Goal: Task Accomplishment & Management: Use online tool/utility

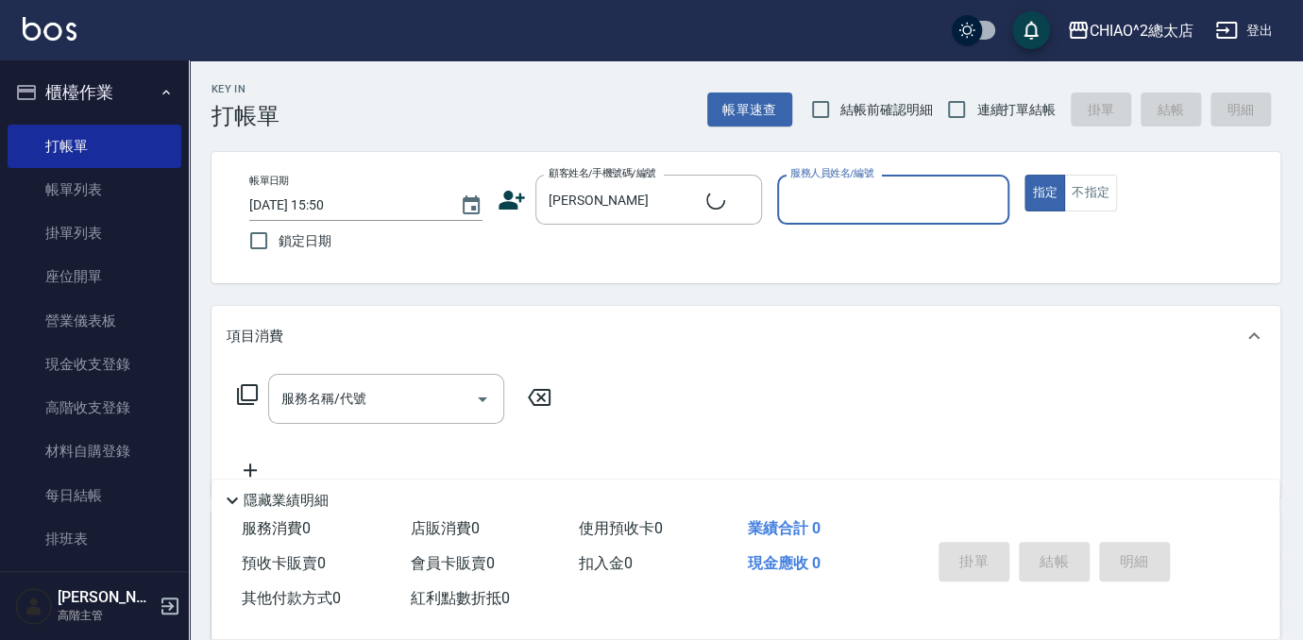
type input "新客人 姓名未設定/[PERSON_NAME]/null"
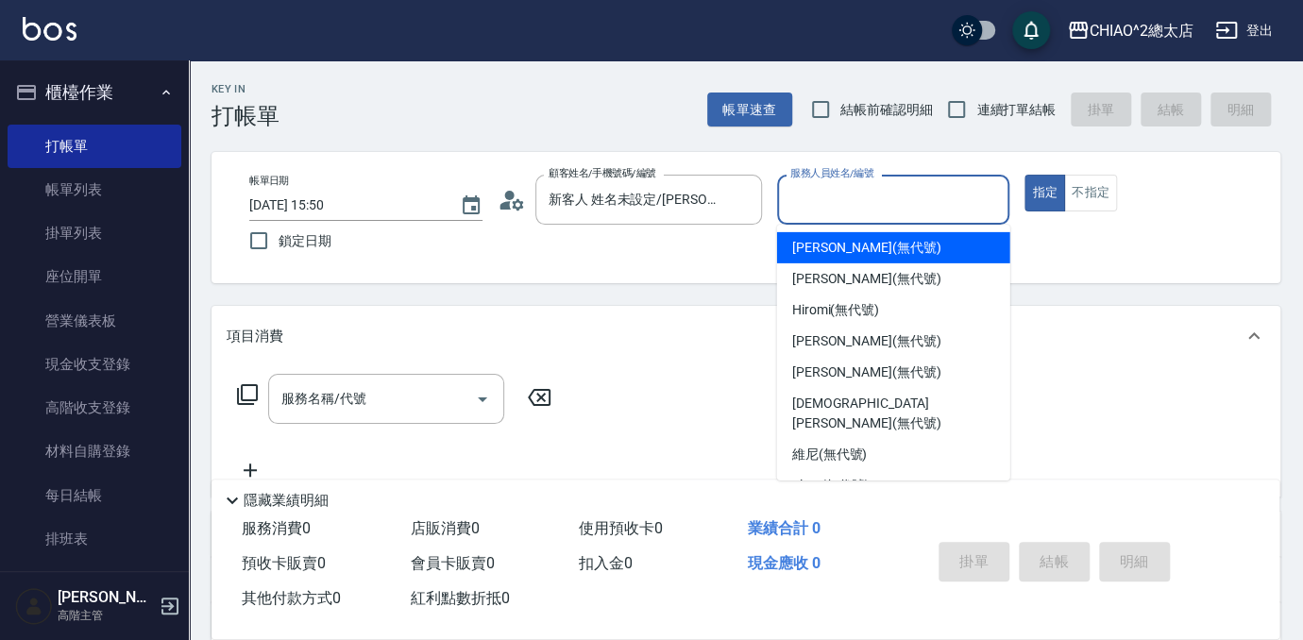
click at [873, 193] on input "服務人員姓名/編號" at bounding box center [894, 199] width 216 height 33
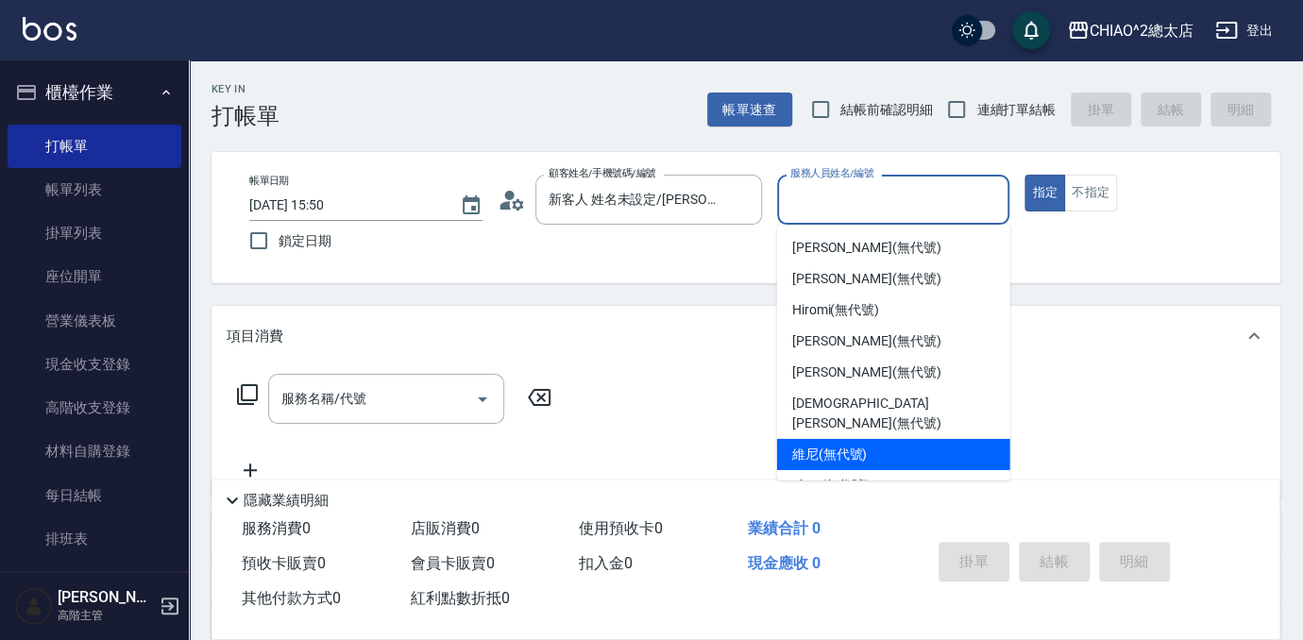
click at [891, 439] on div "維尼 (無代號)" at bounding box center [893, 454] width 233 height 31
type input "維尼(無代號)"
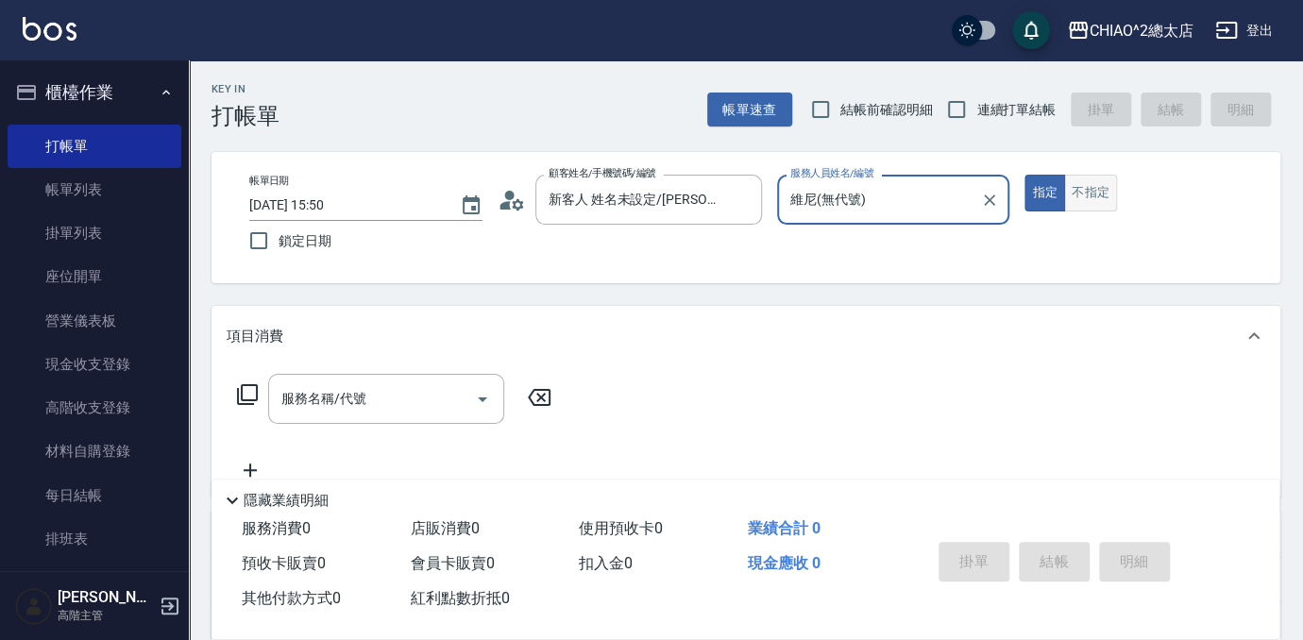
click at [1088, 197] on button "不指定" at bounding box center [1090, 193] width 53 height 37
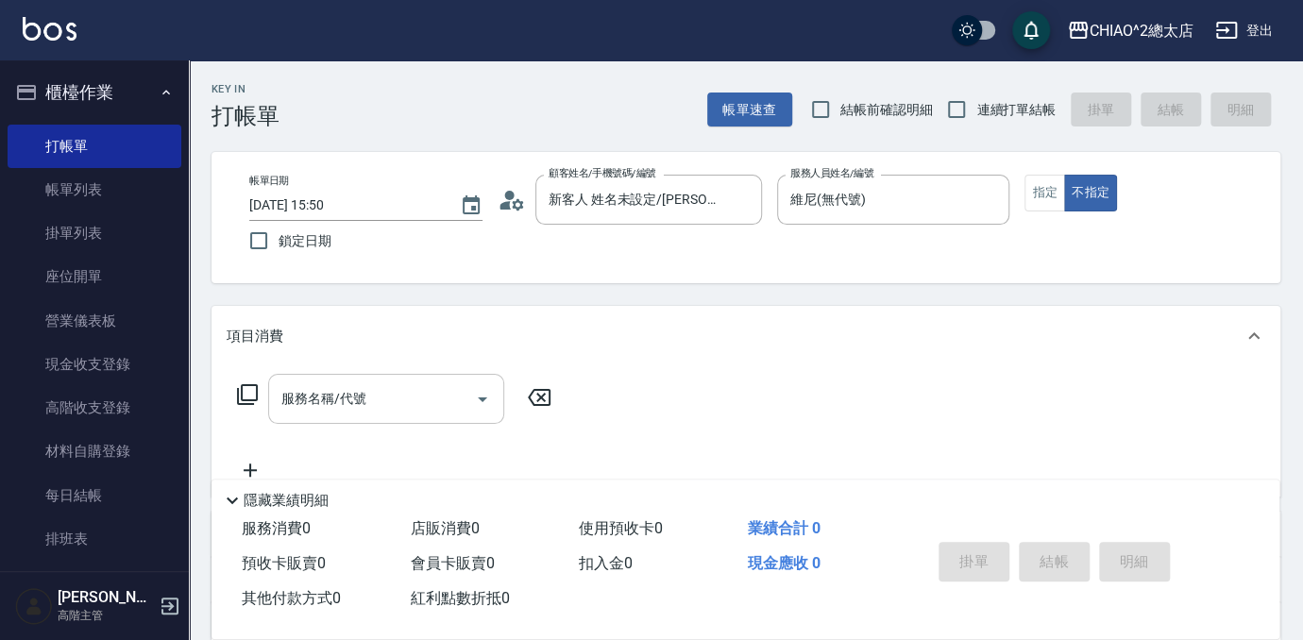
click at [366, 383] on input "服務名稱/代號" at bounding box center [372, 398] width 191 height 33
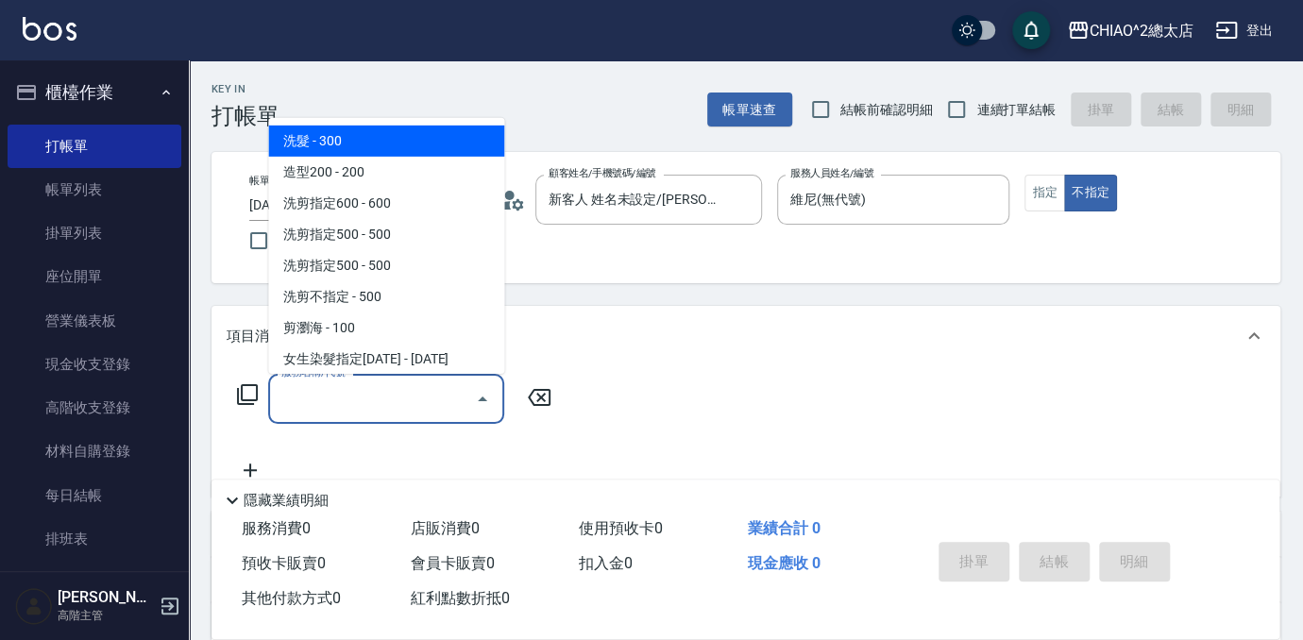
click at [348, 132] on span "洗髮 - 300" at bounding box center [386, 141] width 236 height 31
type input "洗髮(103103)"
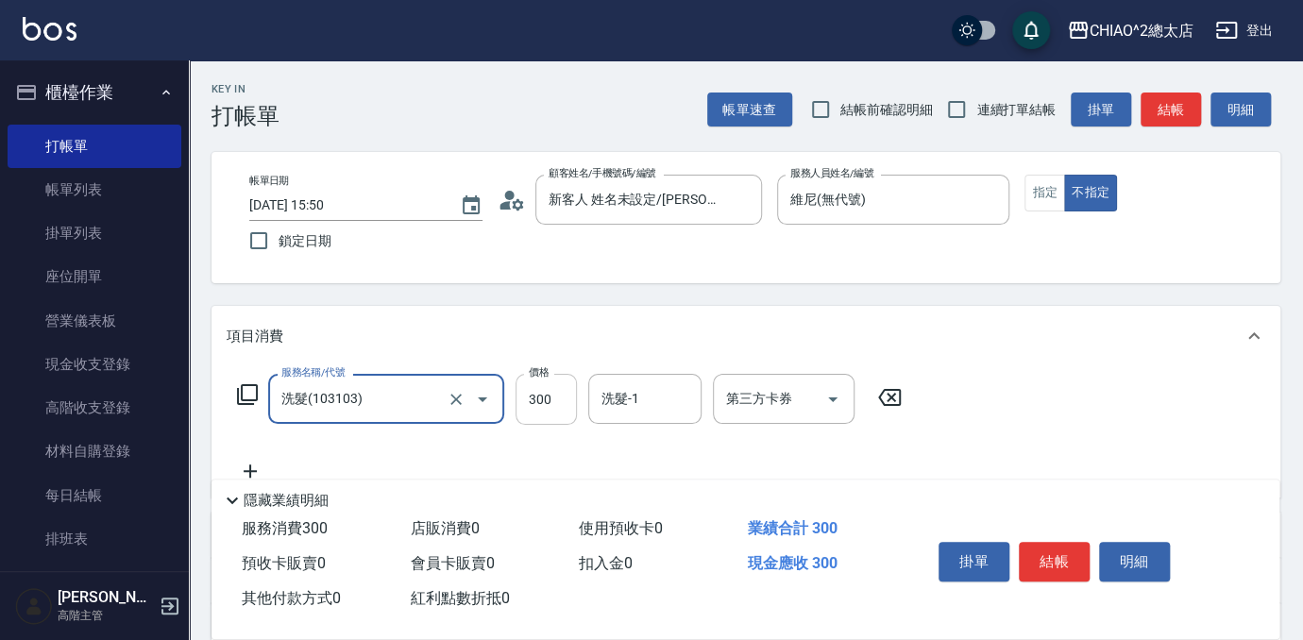
click at [549, 408] on input "300" at bounding box center [546, 399] width 61 height 51
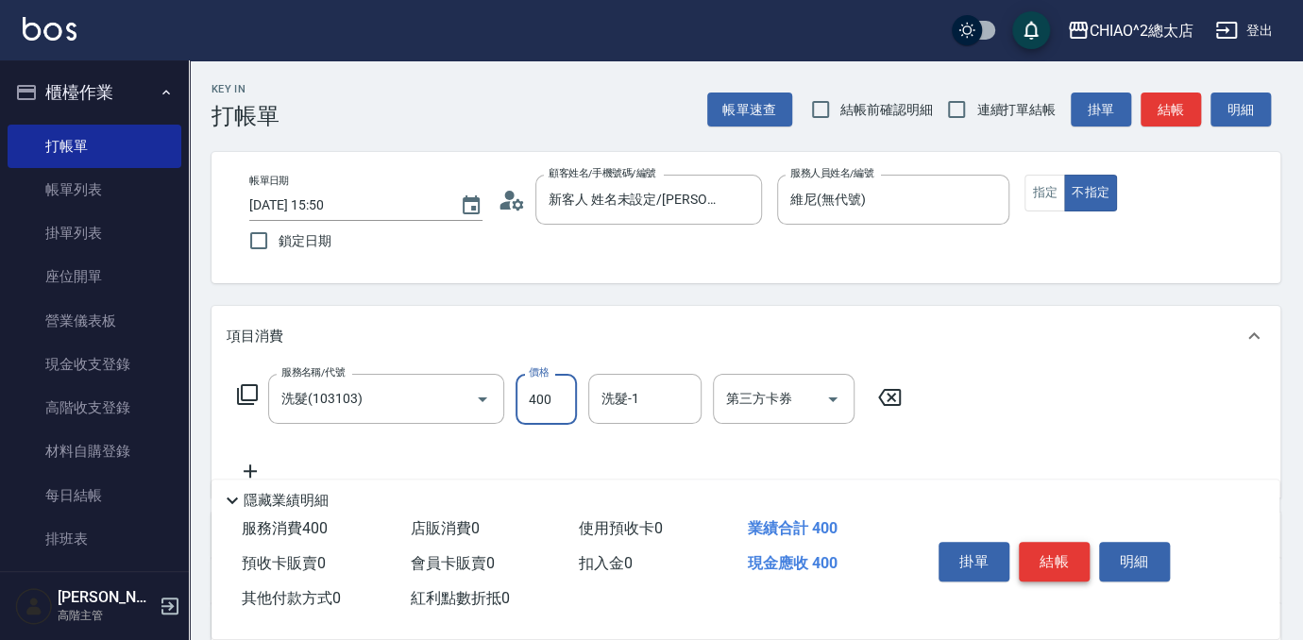
type input "400"
click at [1029, 550] on button "結帳" at bounding box center [1054, 562] width 71 height 40
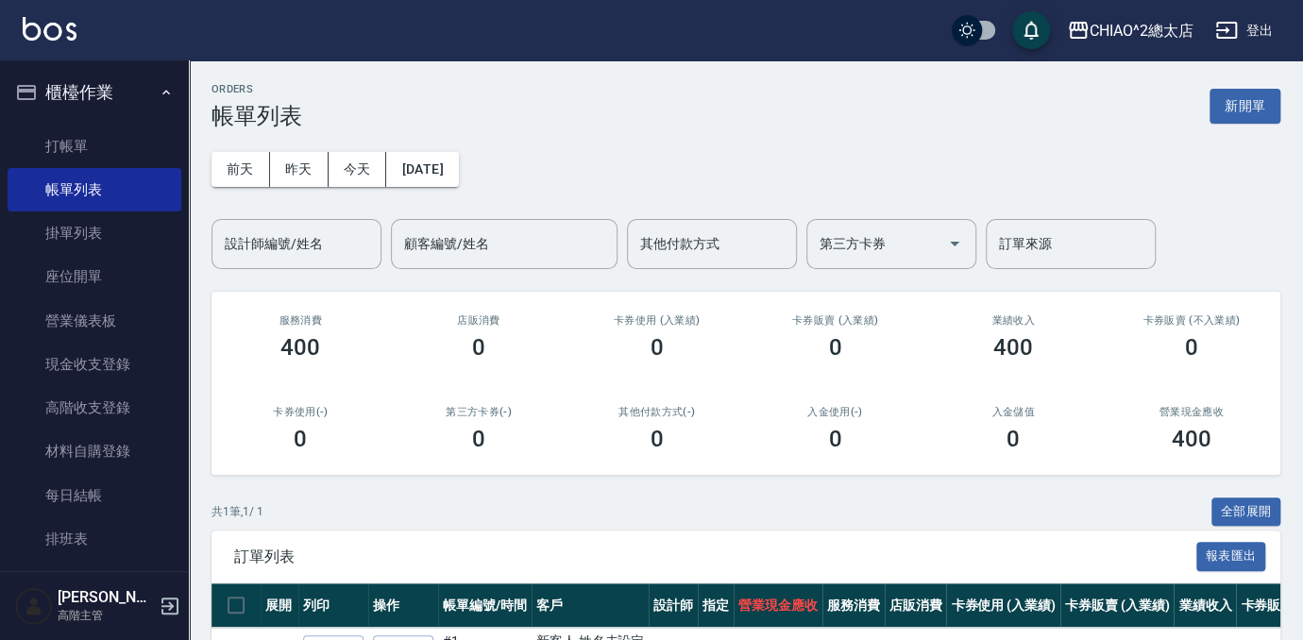
drag, startPoint x: 1241, startPoint y: 107, endPoint x: 1234, endPoint y: 125, distance: 19.1
click at [1241, 107] on button "新開單" at bounding box center [1245, 106] width 71 height 35
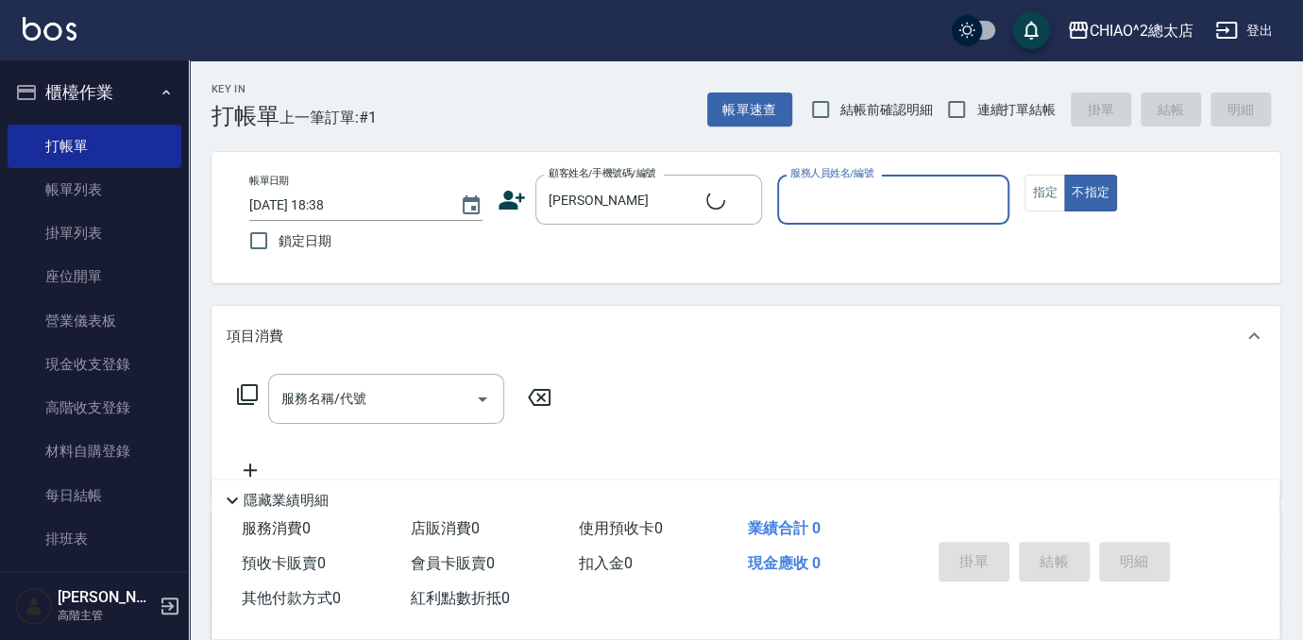
type input "新客人 姓名未設定/[PERSON_NAME]/null"
click at [873, 190] on input "服務人員姓名/編號" at bounding box center [894, 199] width 216 height 33
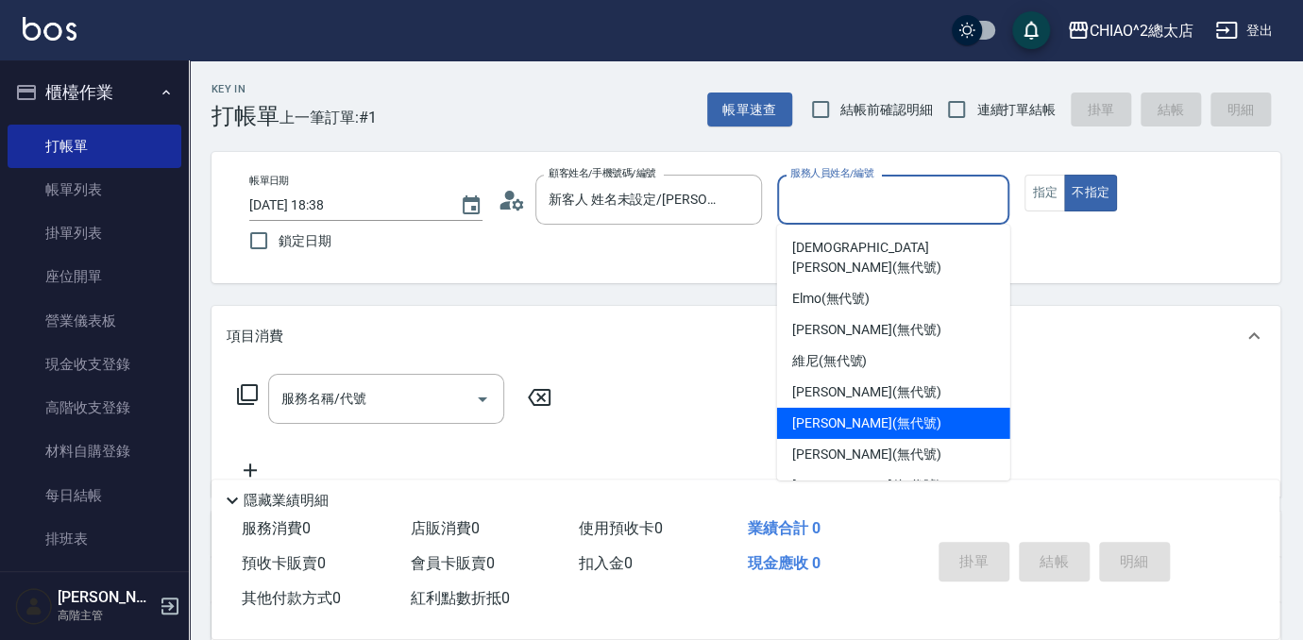
click at [904, 408] on div "[PERSON_NAME] (無代號)" at bounding box center [893, 423] width 233 height 31
type input "[PERSON_NAME](無代號)"
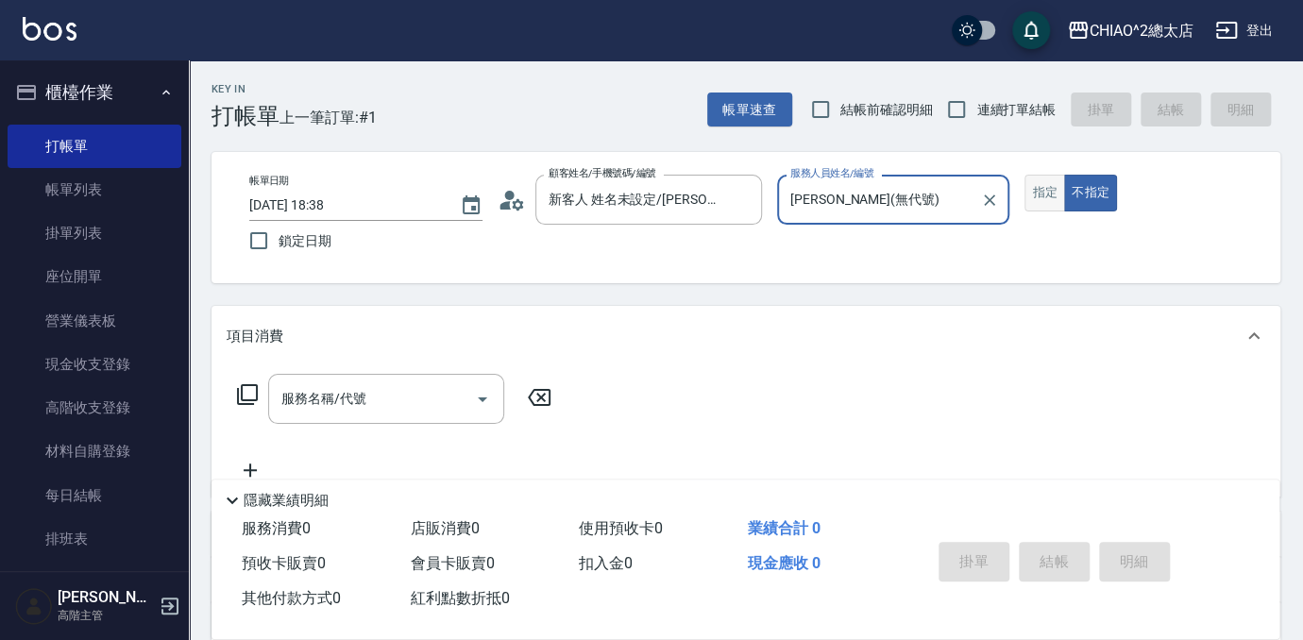
click at [1032, 189] on button "指定" at bounding box center [1044, 193] width 41 height 37
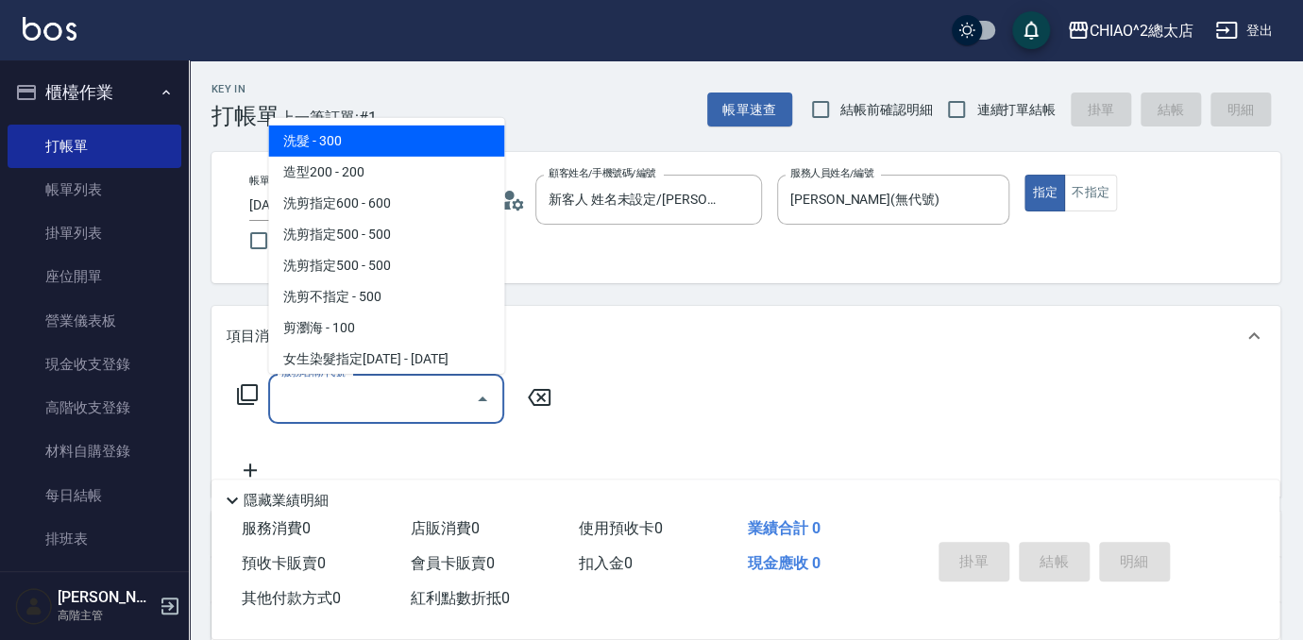
click at [402, 401] on input "服務名稱/代號" at bounding box center [372, 398] width 191 height 33
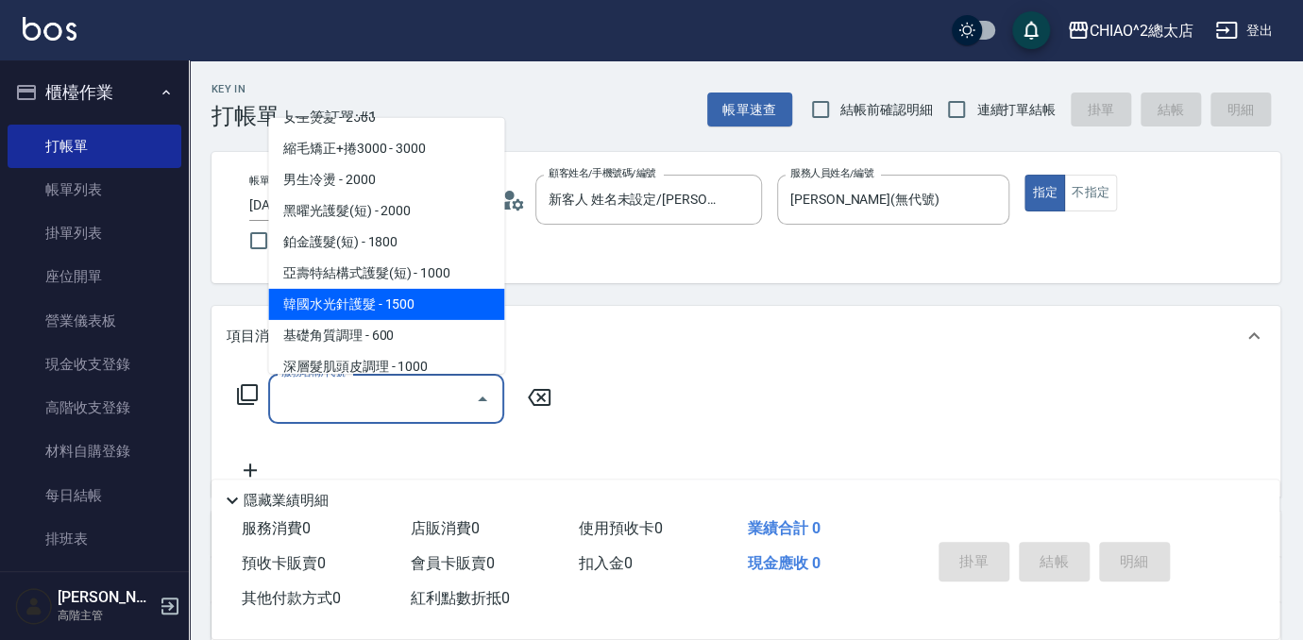
scroll to position [171, 0]
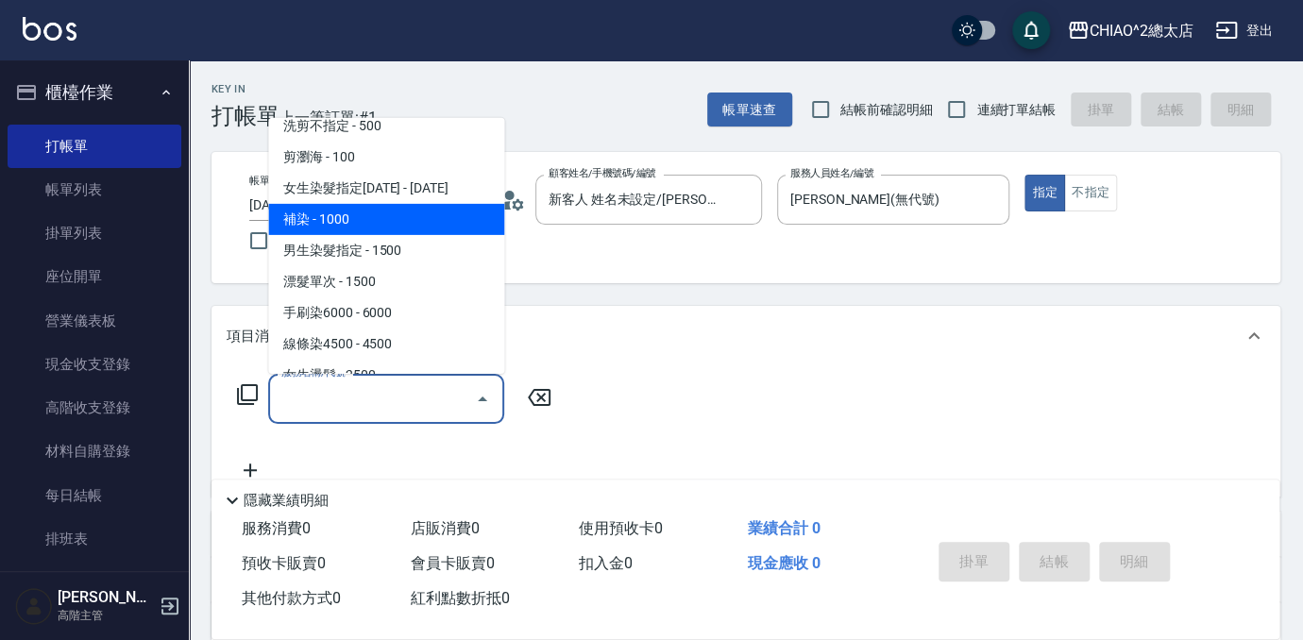
click at [374, 210] on span "補染 - 1000" at bounding box center [386, 219] width 236 height 31
type input "補染(103114)"
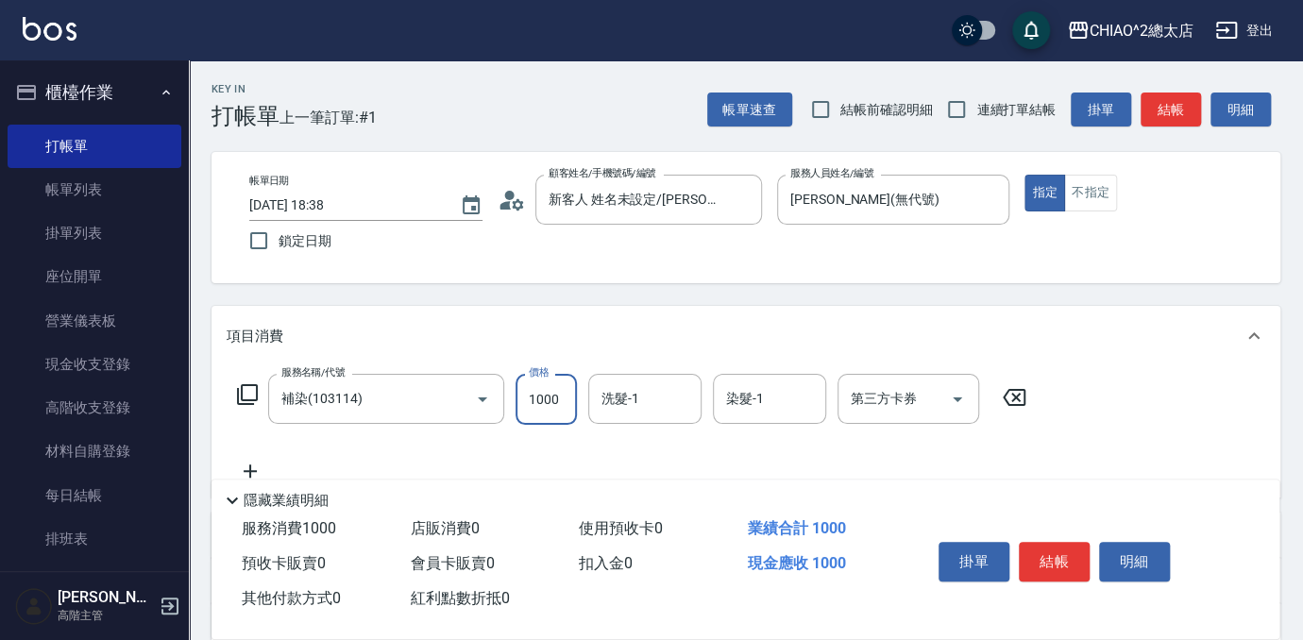
click at [561, 389] on input "1000" at bounding box center [546, 399] width 61 height 51
type input "1600"
click at [1059, 557] on button "結帳" at bounding box center [1054, 562] width 71 height 40
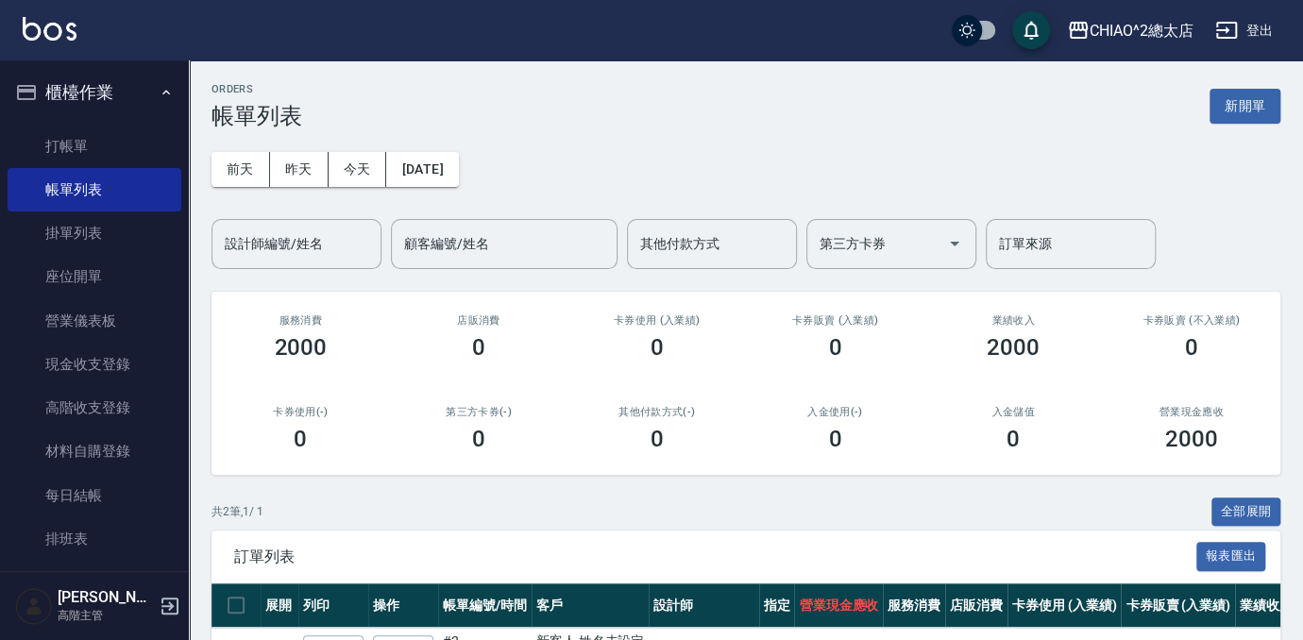
drag, startPoint x: 1239, startPoint y: 110, endPoint x: 1135, endPoint y: 147, distance: 110.2
click at [1239, 110] on button "新開單" at bounding box center [1245, 106] width 71 height 35
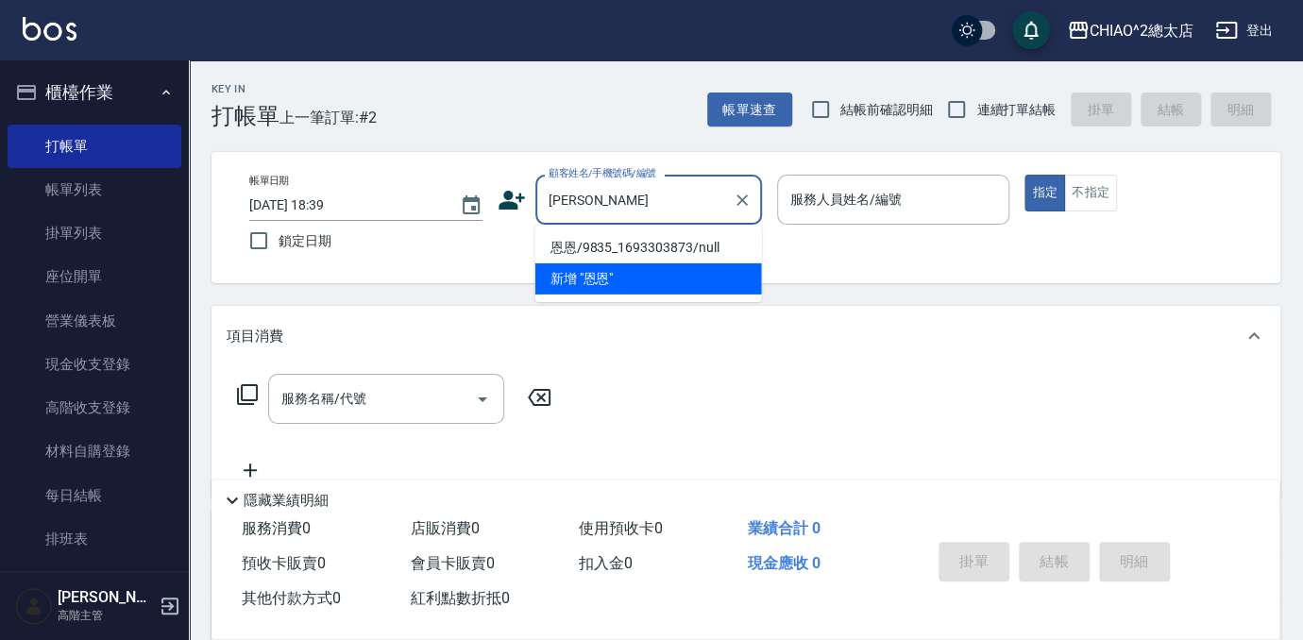
click at [636, 247] on li "恩恩/9835_1693303873/null" at bounding box center [648, 247] width 227 height 31
type input "恩恩/9835_1693303873/null"
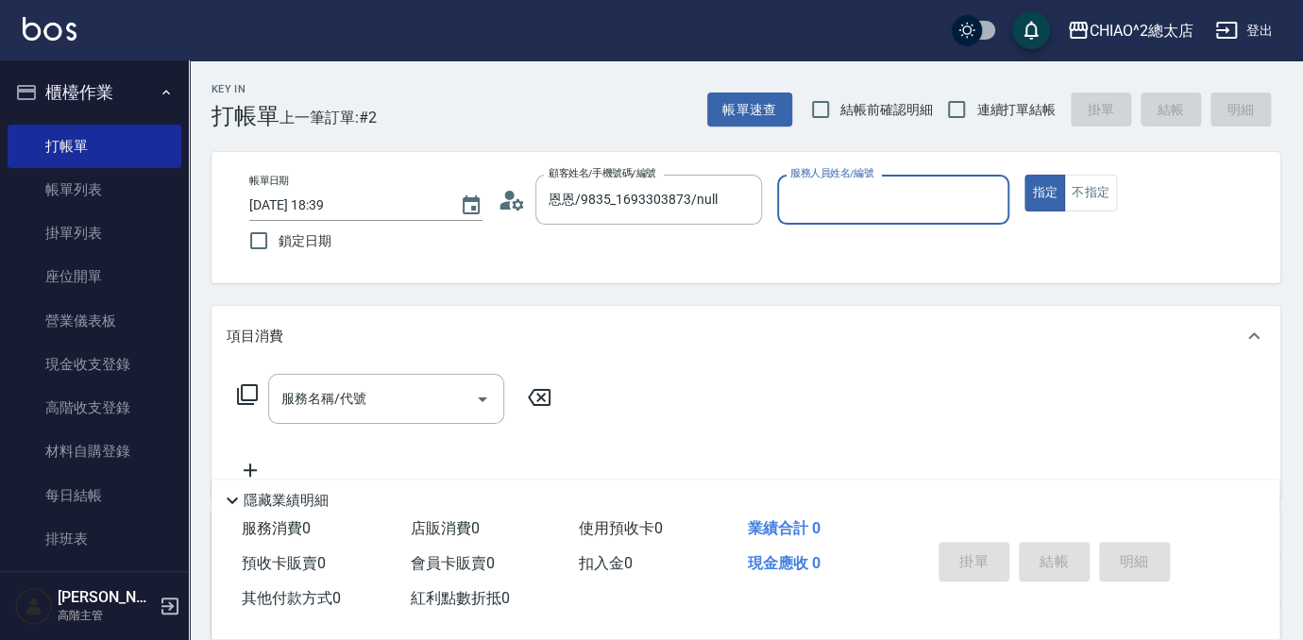
click at [922, 200] on input "服務人員姓名/編號" at bounding box center [894, 199] width 216 height 33
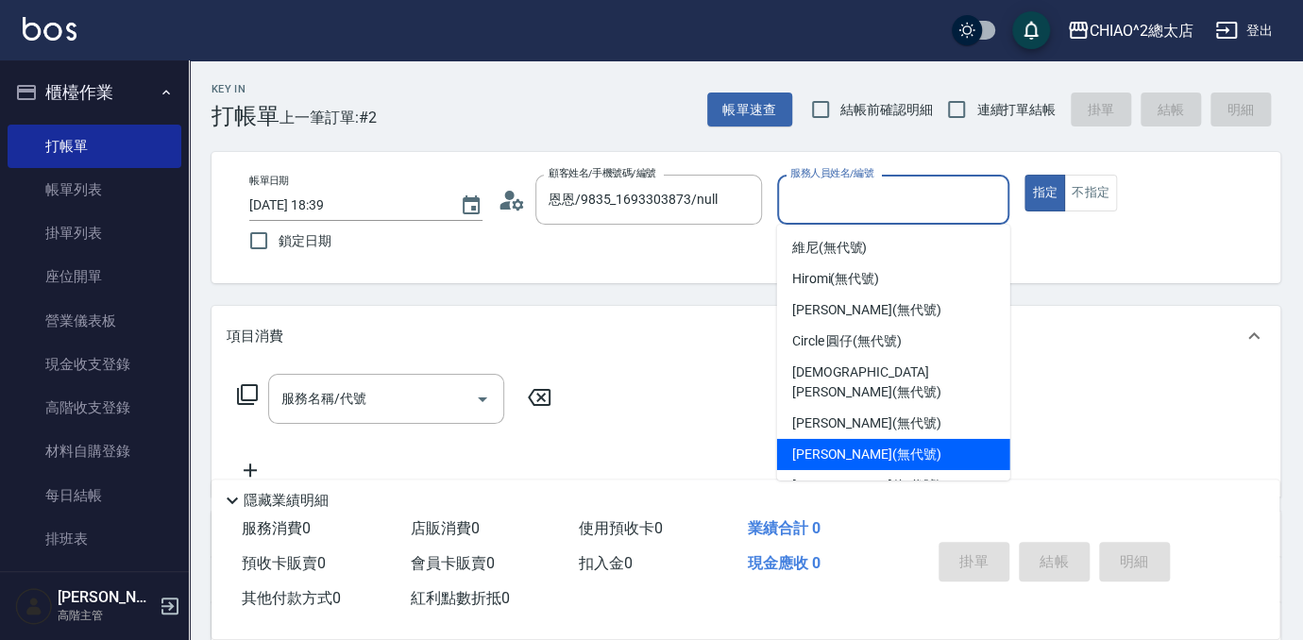
click at [851, 445] on span "[PERSON_NAME] (無代號)" at bounding box center [866, 455] width 149 height 20
type input "[PERSON_NAME](無代號)"
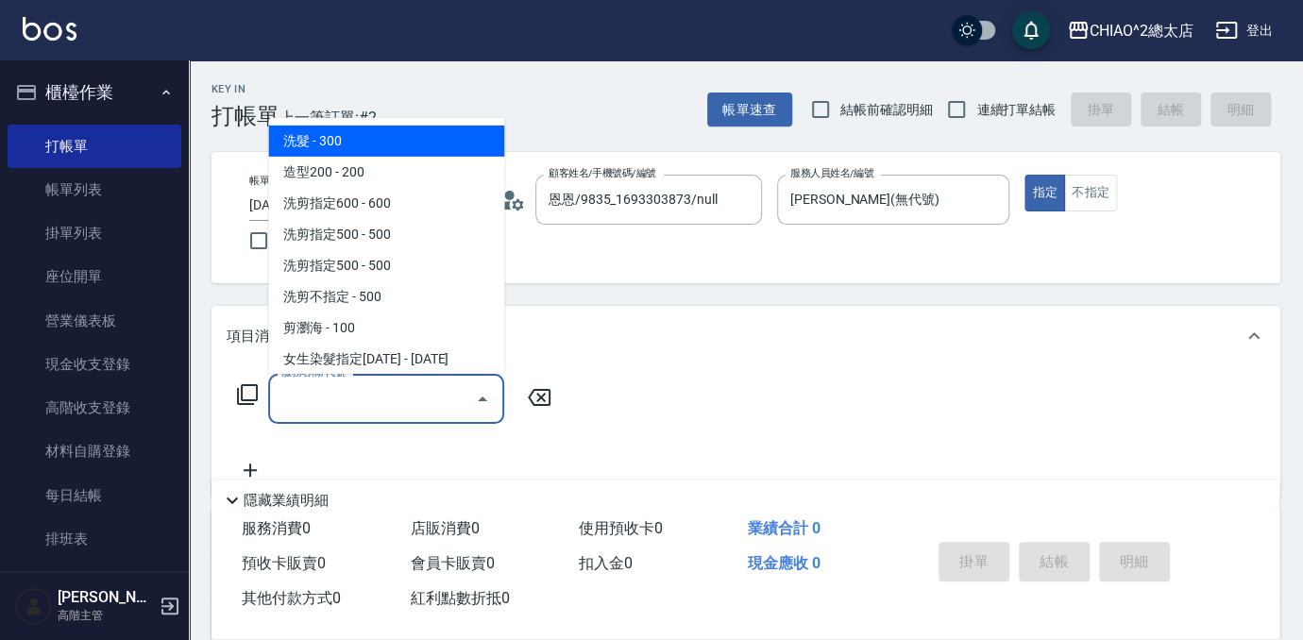
click at [347, 403] on input "服務名稱/代號" at bounding box center [372, 398] width 191 height 33
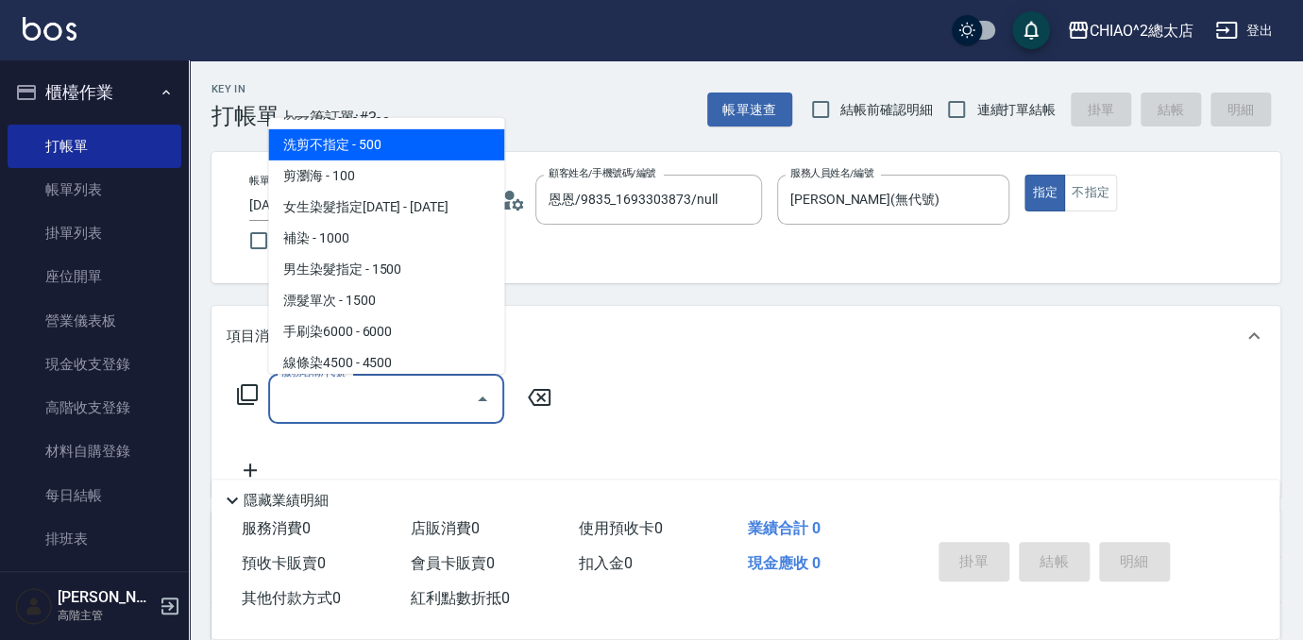
scroll to position [257, 0]
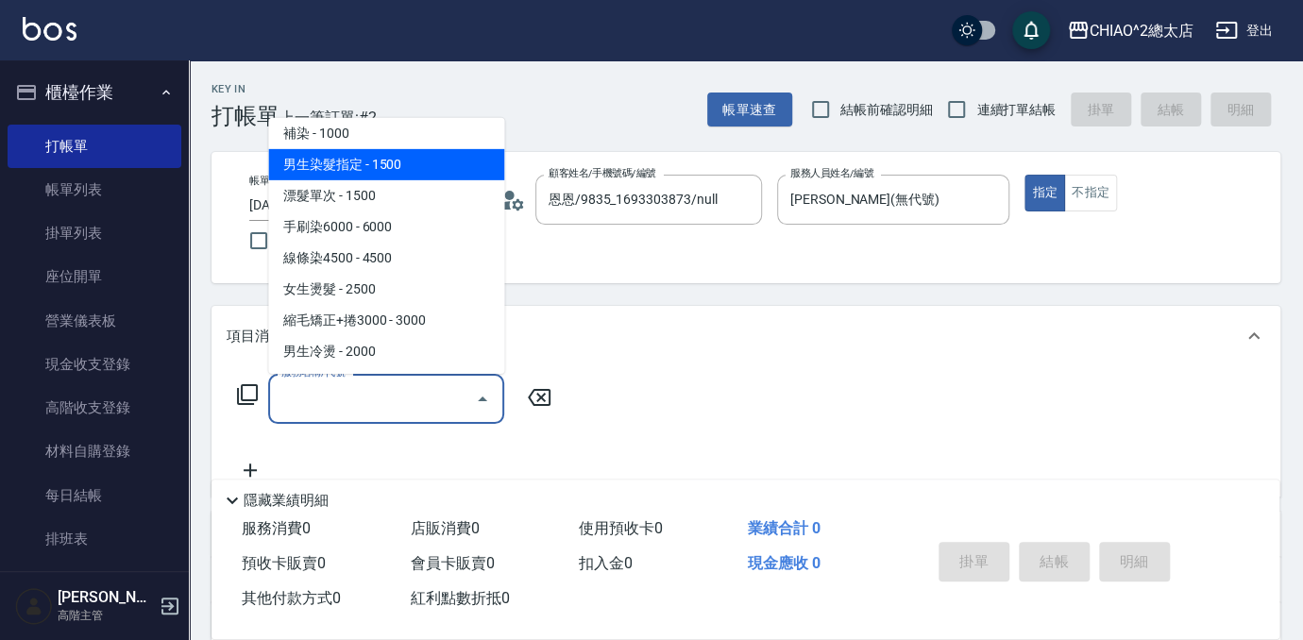
click at [365, 162] on span "男生染髮指定 - 1500" at bounding box center [386, 164] width 236 height 31
type input "男生染髮指定(103115)"
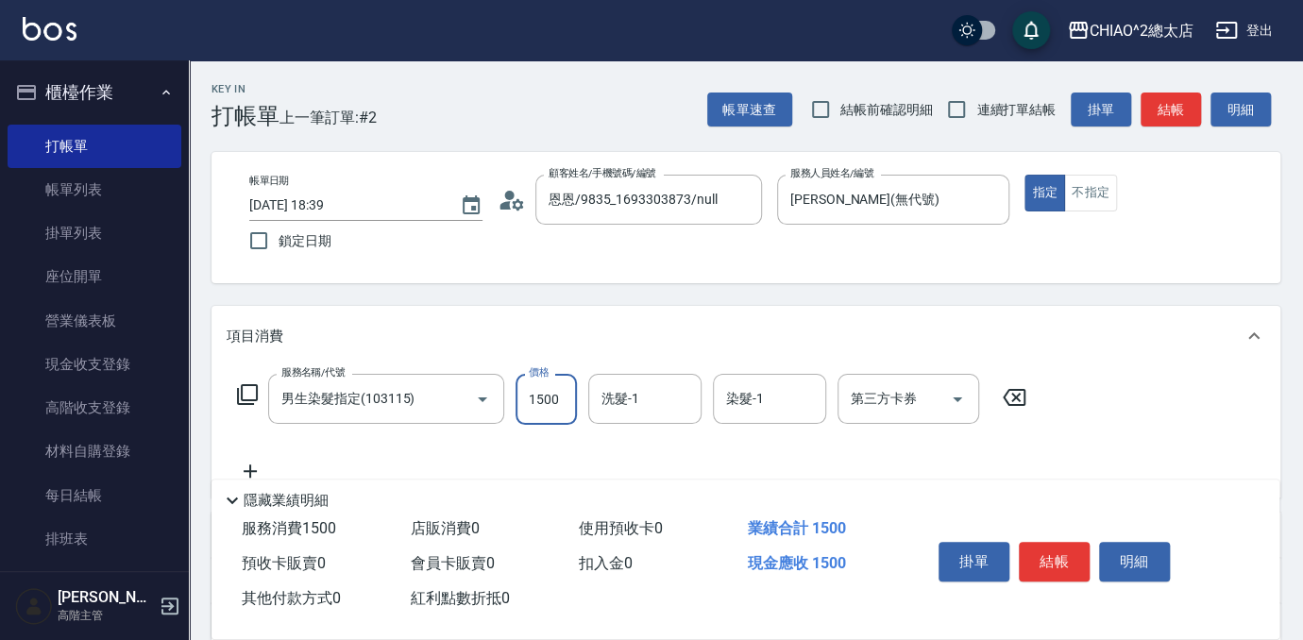
click at [562, 404] on input "1500" at bounding box center [546, 399] width 61 height 51
type input "1900"
click at [1048, 555] on button "結帳" at bounding box center [1054, 562] width 71 height 40
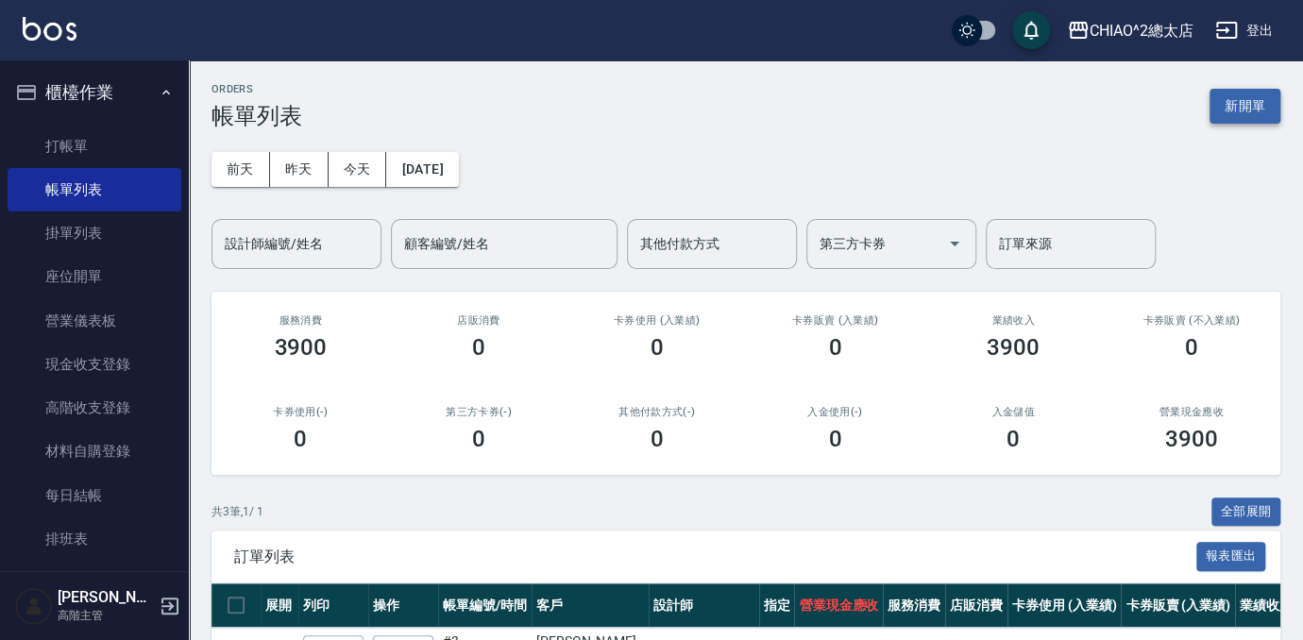
click at [1261, 96] on button "新開單" at bounding box center [1245, 106] width 71 height 35
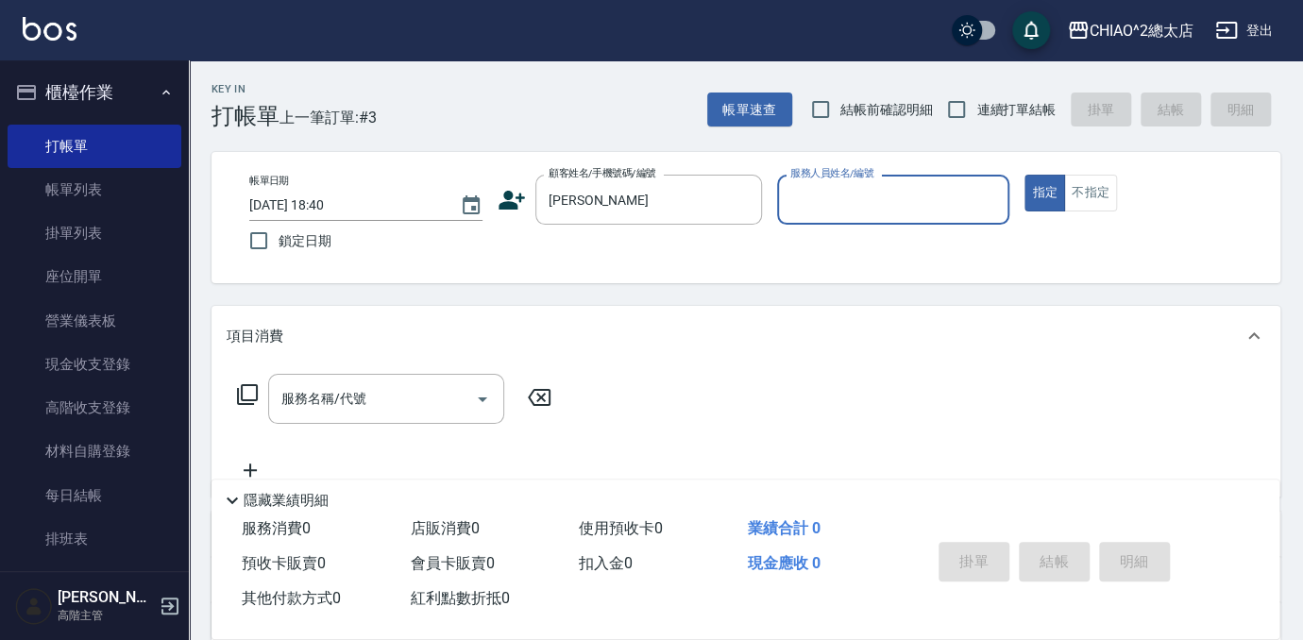
type input "[PERSON_NAME]"
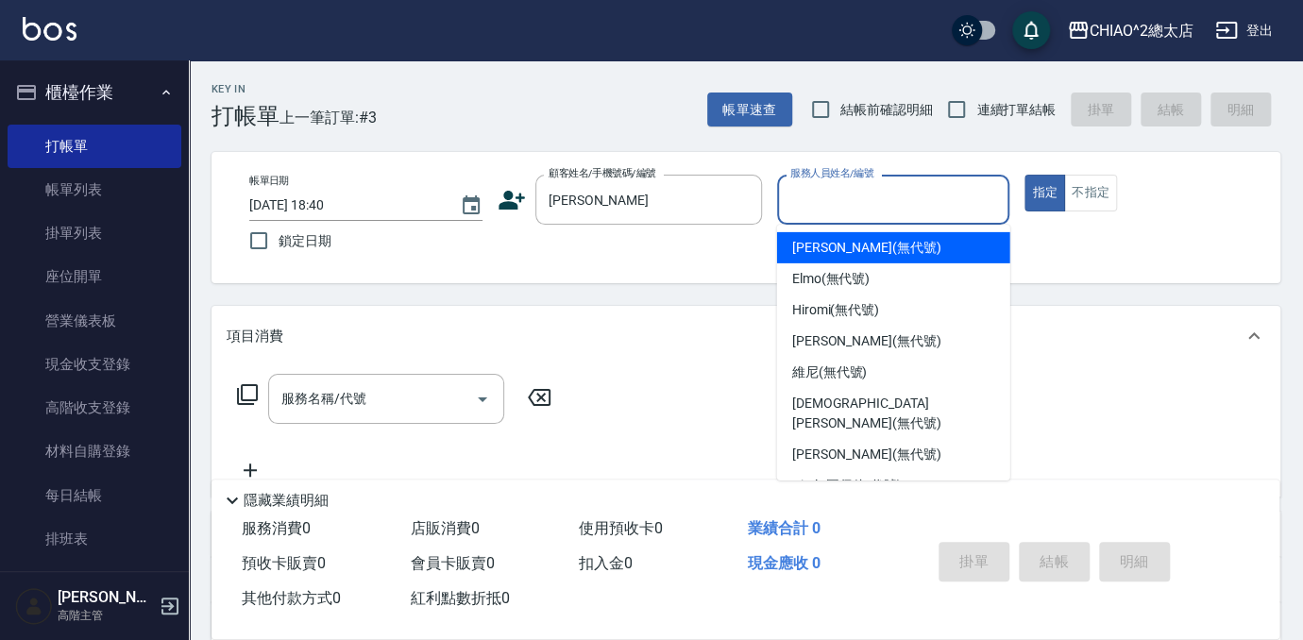
click at [854, 206] on input "服務人員姓名/編號" at bounding box center [894, 199] width 216 height 33
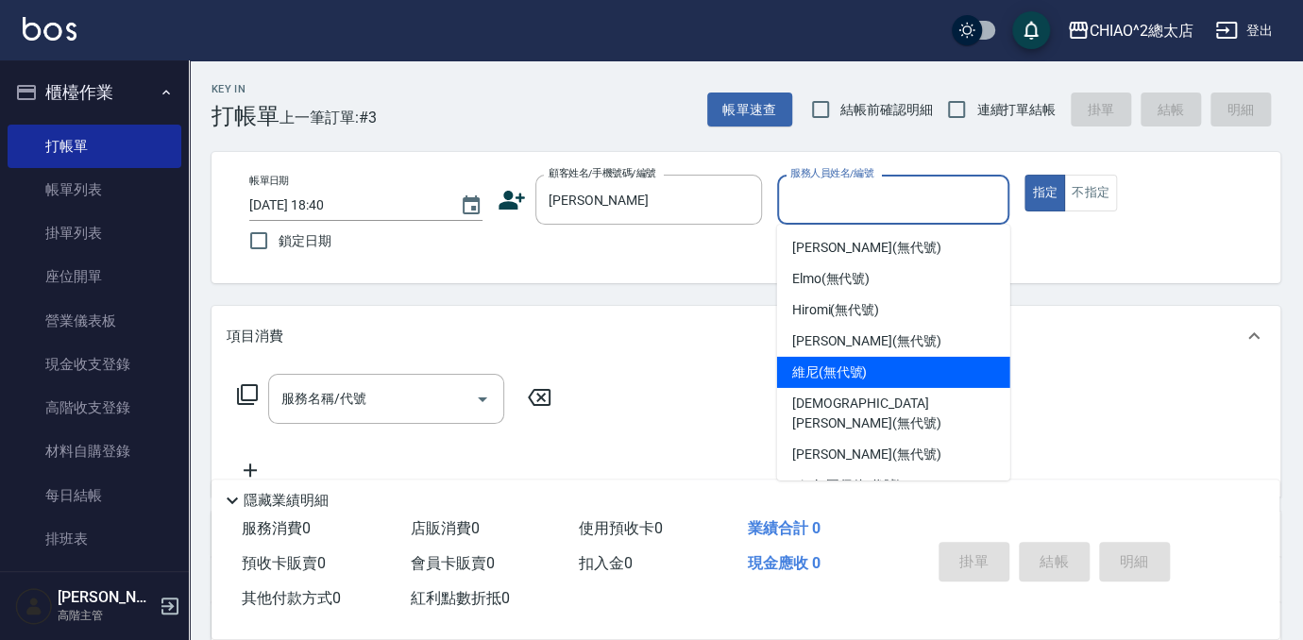
click at [892, 364] on div "維尼 (無代號)" at bounding box center [893, 372] width 233 height 31
type input "維尼(無代號)"
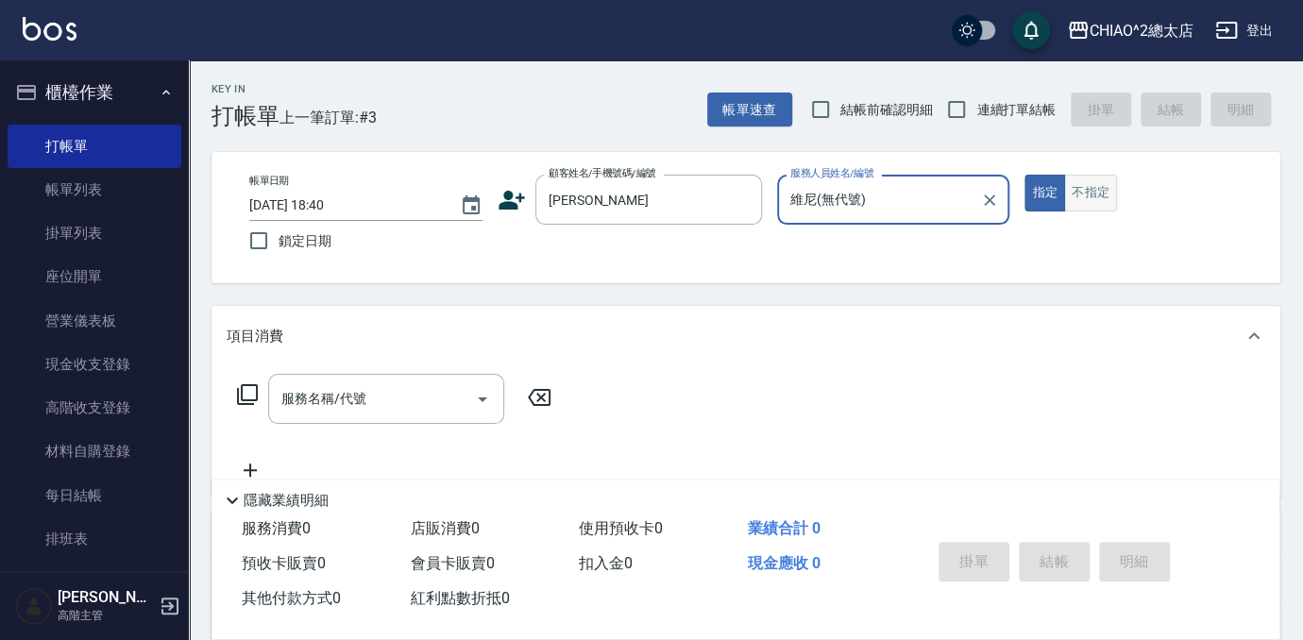
click at [1087, 192] on button "不指定" at bounding box center [1090, 193] width 53 height 37
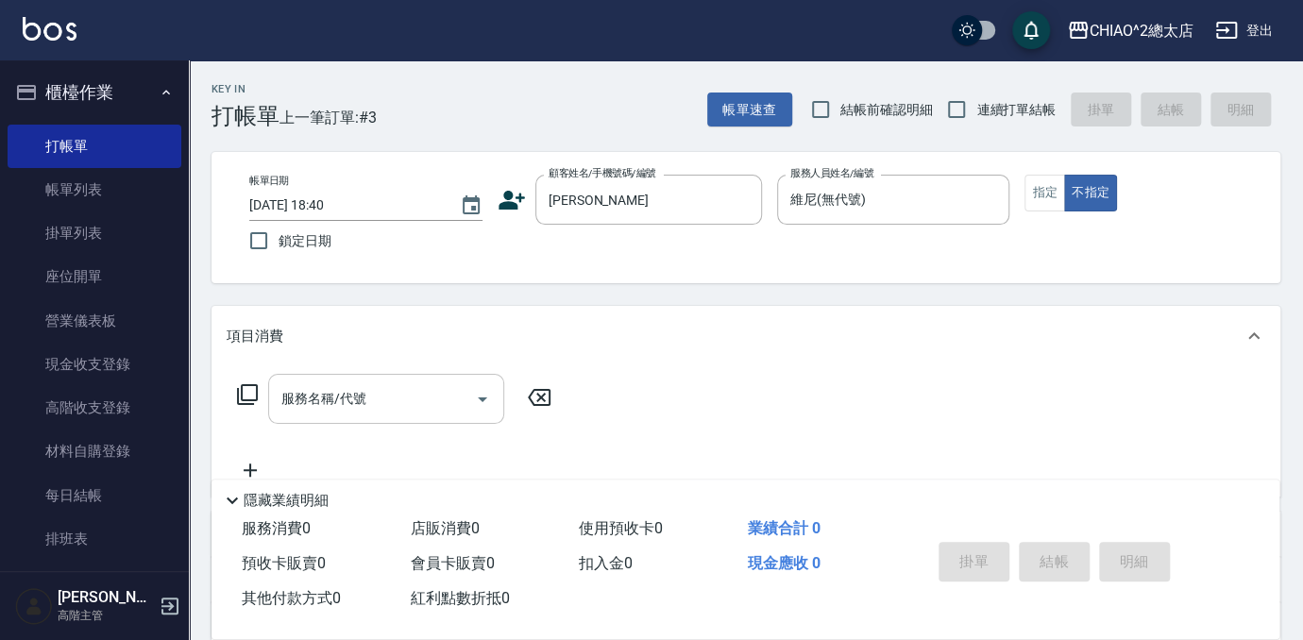
click at [361, 406] on div "服務名稱/代號 服務名稱/代號" at bounding box center [386, 399] width 236 height 50
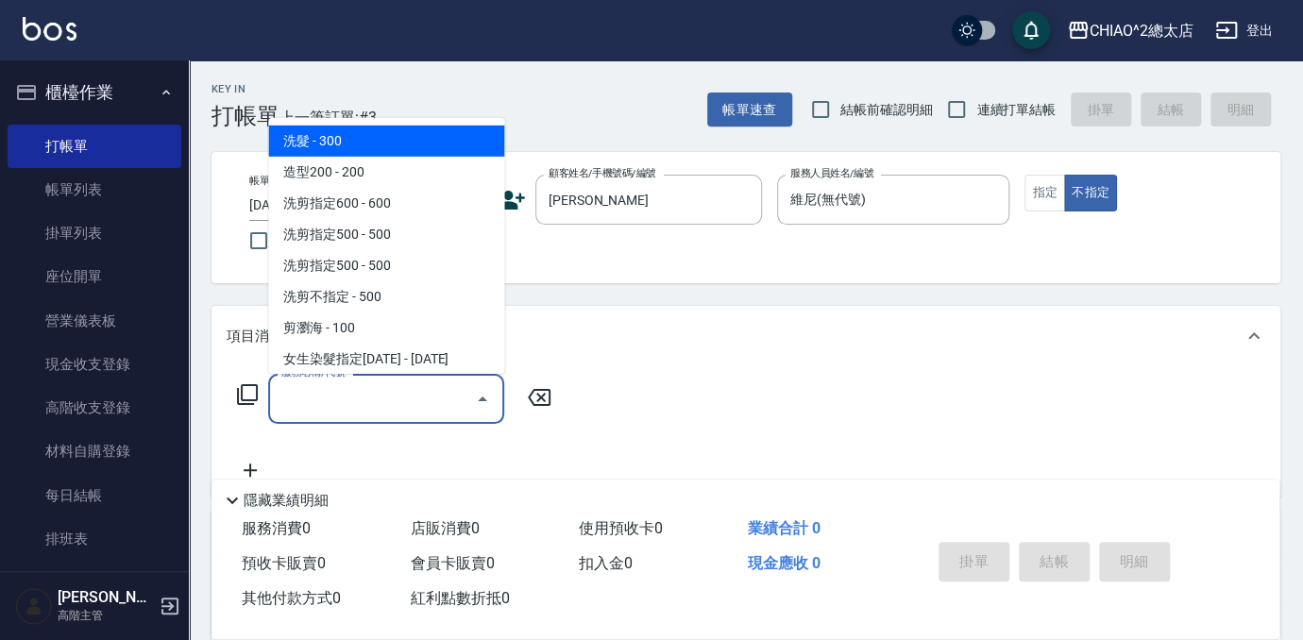
click at [381, 140] on span "洗髮 - 300" at bounding box center [386, 141] width 236 height 31
type input "洗髮(103103)"
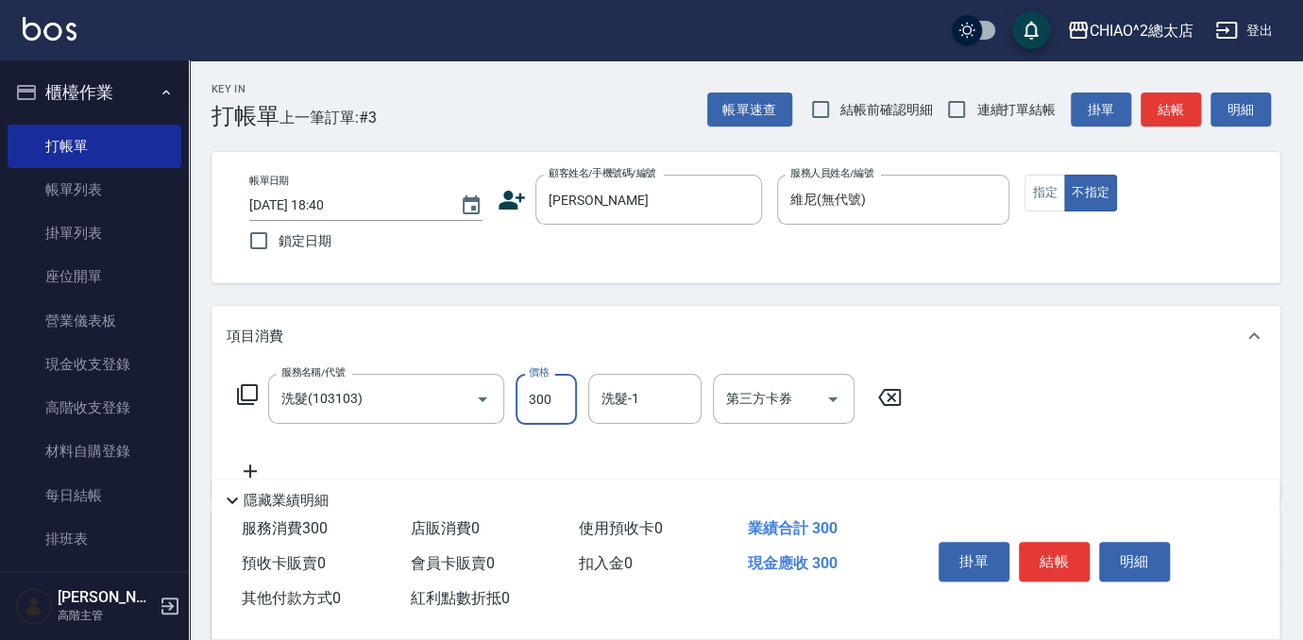
click at [559, 404] on input "300" at bounding box center [546, 399] width 61 height 51
type input "400"
click at [1044, 550] on button "結帳" at bounding box center [1054, 562] width 71 height 40
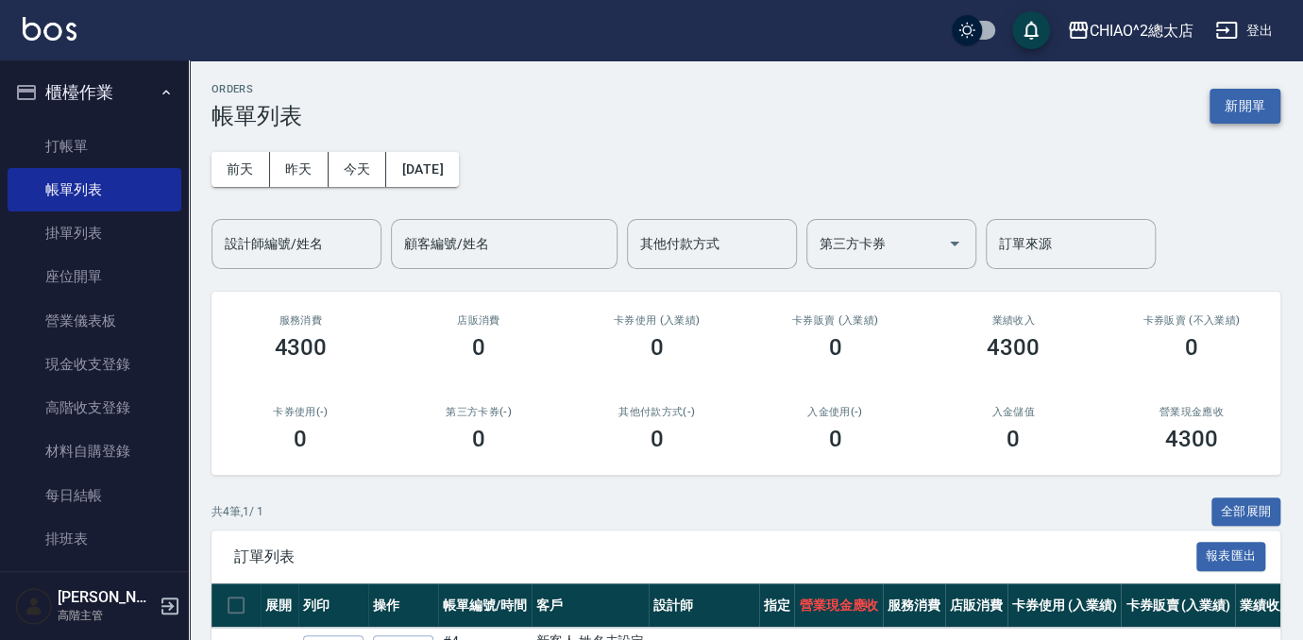
click at [1261, 101] on button "新開單" at bounding box center [1245, 106] width 71 height 35
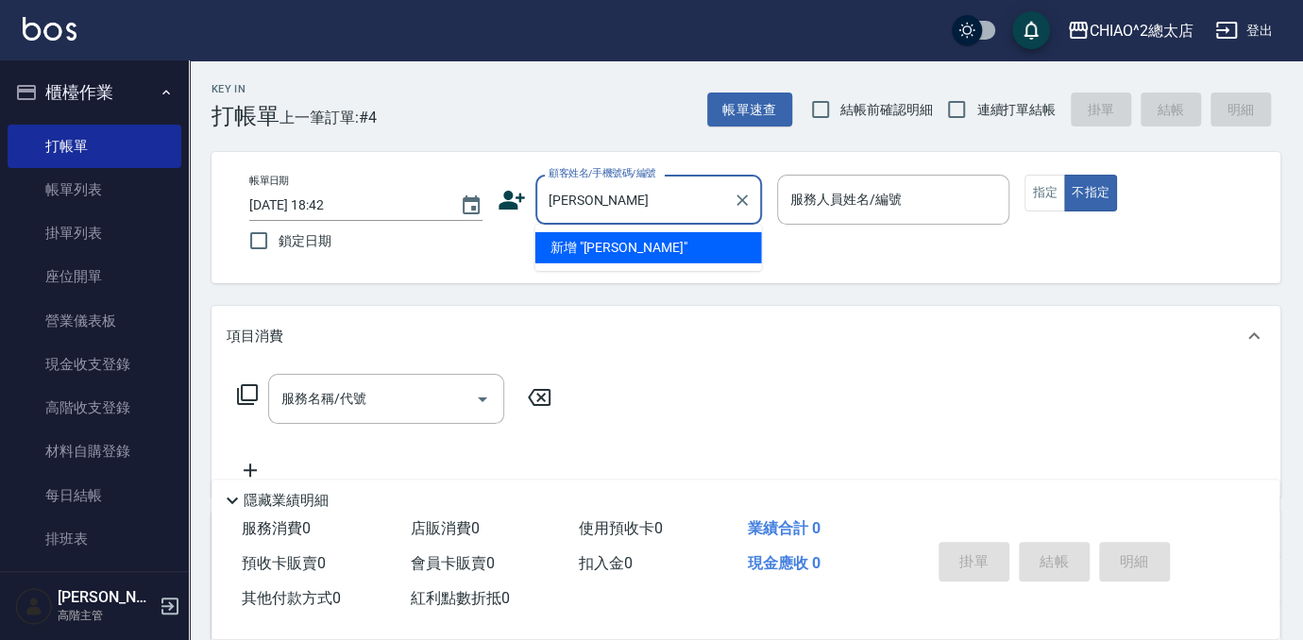
type input "[PERSON_NAME]"
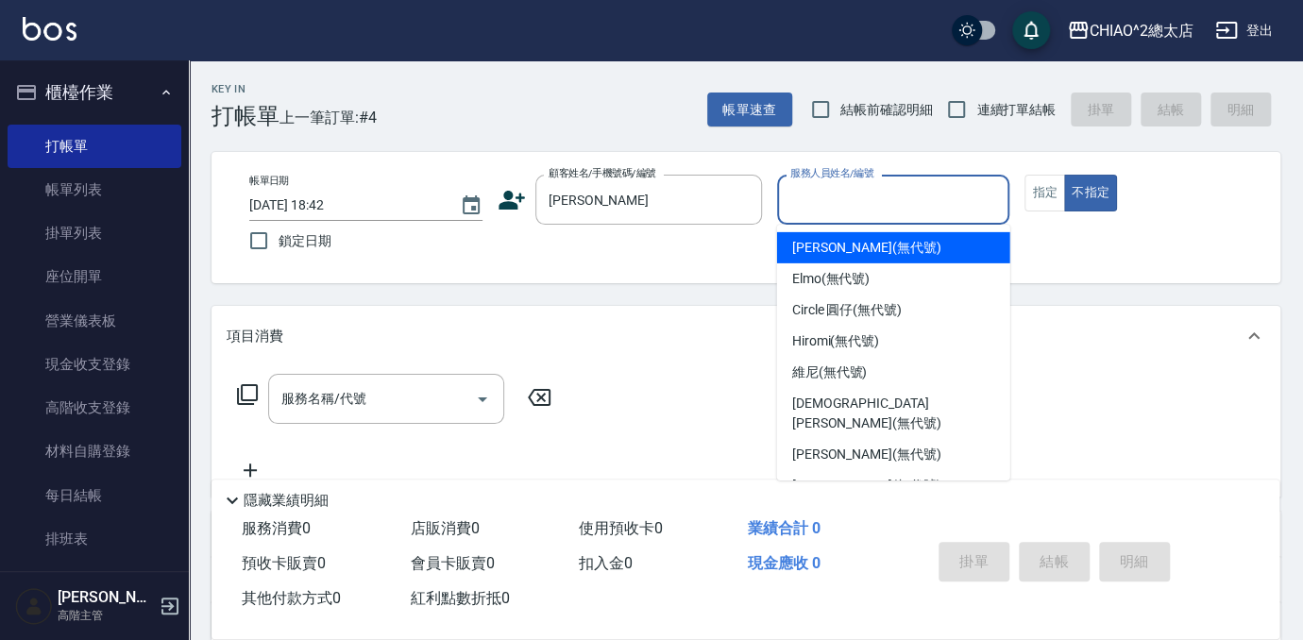
click at [888, 215] on input "服務人員姓名/編號" at bounding box center [894, 199] width 216 height 33
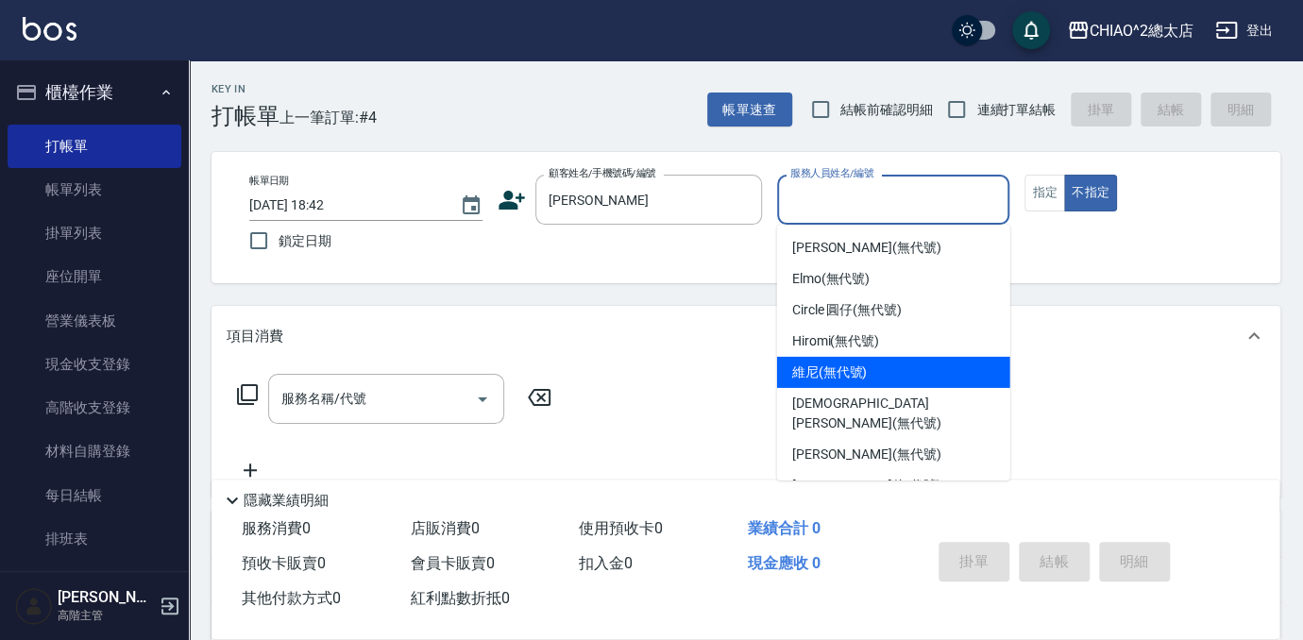
click at [854, 379] on span "維尼 (無代號)" at bounding box center [830, 373] width 76 height 20
type input "維尼(無代號)"
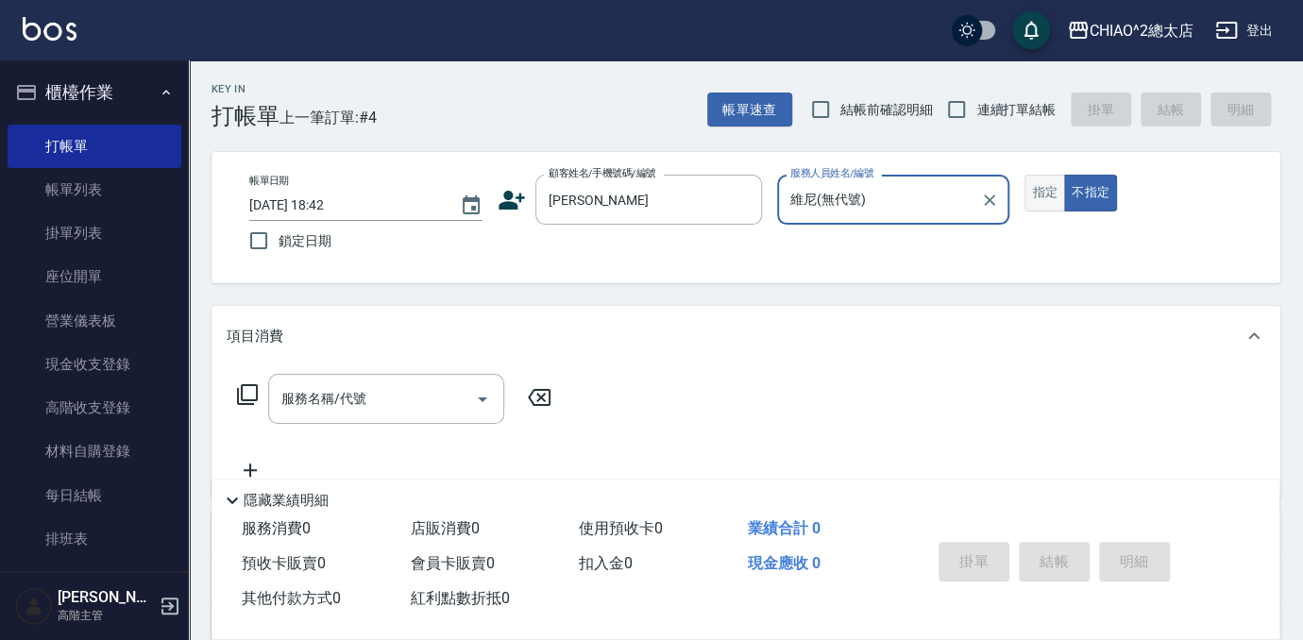
click at [1041, 189] on button "指定" at bounding box center [1044, 193] width 41 height 37
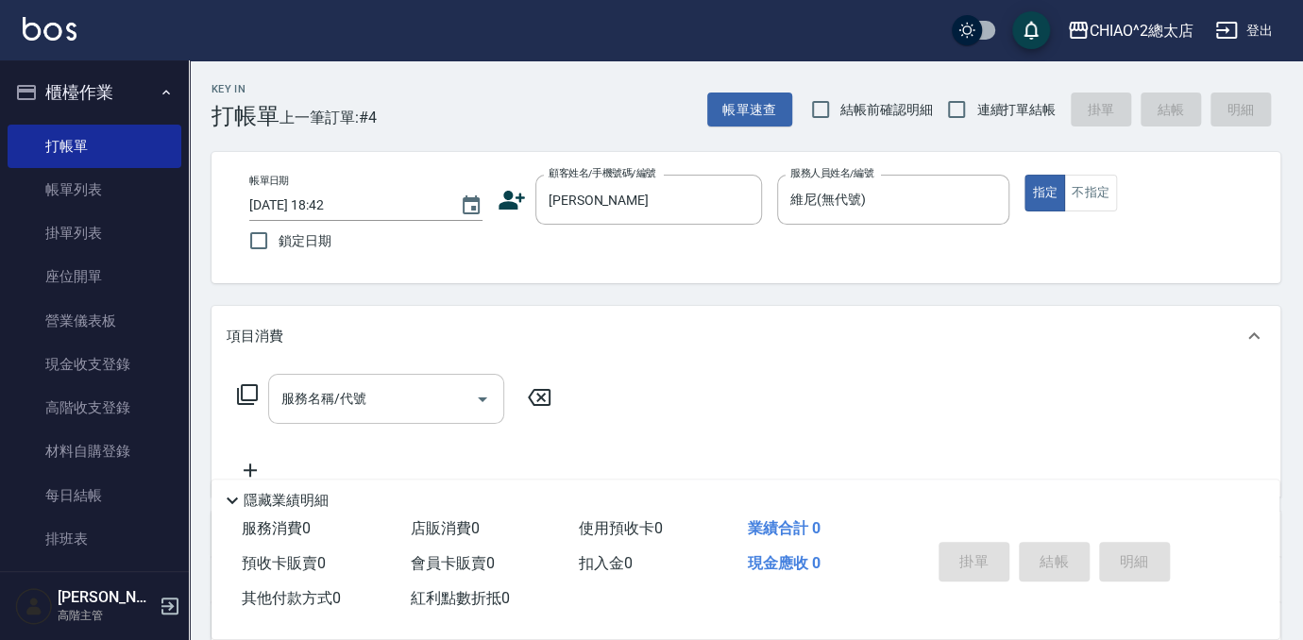
click at [348, 381] on div "服務名稱/代號" at bounding box center [386, 399] width 236 height 50
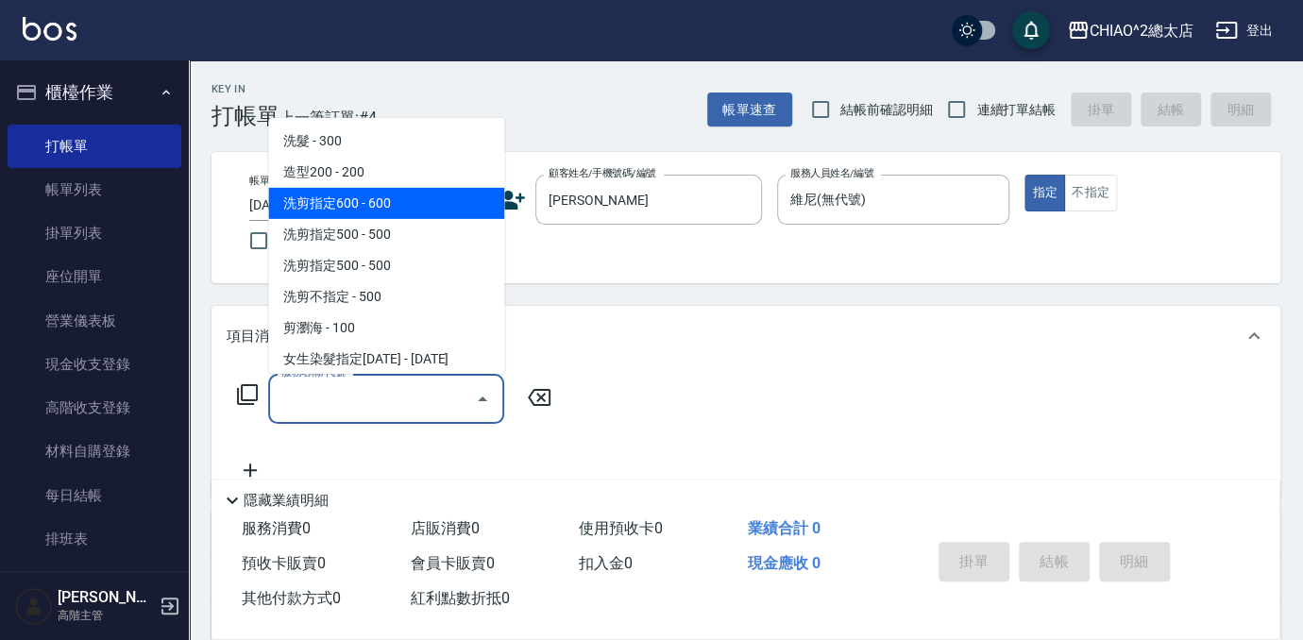
click at [405, 208] on span "洗剪指定600 - 600" at bounding box center [386, 203] width 236 height 31
type input "洗剪指定600(103107)"
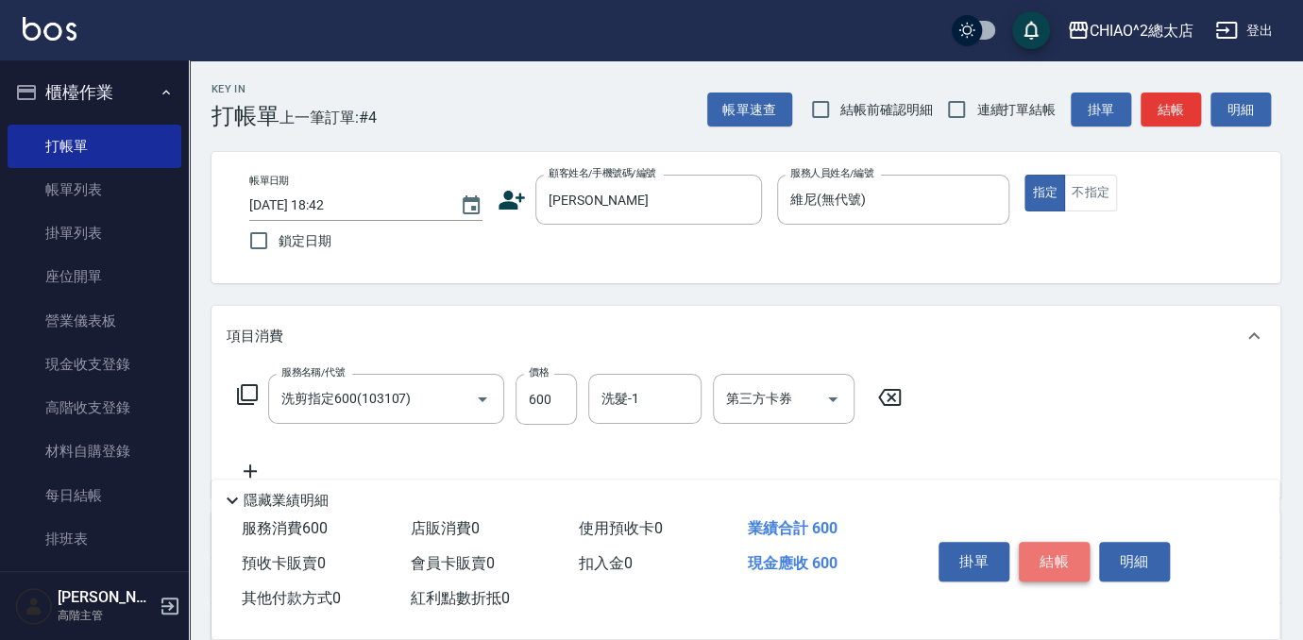
click at [1041, 561] on button "結帳" at bounding box center [1054, 562] width 71 height 40
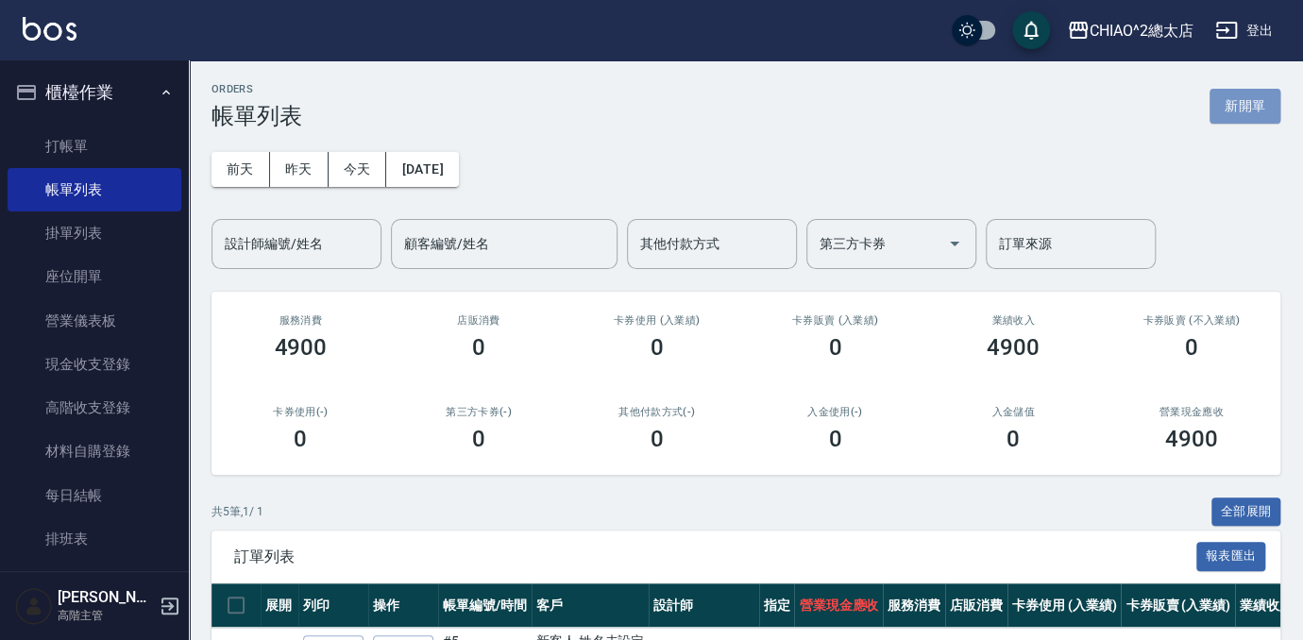
drag, startPoint x: 1245, startPoint y: 104, endPoint x: 1017, endPoint y: 142, distance: 231.6
click at [1245, 104] on button "新開單" at bounding box center [1245, 106] width 71 height 35
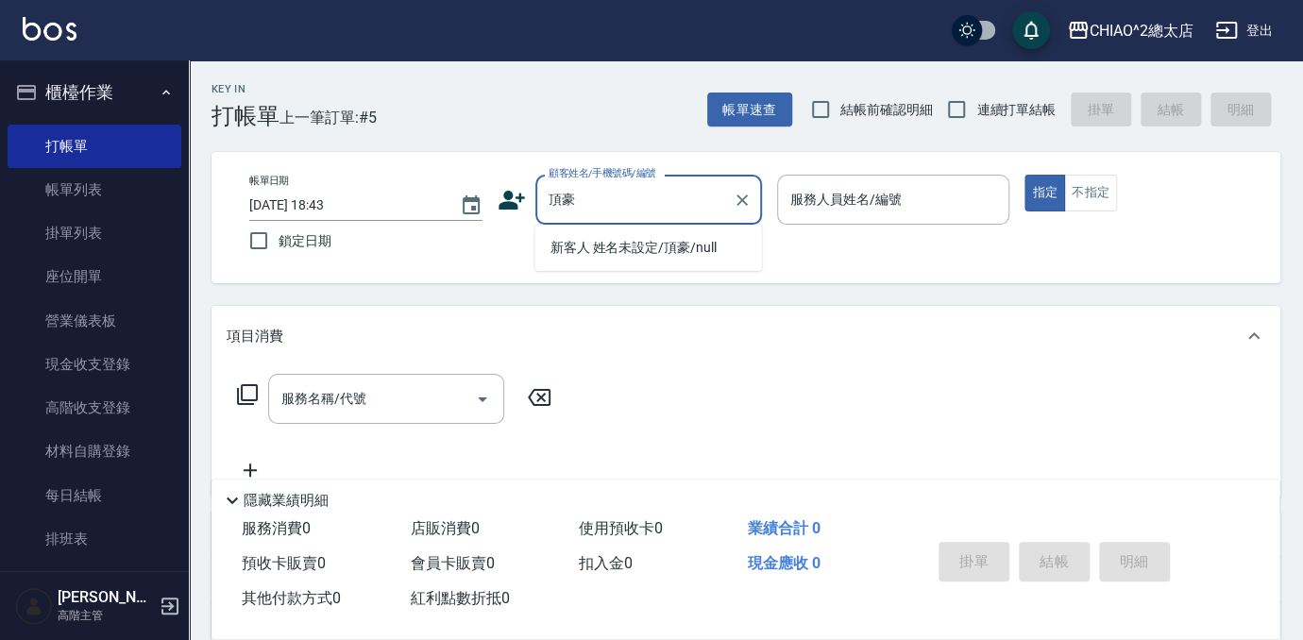
type input "新客人 姓名未設定/頂豪/null"
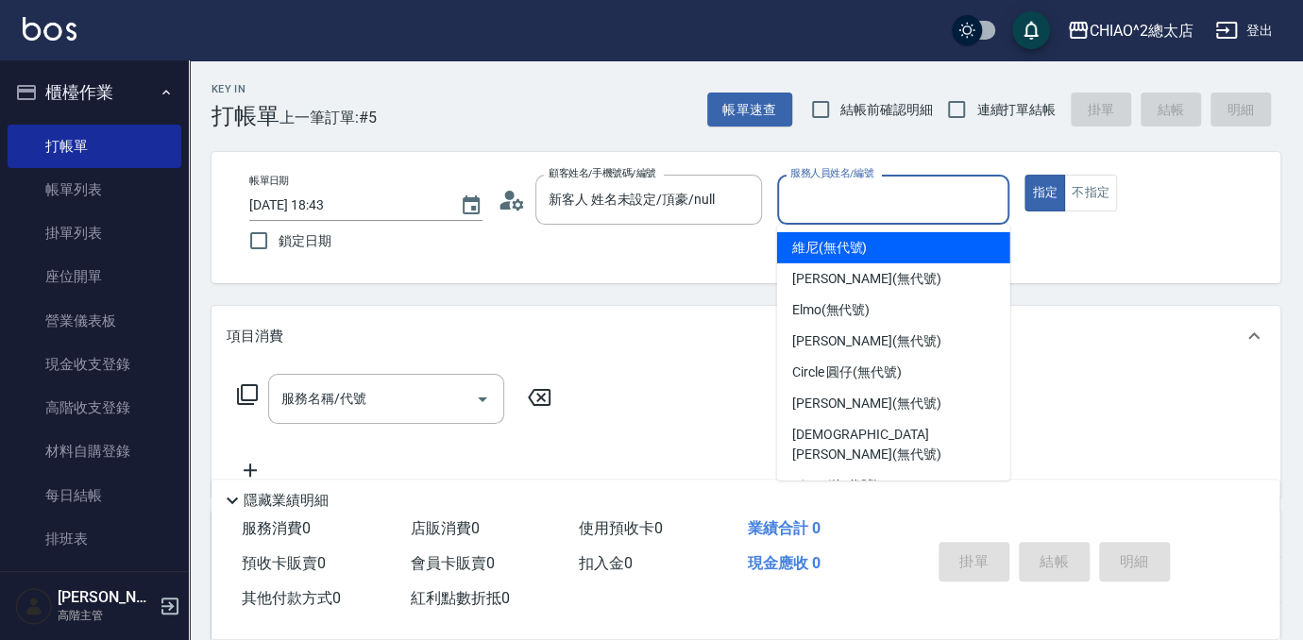
click at [829, 187] on input "服務人員姓名/編號" at bounding box center [894, 199] width 216 height 33
click at [854, 247] on span "維尼 (無代號)" at bounding box center [830, 248] width 76 height 20
type input "維尼(無代號)"
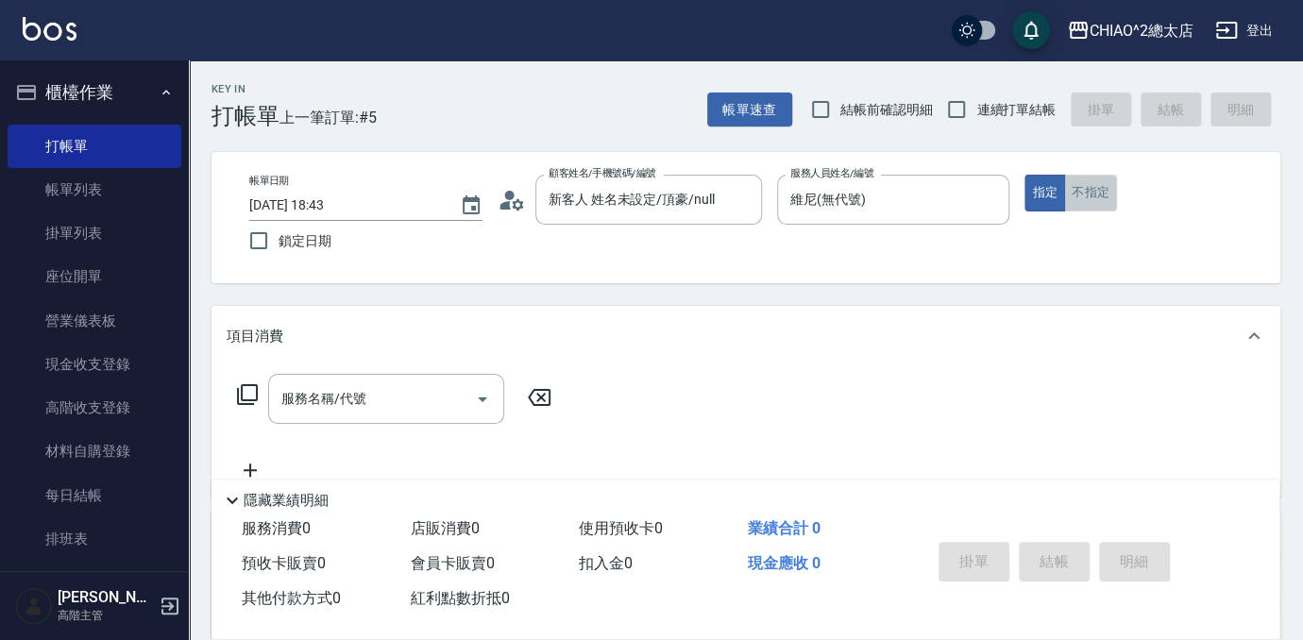
click at [1099, 180] on button "不指定" at bounding box center [1090, 193] width 53 height 37
click at [364, 403] on input "服務名稱/代號" at bounding box center [372, 398] width 191 height 33
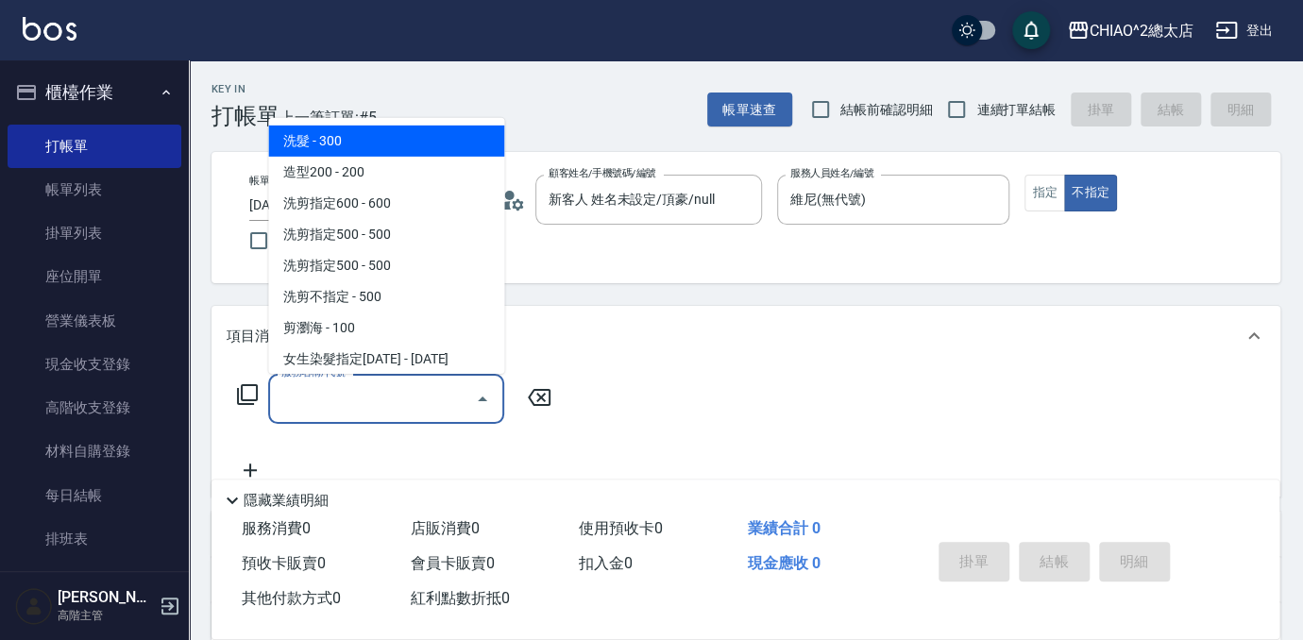
click at [412, 145] on span "洗髮 - 300" at bounding box center [386, 141] width 236 height 31
type input "洗髮(103103)"
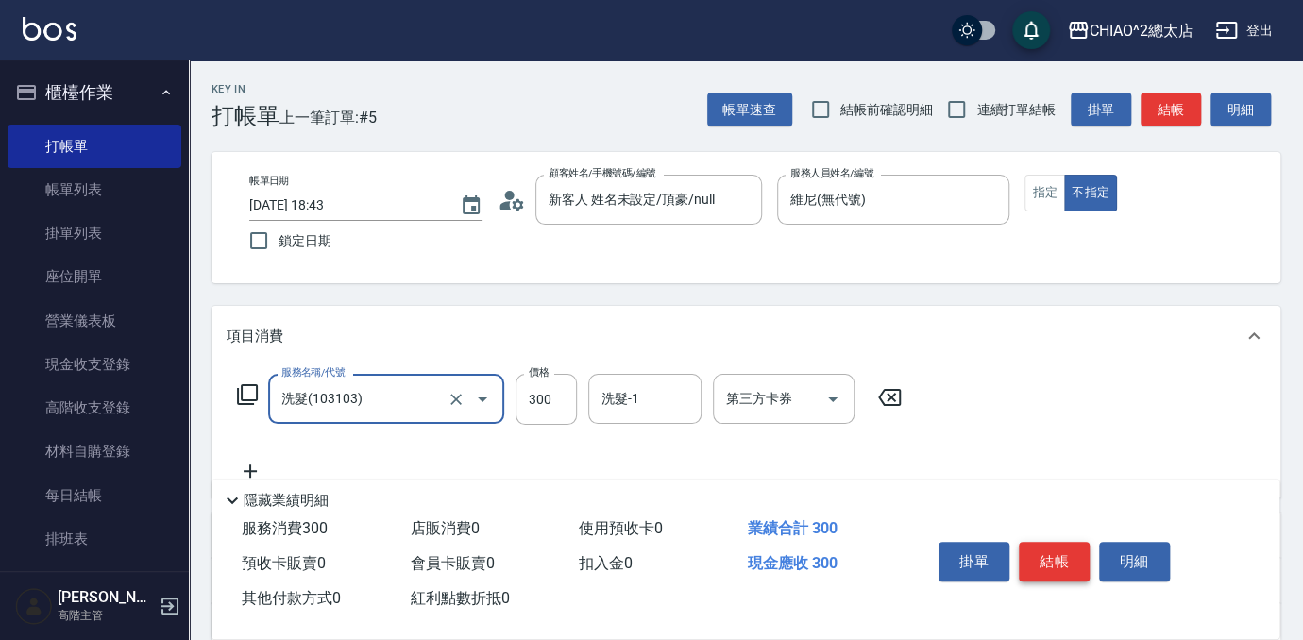
click at [1055, 547] on button "結帳" at bounding box center [1054, 562] width 71 height 40
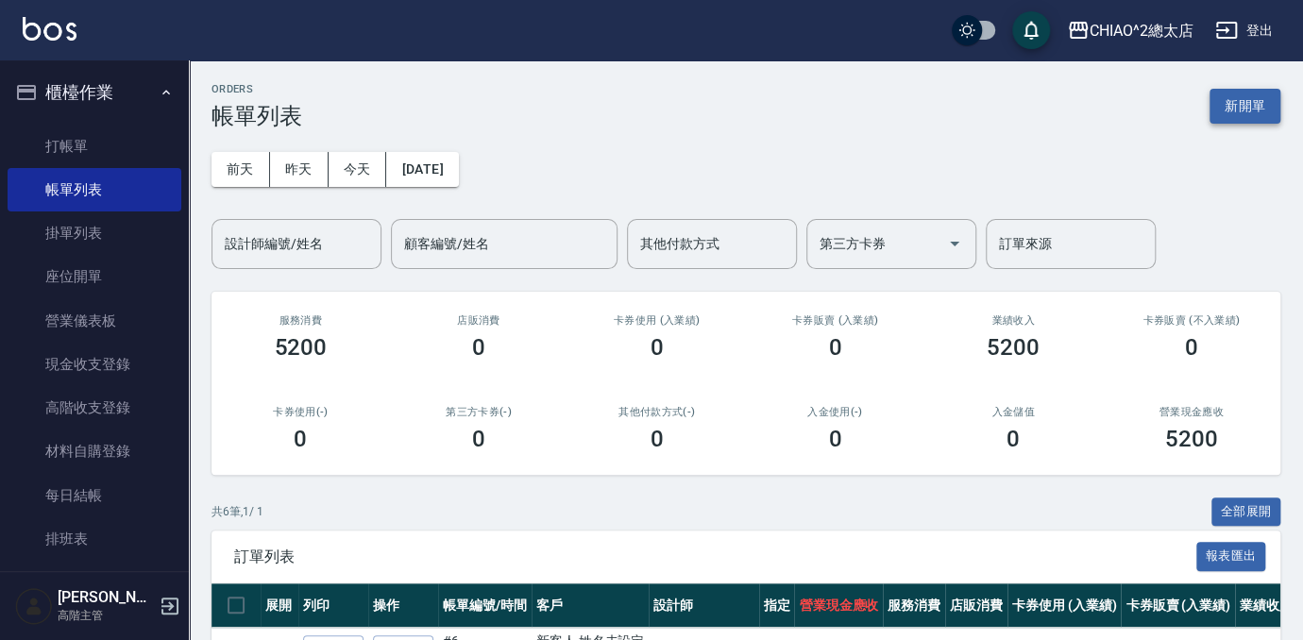
click at [1261, 106] on button "新開單" at bounding box center [1245, 106] width 71 height 35
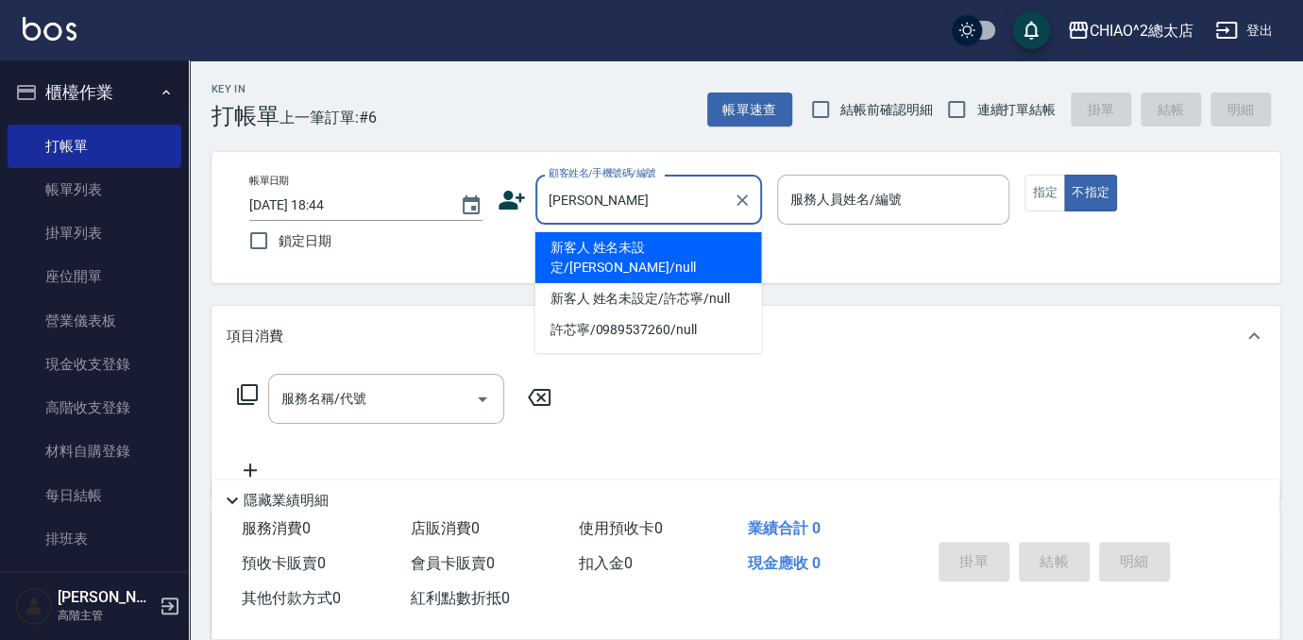
type input "新客人 姓名未設定/[PERSON_NAME]/null"
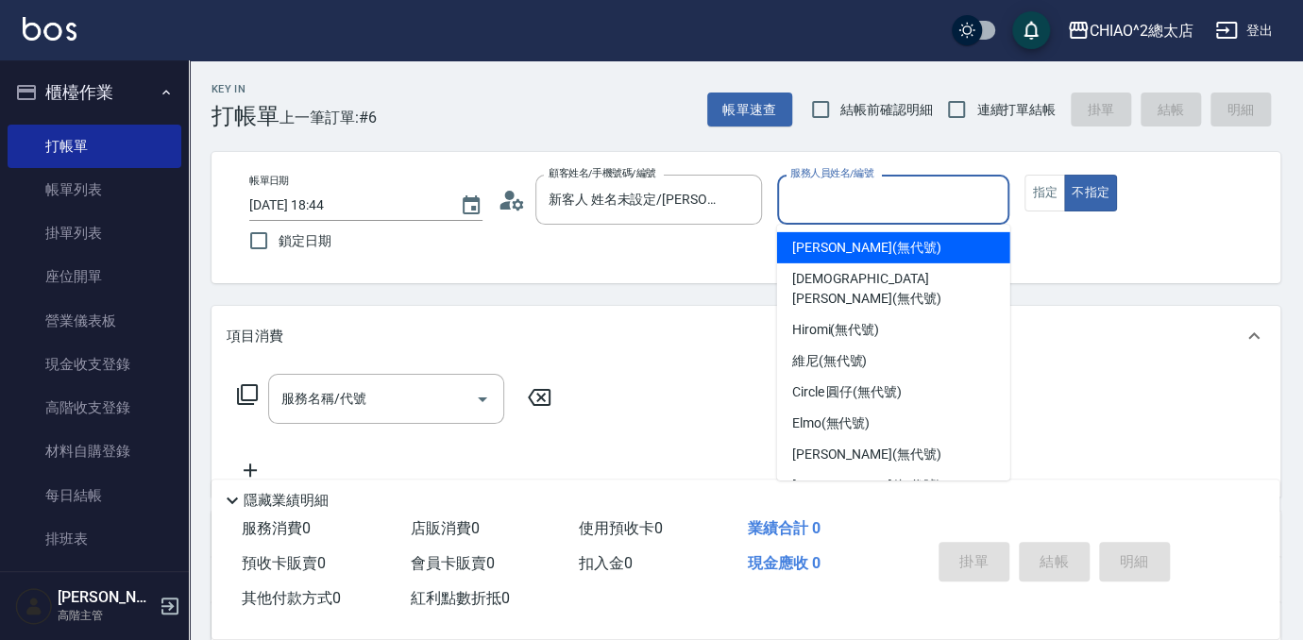
click at [828, 196] on input "服務人員姓名/編號" at bounding box center [894, 199] width 216 height 33
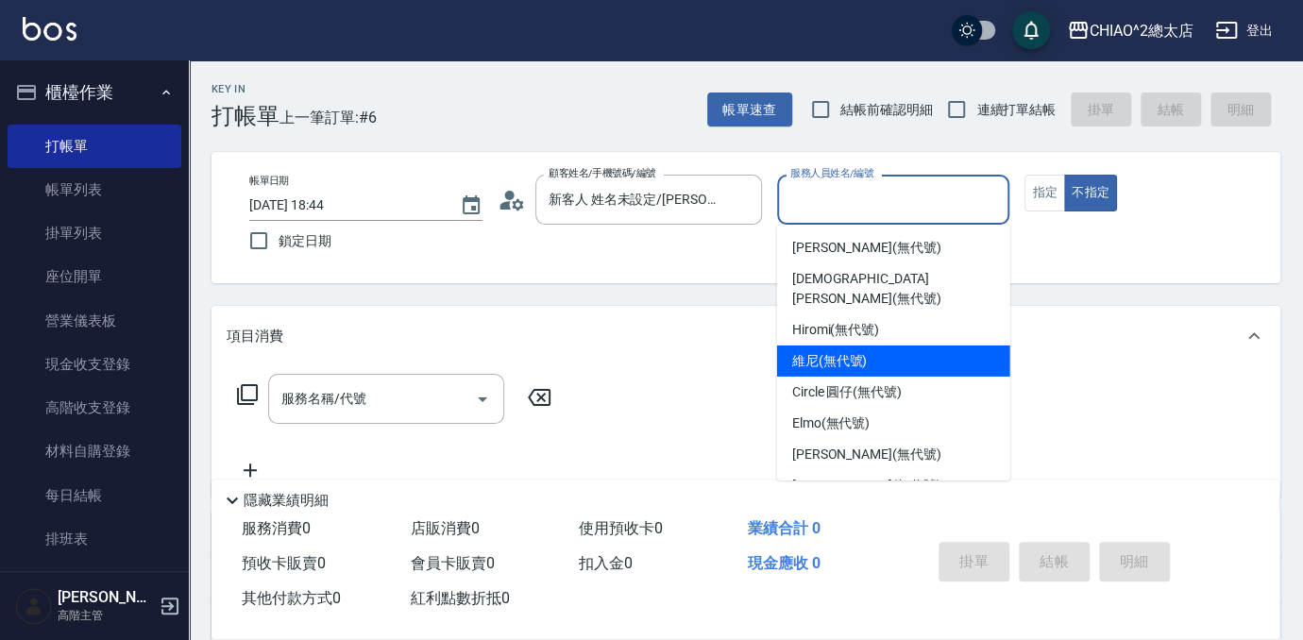
click at [896, 346] on div "維尼 (無代號)" at bounding box center [893, 361] width 233 height 31
type input "維尼(無代號)"
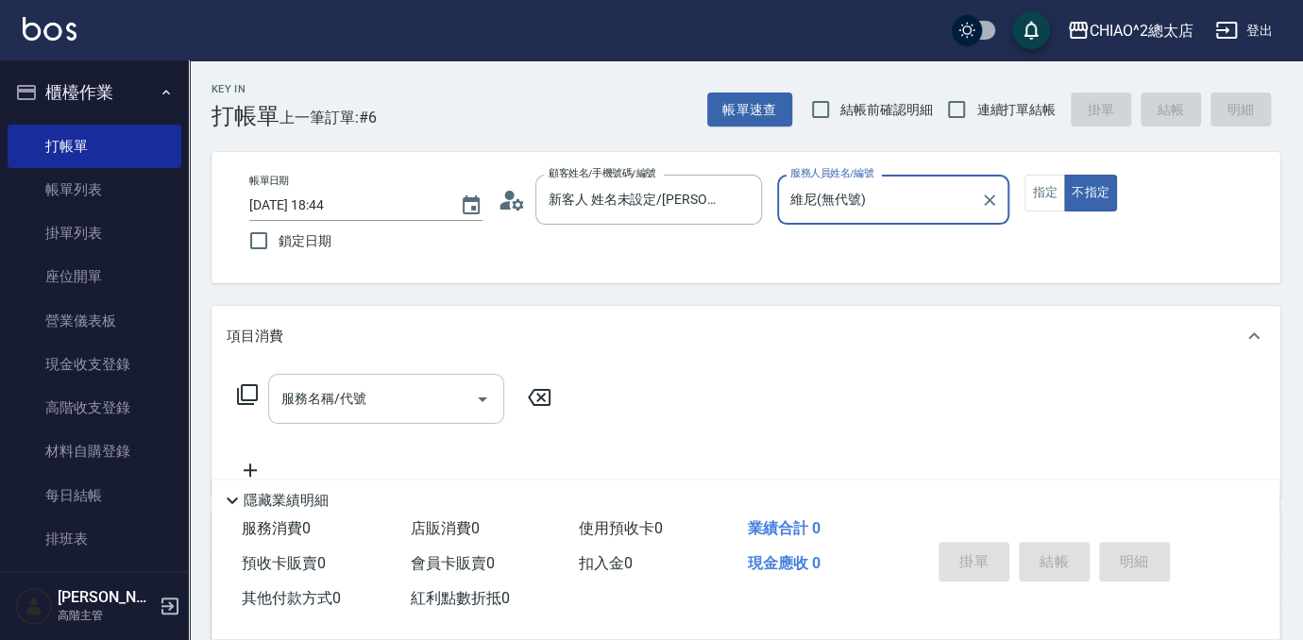
click at [370, 413] on input "服務名稱/代號" at bounding box center [372, 398] width 191 height 33
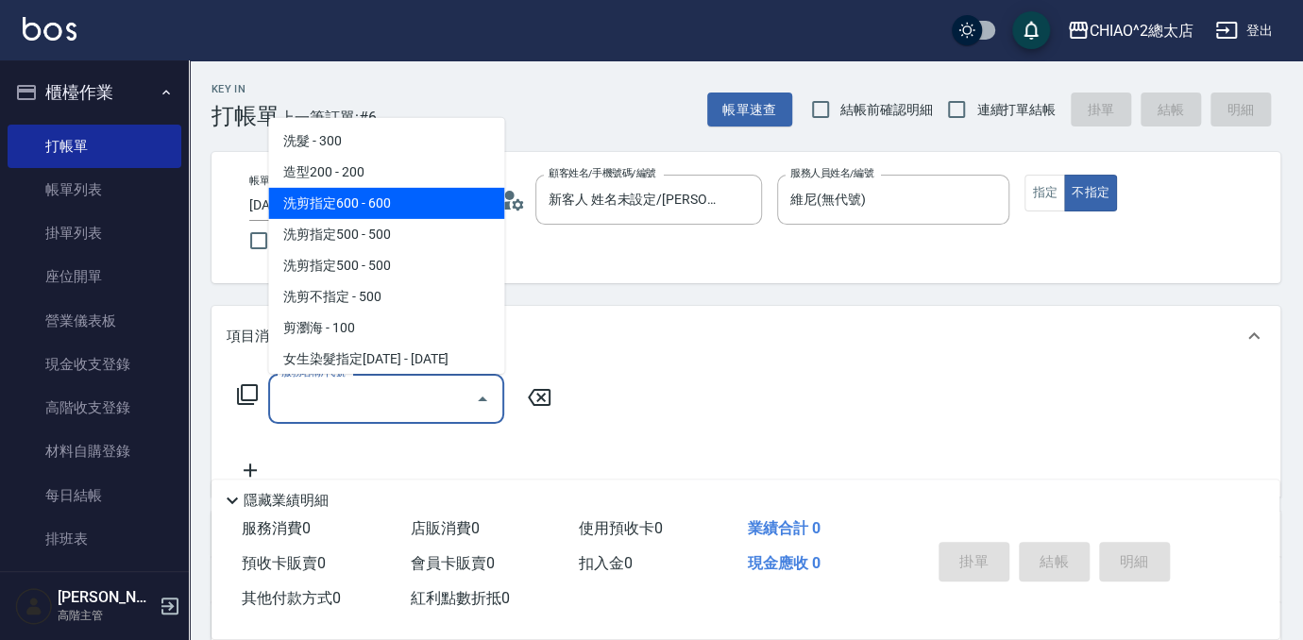
click at [399, 208] on span "洗剪指定600 - 600" at bounding box center [386, 203] width 236 height 31
type input "洗剪指定600(103107)"
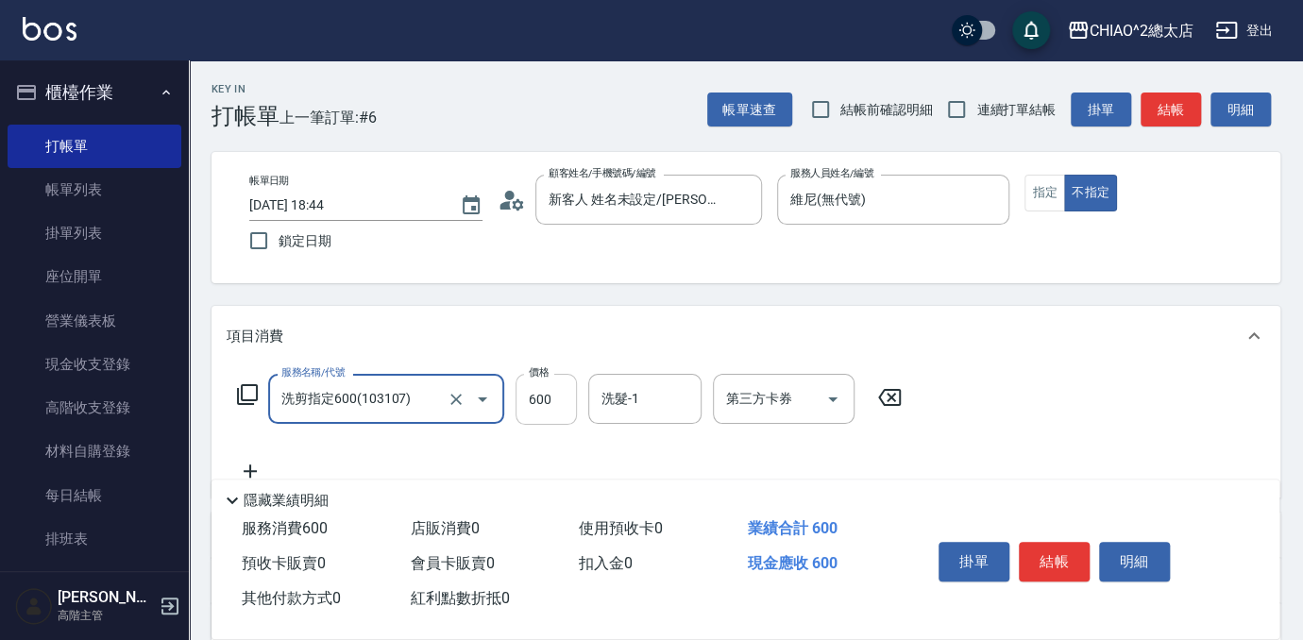
click at [564, 405] on input "600" at bounding box center [546, 399] width 61 height 51
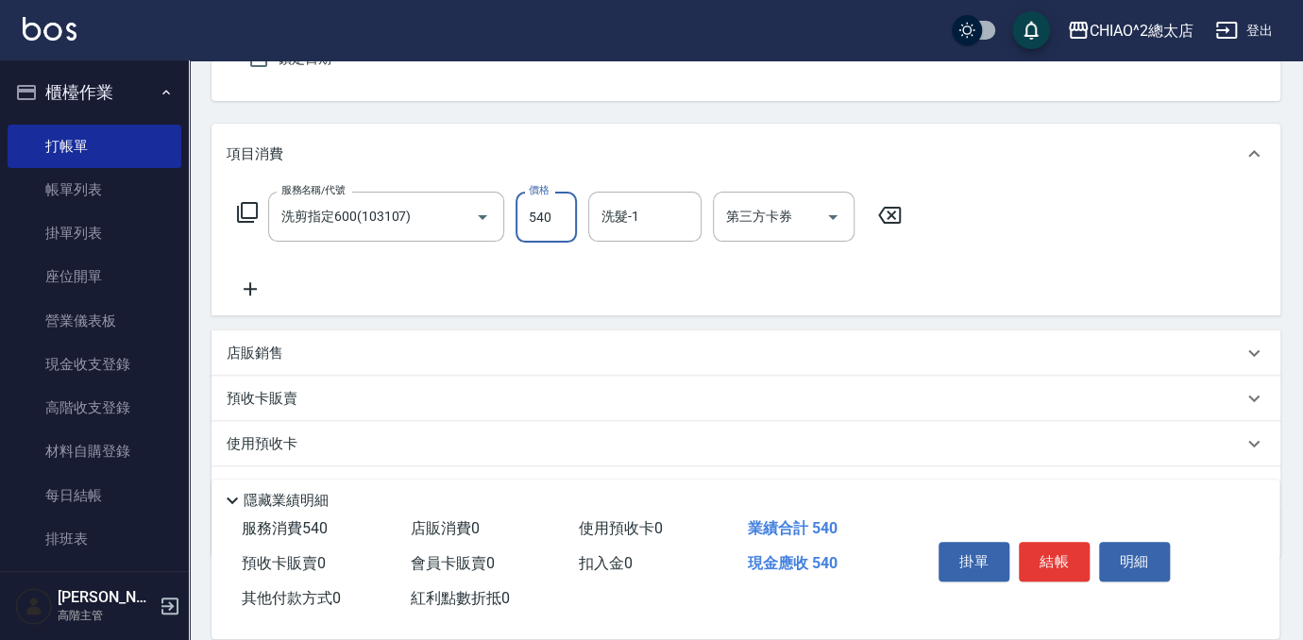
scroll to position [278, 0]
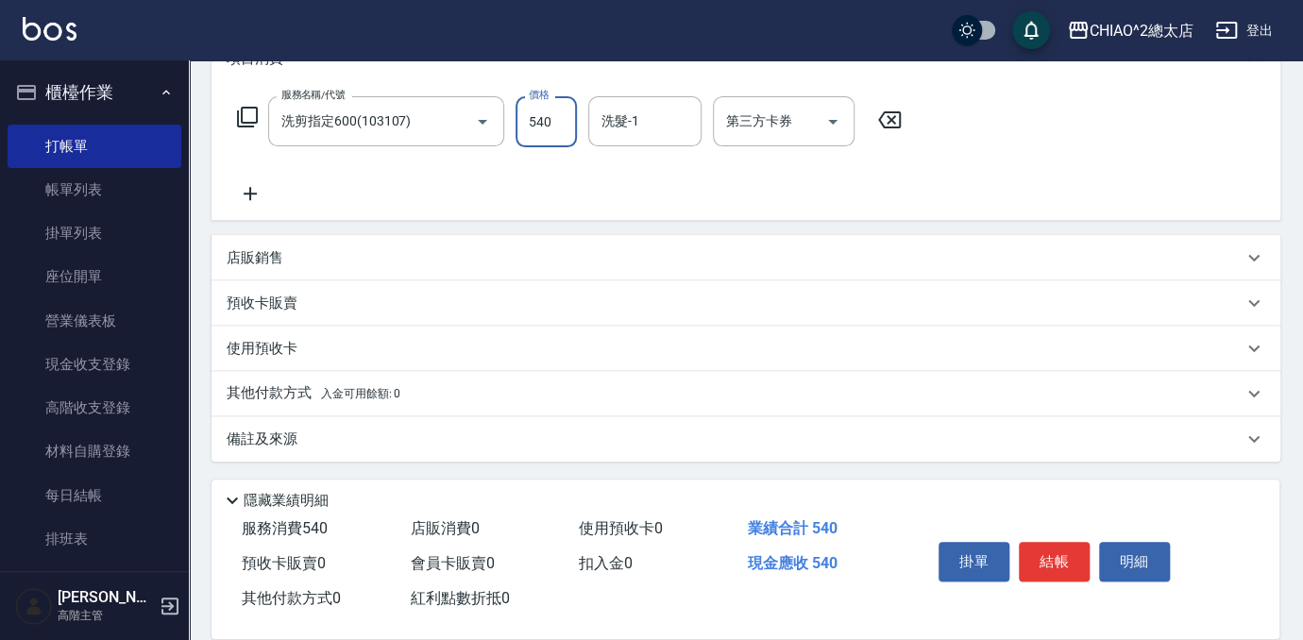
type input "540"
click at [349, 391] on span "入金可用餘額: 0" at bounding box center [361, 393] width 80 height 13
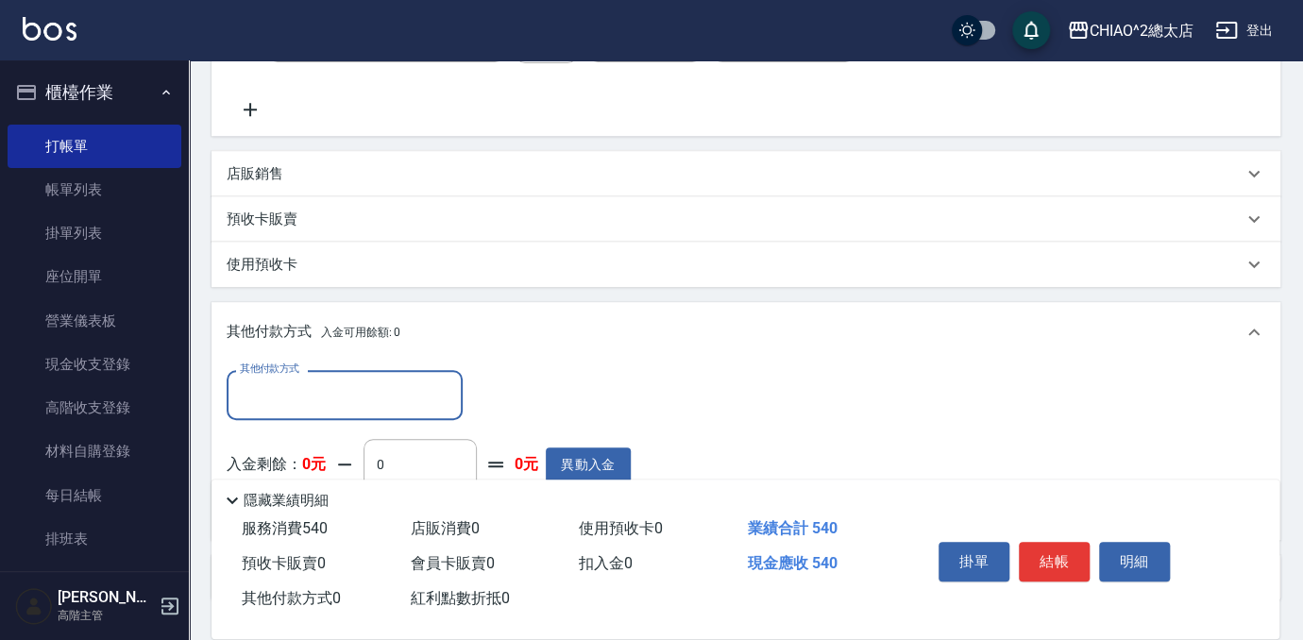
scroll to position [449, 0]
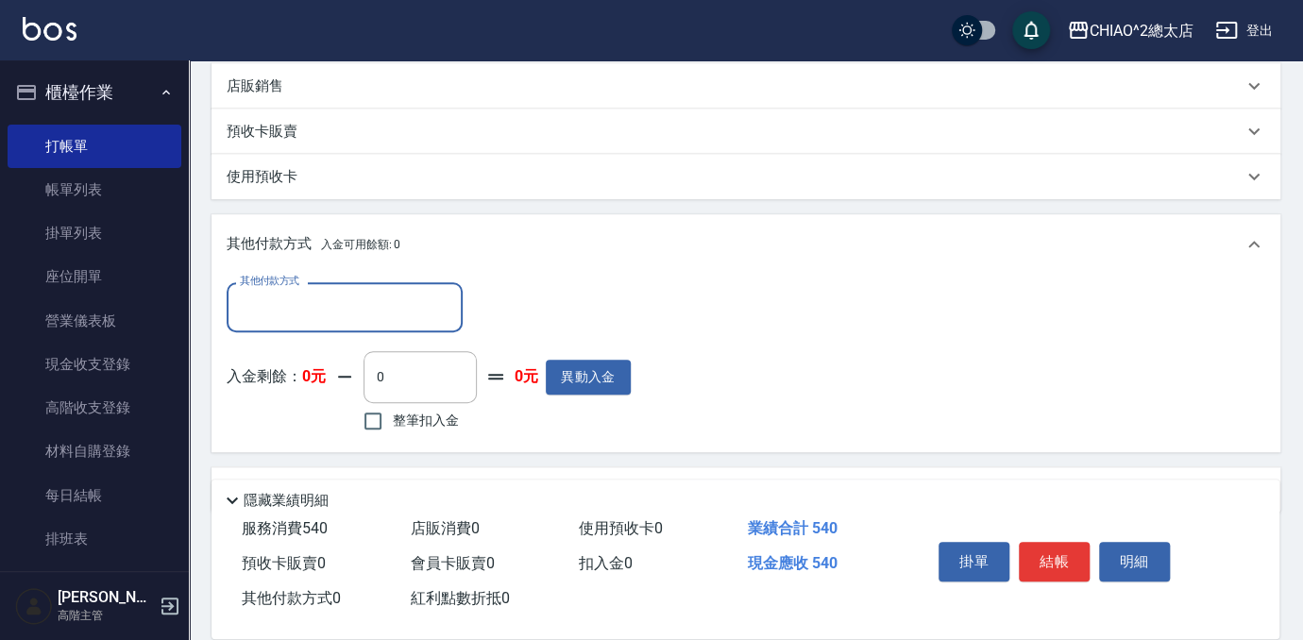
click at [320, 293] on input "其他付款方式" at bounding box center [344, 307] width 219 height 33
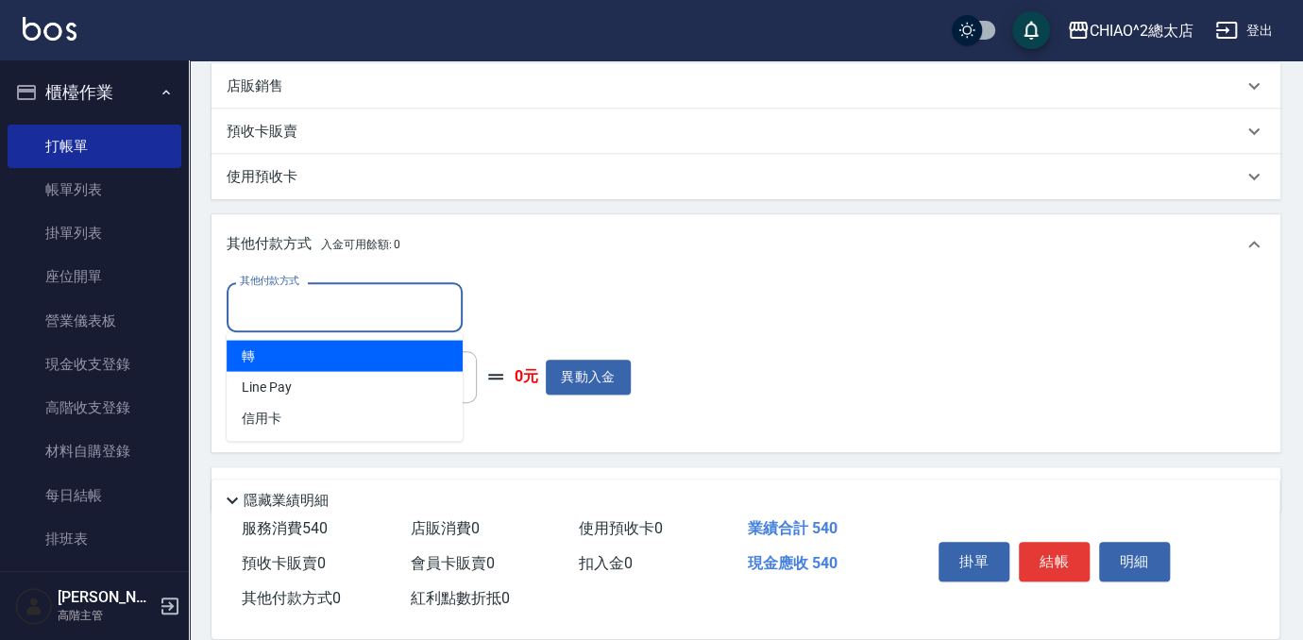
click at [332, 349] on span "轉" at bounding box center [345, 355] width 236 height 31
type input "轉"
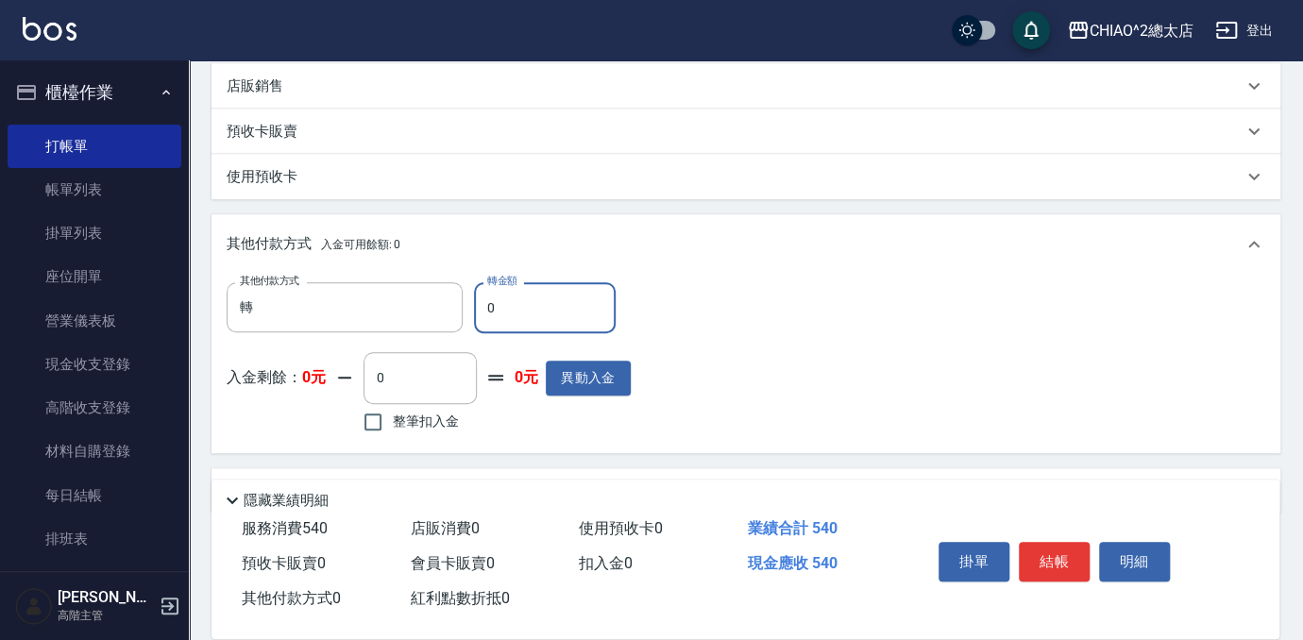
click at [536, 304] on input "0" at bounding box center [545, 307] width 142 height 51
type input "540"
click at [1040, 558] on button "結帳" at bounding box center [1054, 562] width 71 height 40
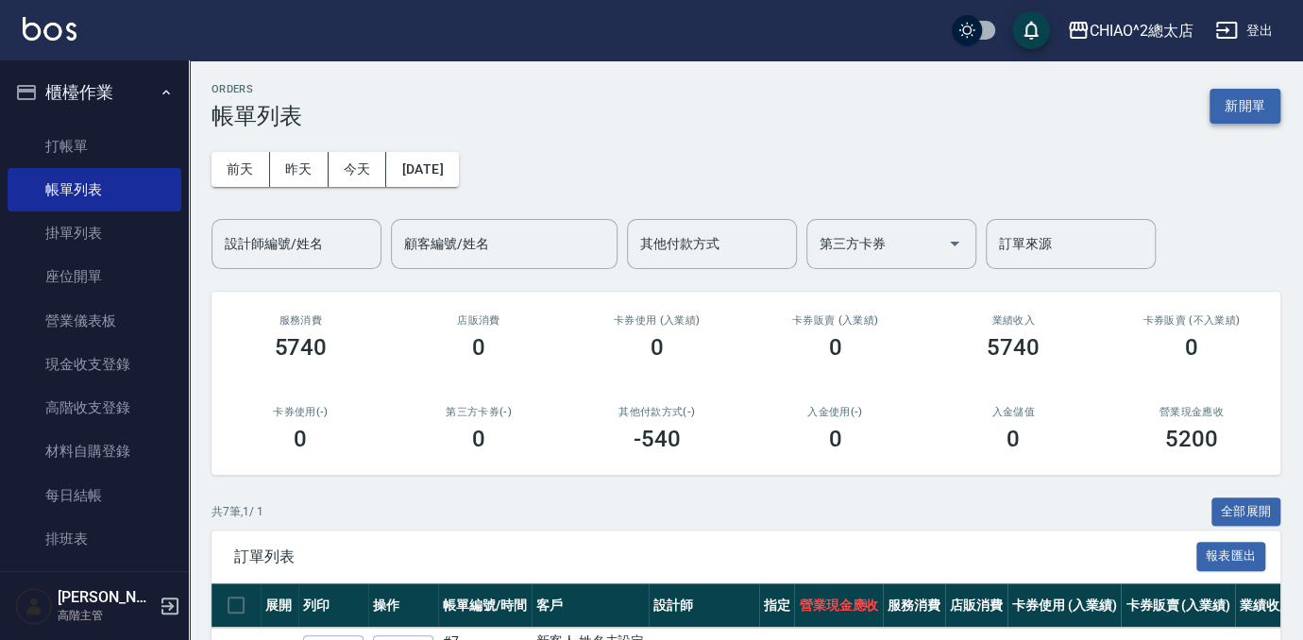
click at [1241, 102] on button "新開單" at bounding box center [1245, 106] width 71 height 35
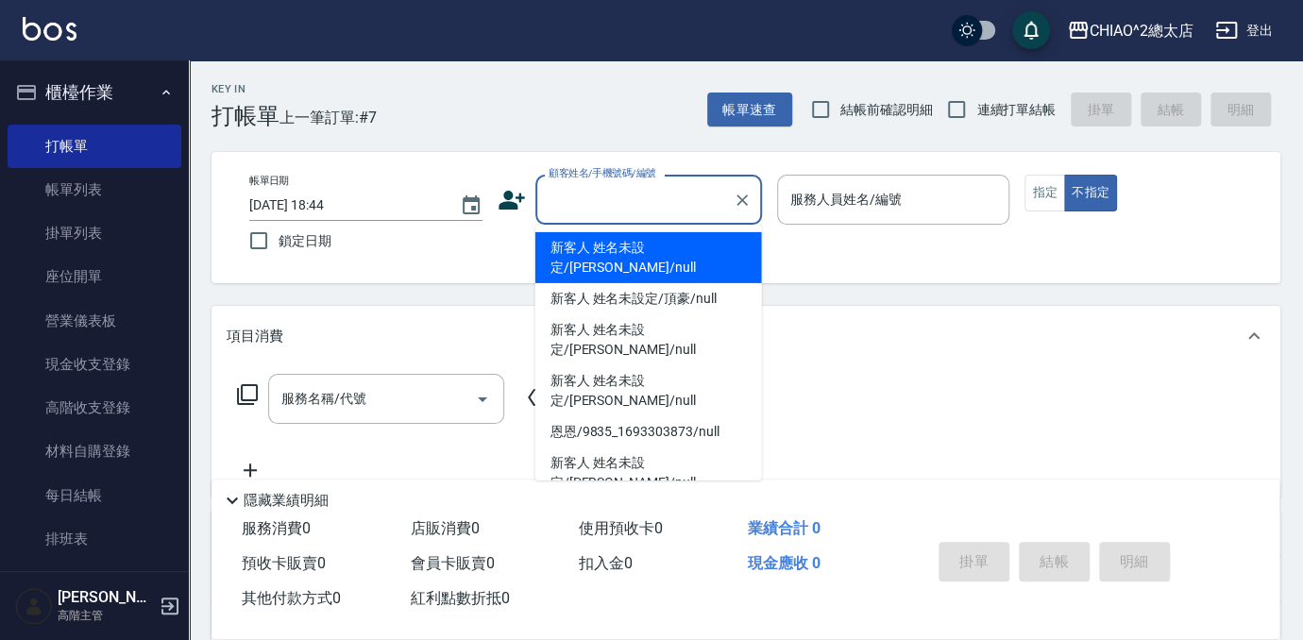
click at [612, 210] on input "顧客姓名/手機號碼/編號" at bounding box center [634, 199] width 181 height 33
click at [655, 256] on li "新客人 姓名未設定/[PERSON_NAME]/null" at bounding box center [648, 257] width 227 height 51
type input "新客人 姓名未設定/[PERSON_NAME]/null"
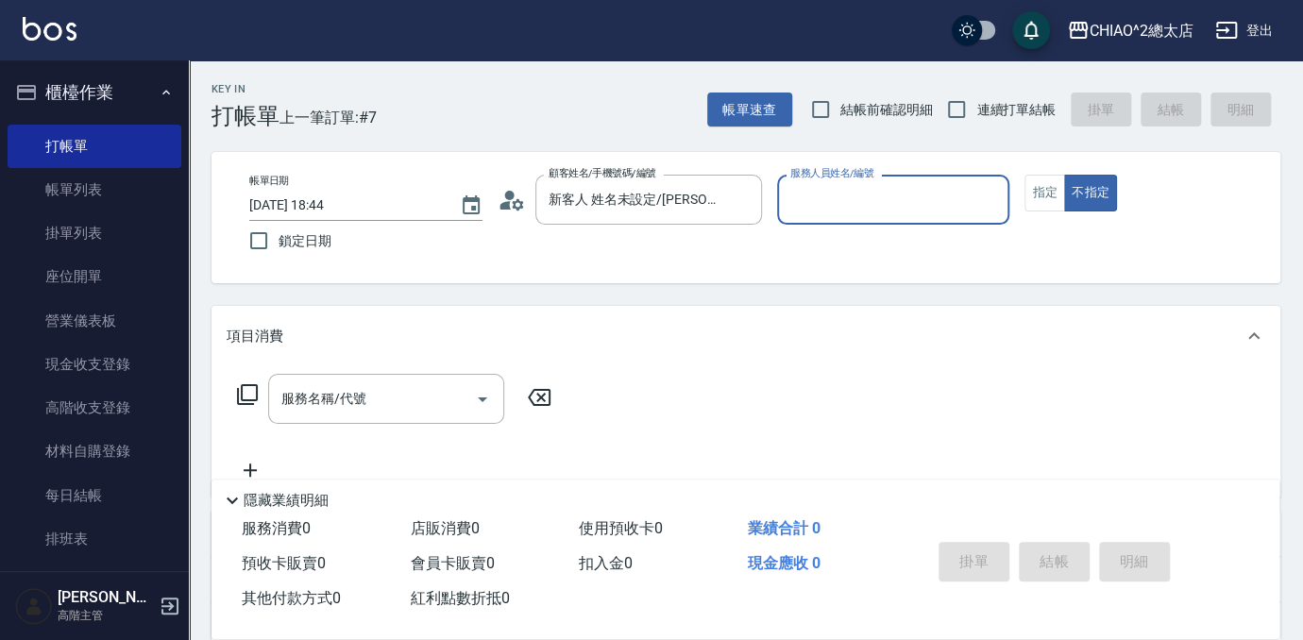
click at [848, 195] on input "服務人員姓名/編號" at bounding box center [894, 199] width 216 height 33
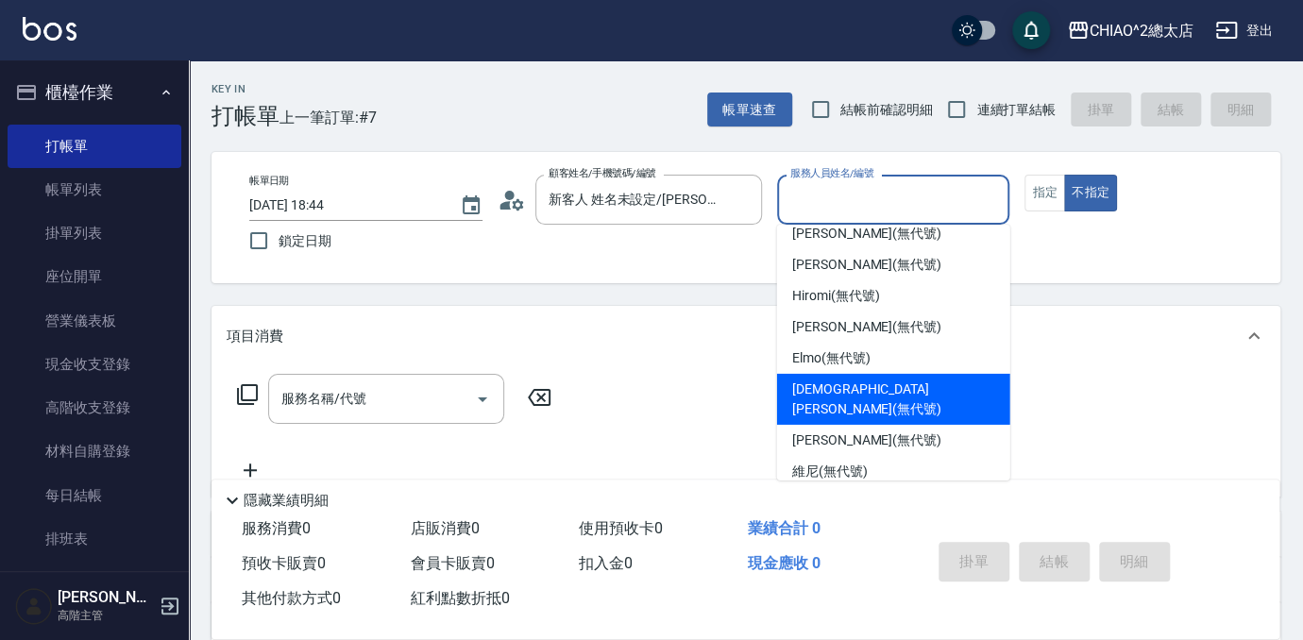
scroll to position [70, 0]
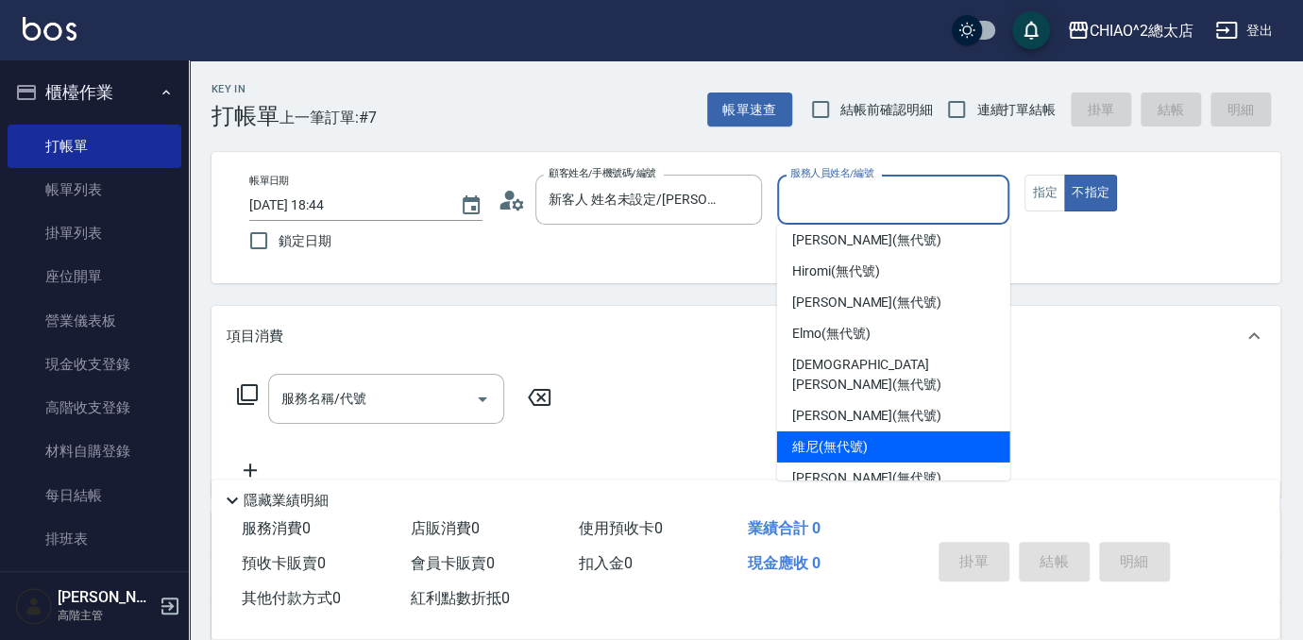
click at [884, 432] on div "維尼 (無代號)" at bounding box center [893, 447] width 233 height 31
type input "維尼(無代號)"
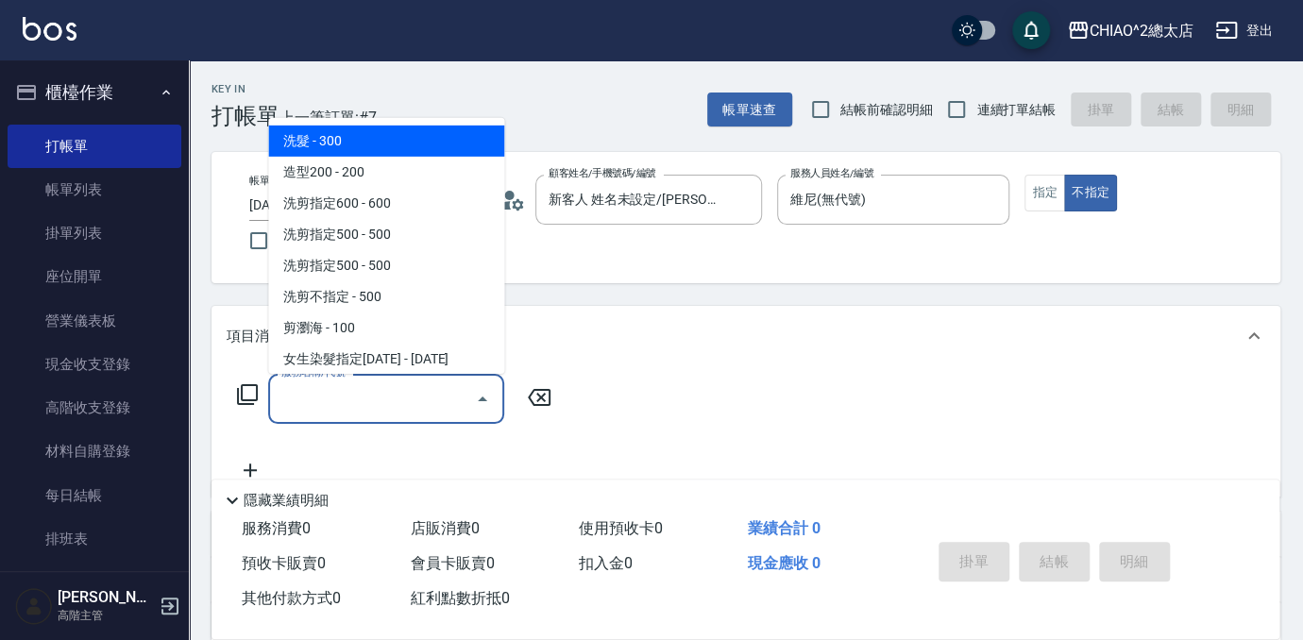
click at [396, 401] on input "服務名稱/代號" at bounding box center [372, 398] width 191 height 33
click at [380, 127] on span "洗髮 - 300" at bounding box center [386, 141] width 236 height 31
type input "洗髮(103103)"
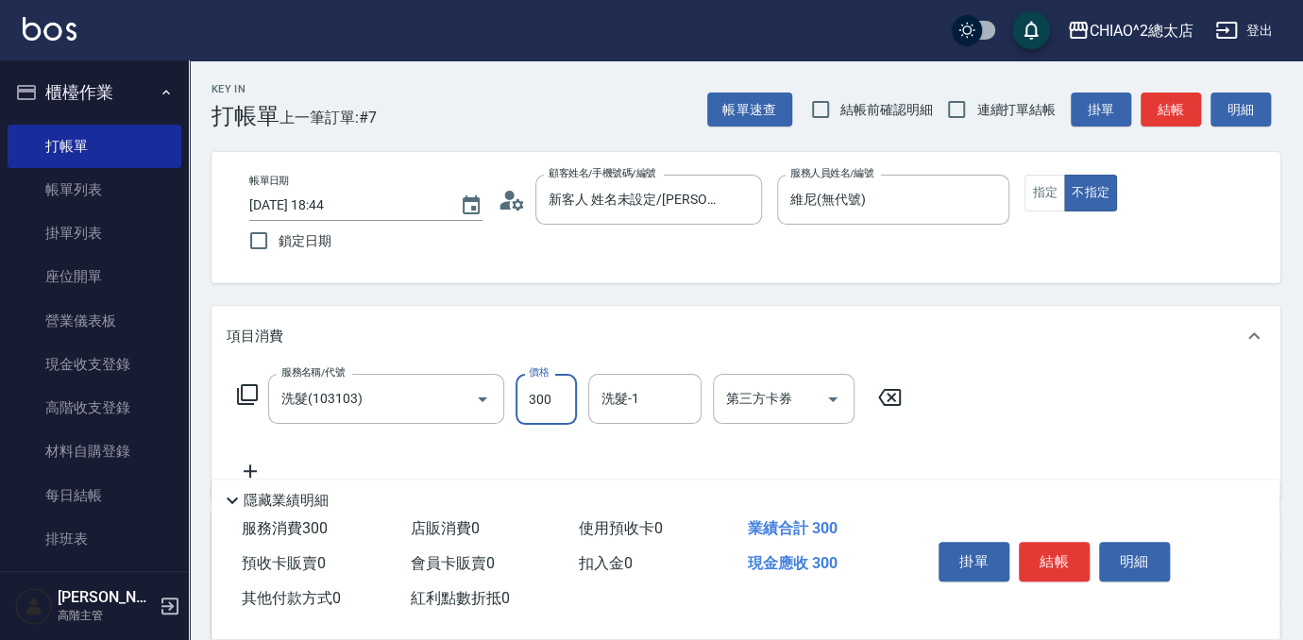
click at [549, 394] on input "300" at bounding box center [546, 399] width 61 height 51
type input "400"
click at [1053, 555] on button "結帳" at bounding box center [1054, 562] width 71 height 40
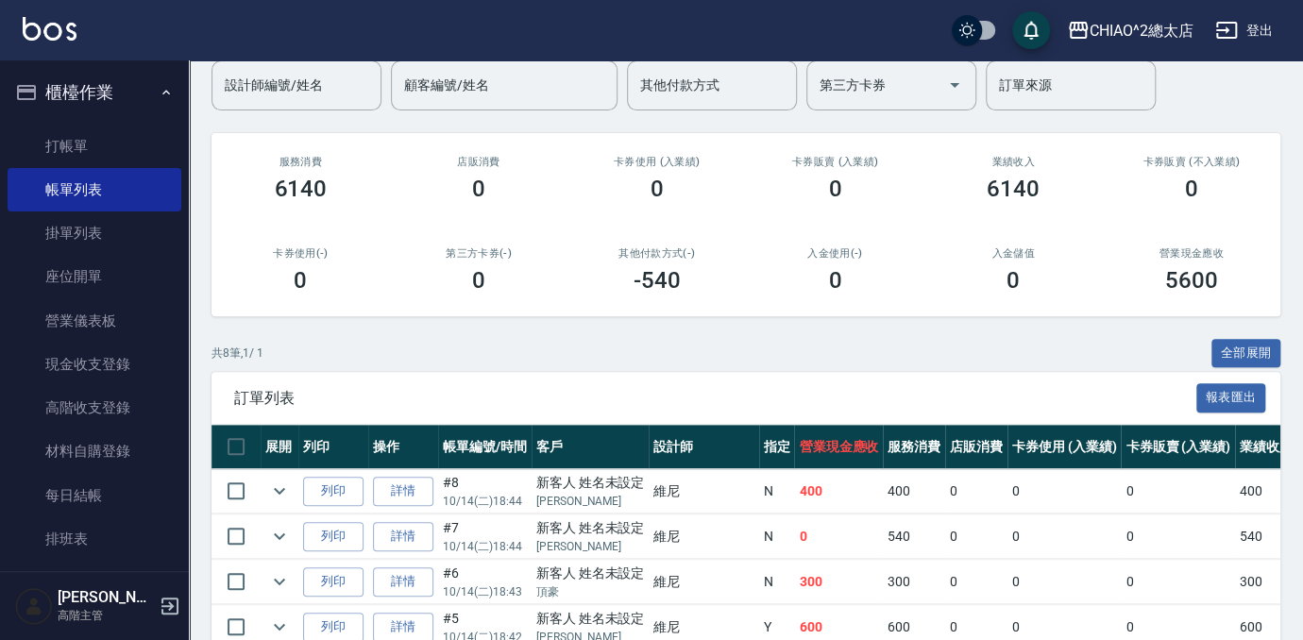
scroll to position [257, 0]
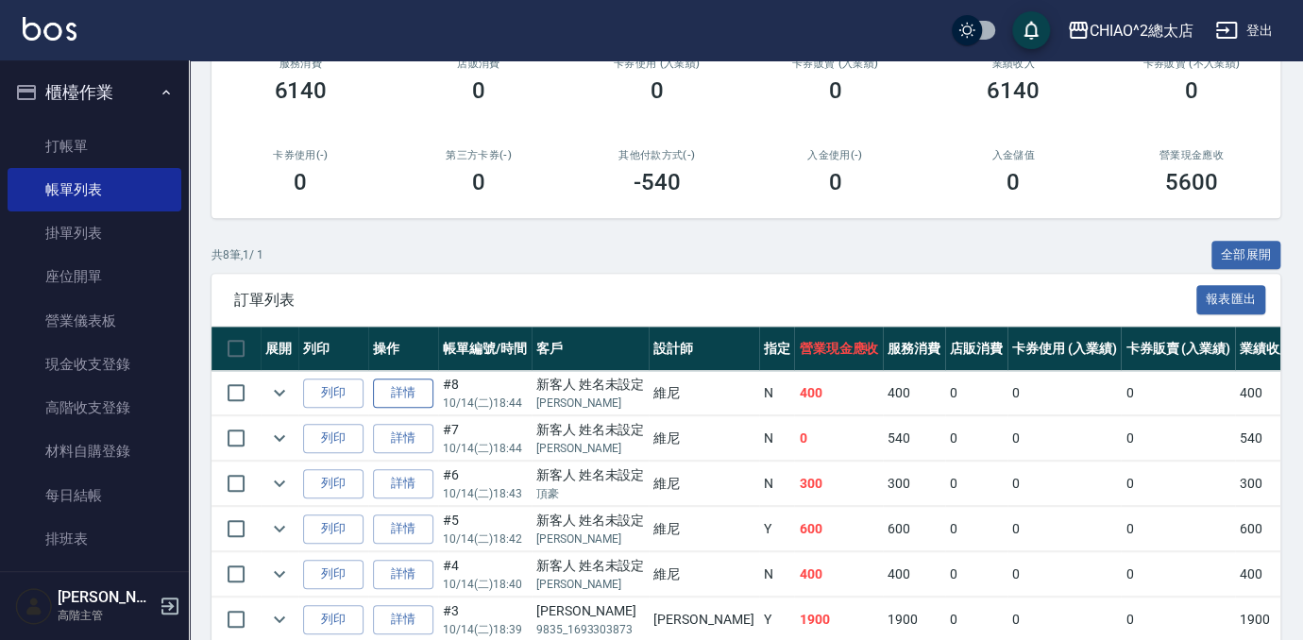
click at [407, 385] on link "詳情" at bounding box center [403, 393] width 60 height 29
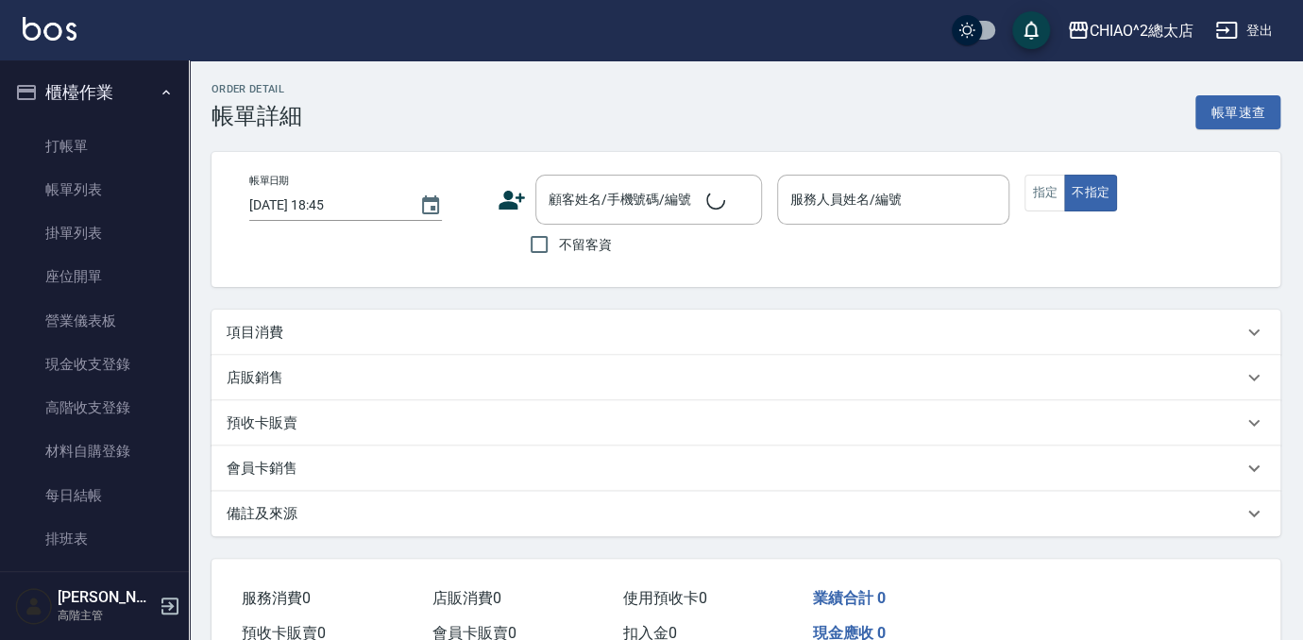
type input "[DATE] 18:44"
type input "維尼(無代號)"
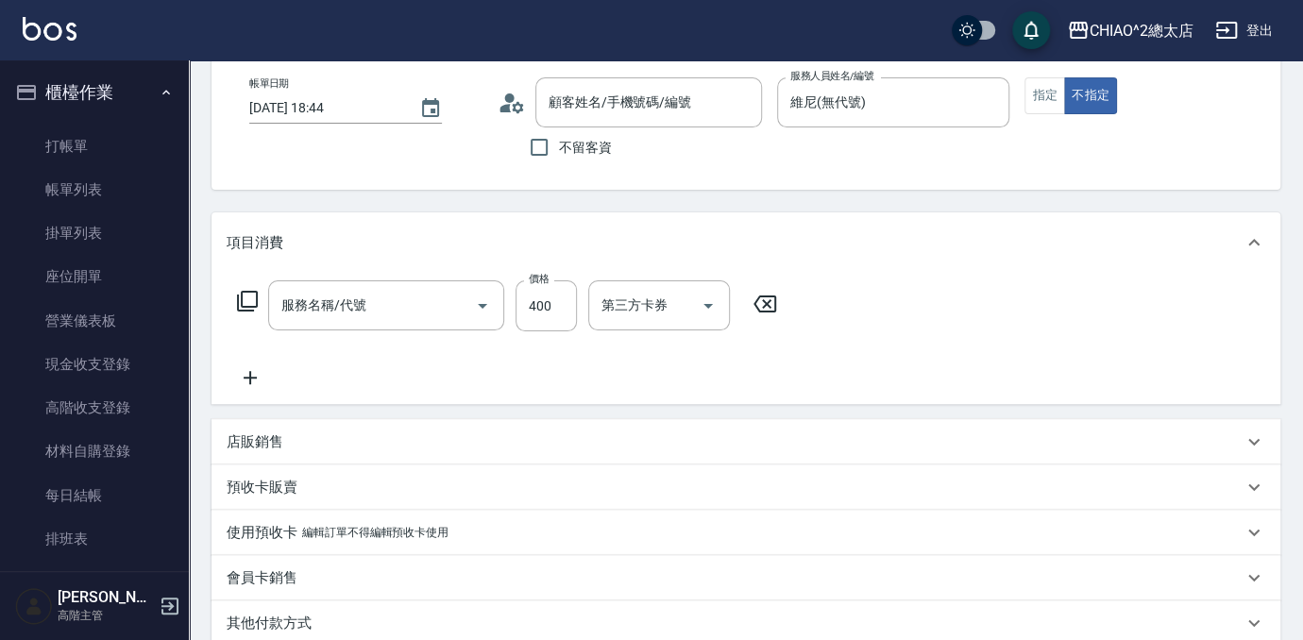
type input "新客人 姓名未設定/[PERSON_NAME]/null"
type input "洗髮(103103)"
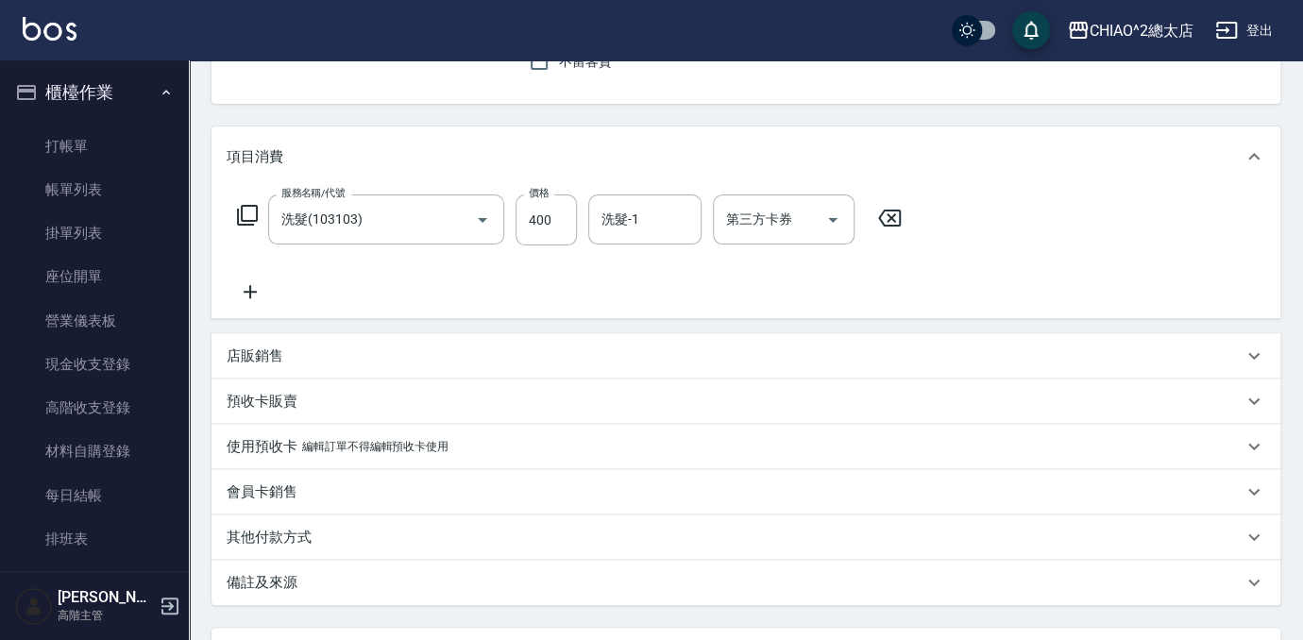
scroll to position [349, 0]
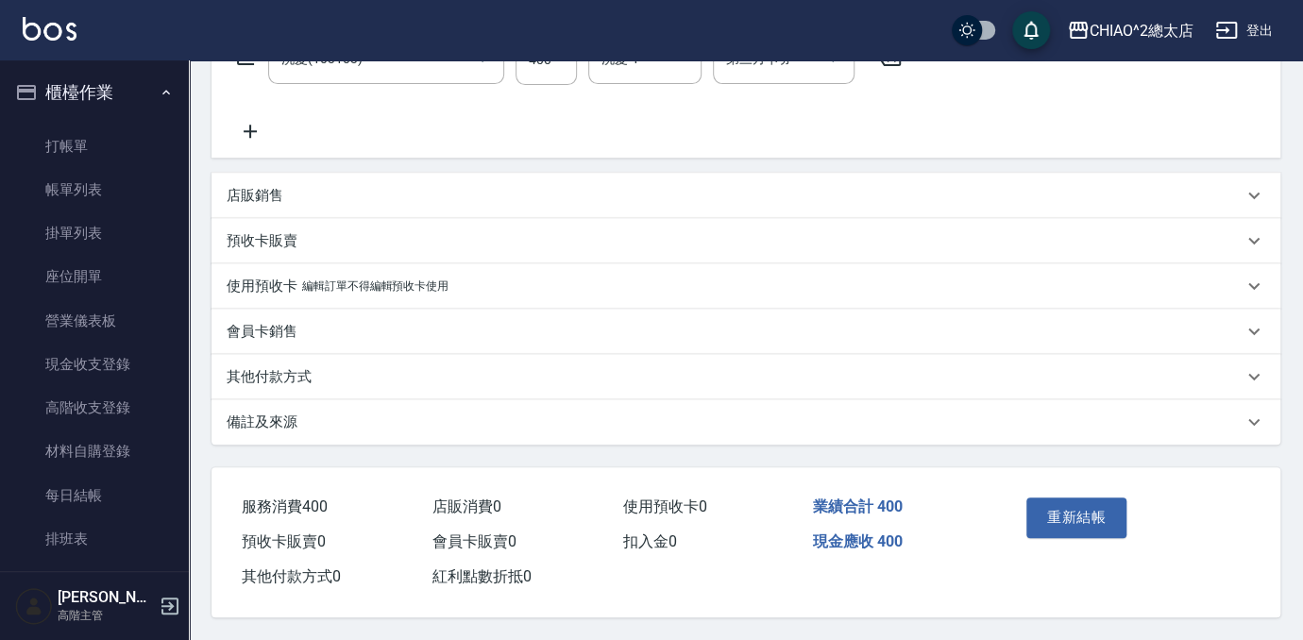
click at [363, 369] on div "其他付款方式" at bounding box center [735, 377] width 1016 height 20
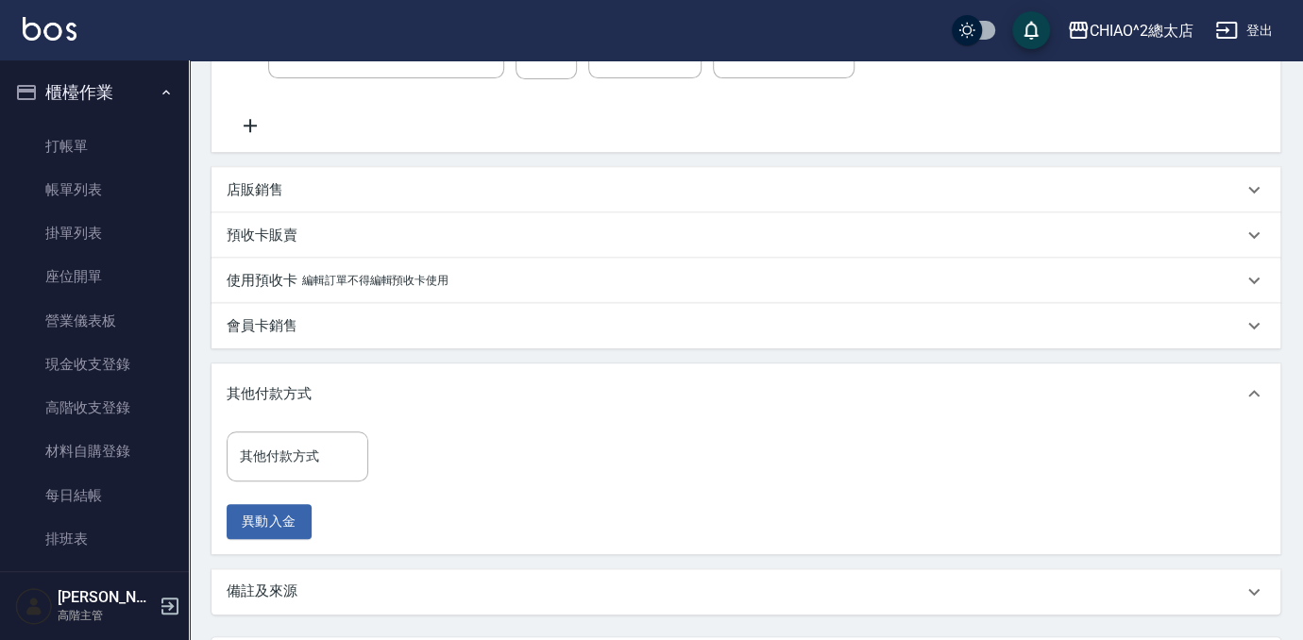
scroll to position [435, 0]
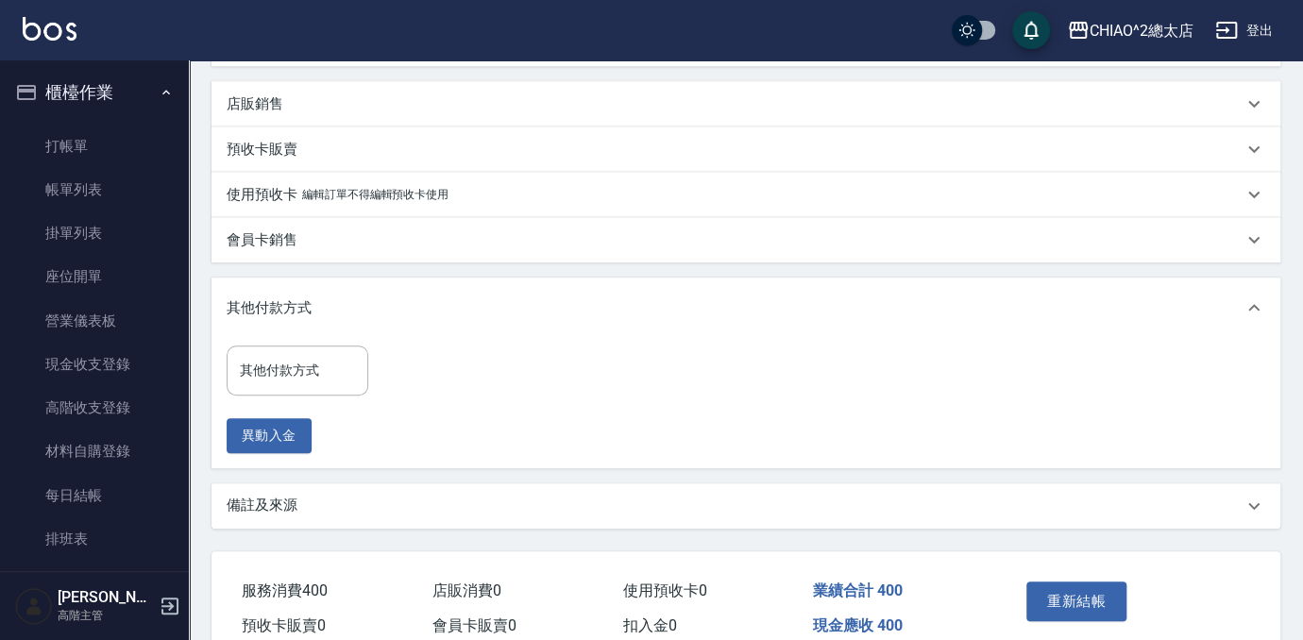
click at [284, 344] on div "其他付款方式 其他付款方式 異動入金" at bounding box center [746, 403] width 1069 height 130
click at [287, 366] on input "其他付款方式" at bounding box center [297, 370] width 125 height 33
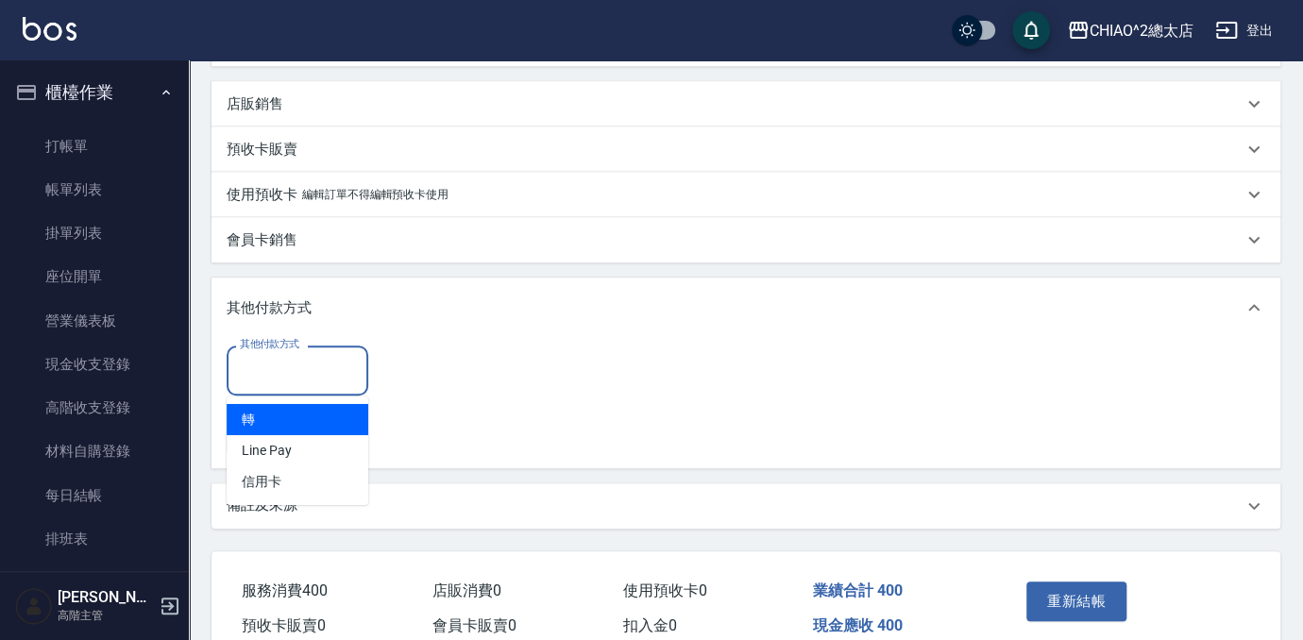
click at [292, 422] on span "轉" at bounding box center [298, 419] width 142 height 31
type input "轉"
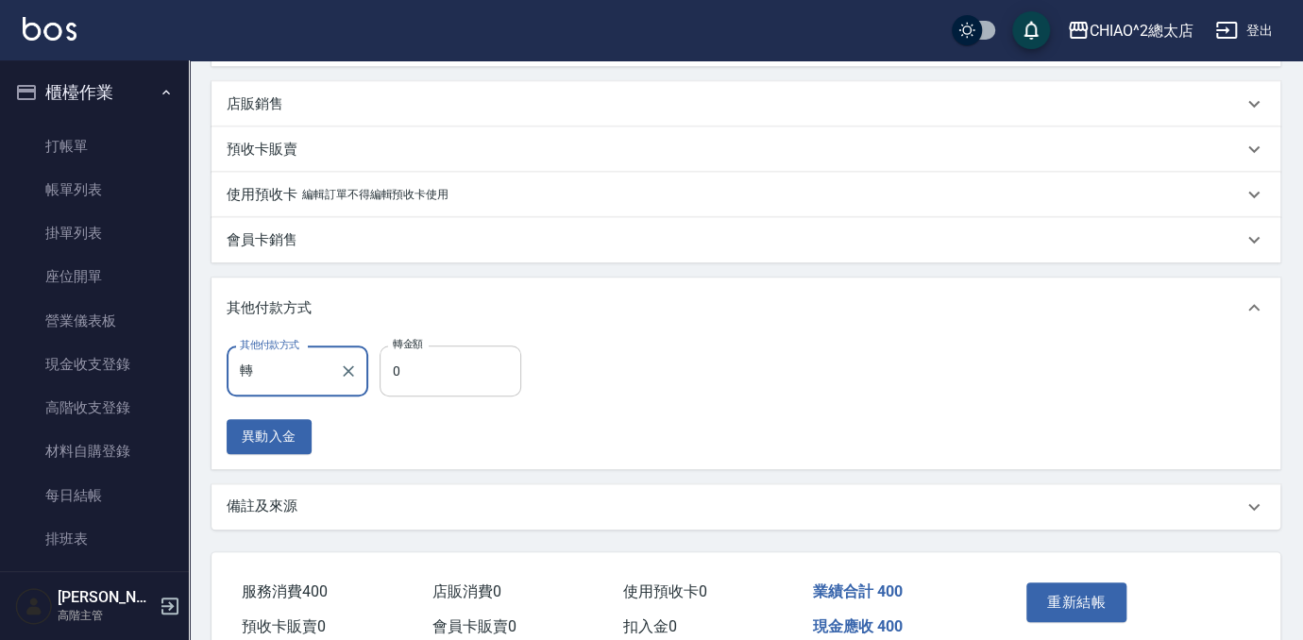
click at [428, 376] on input "0" at bounding box center [451, 371] width 142 height 51
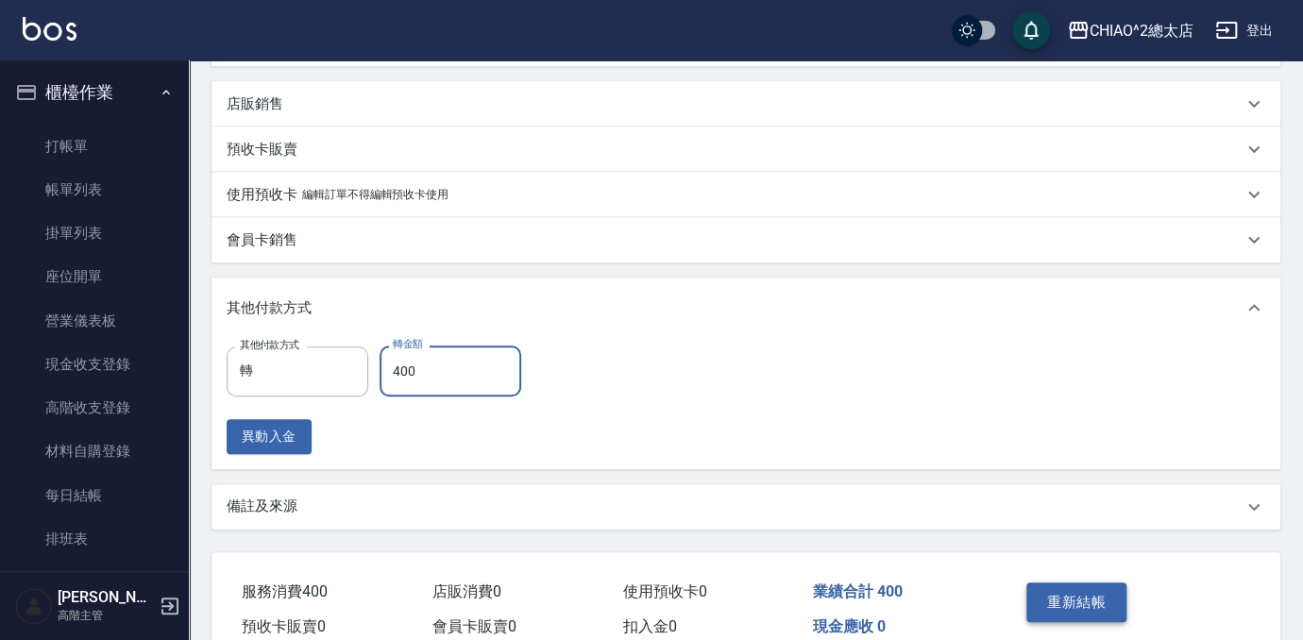
type input "400"
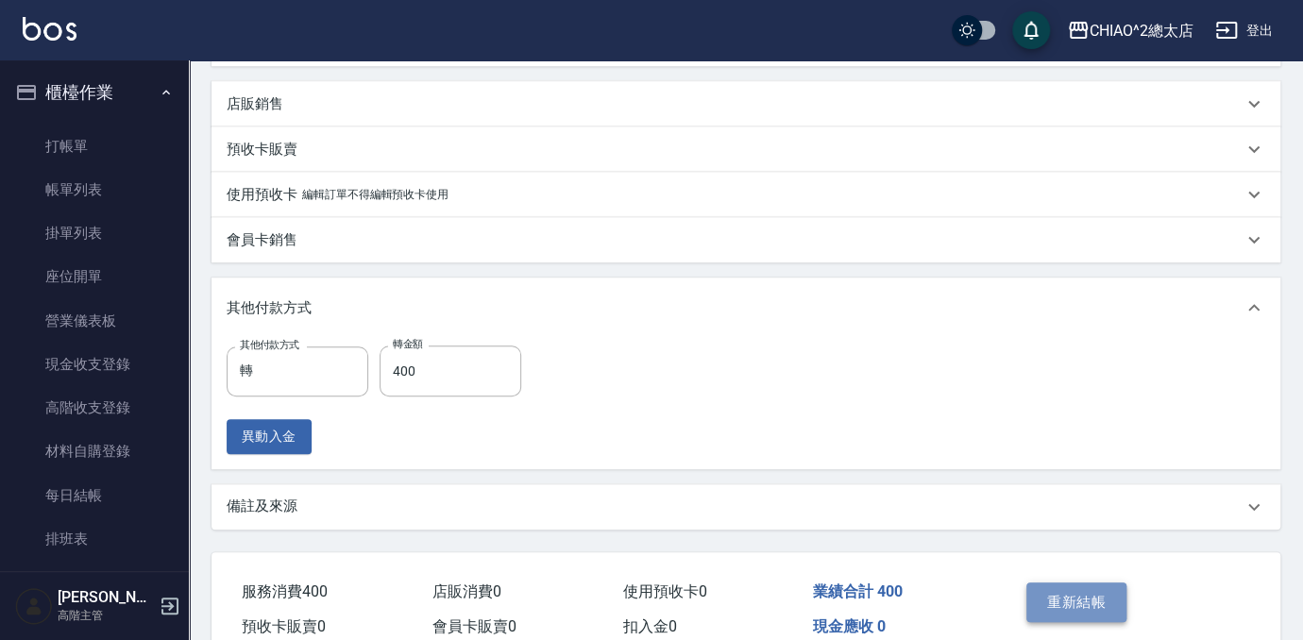
click at [1108, 601] on button "重新結帳" at bounding box center [1076, 603] width 100 height 40
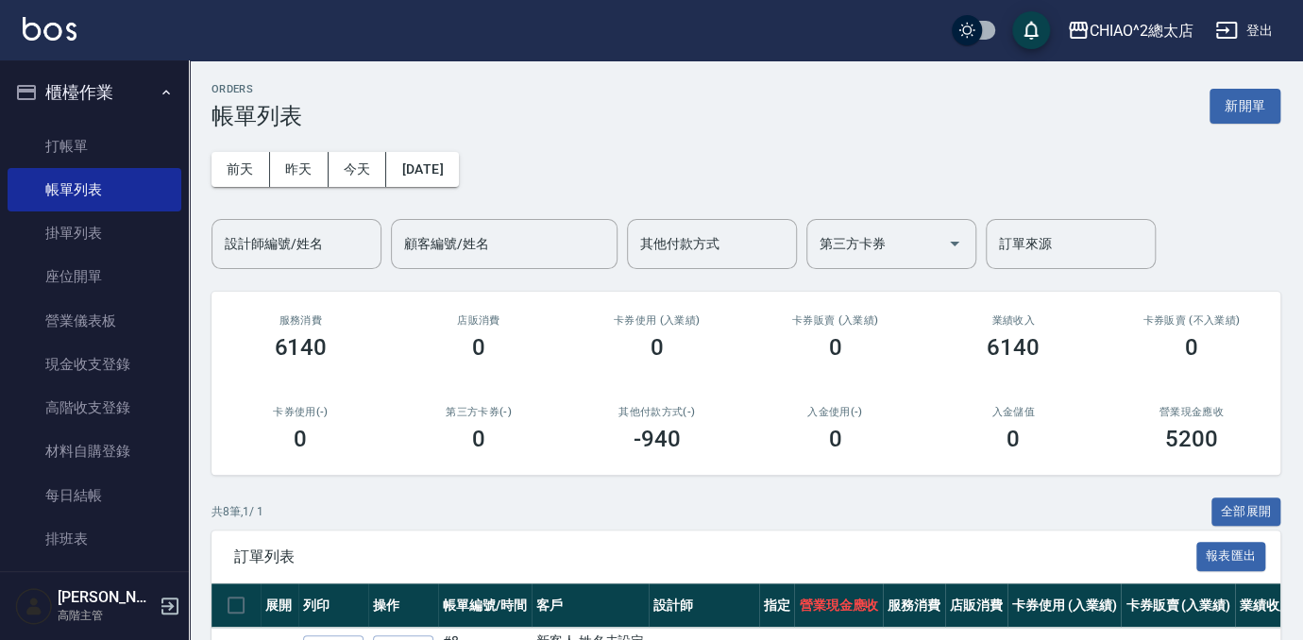
drag, startPoint x: 1254, startPoint y: 99, endPoint x: 1181, endPoint y: 125, distance: 77.0
click at [1254, 99] on button "新開單" at bounding box center [1245, 106] width 71 height 35
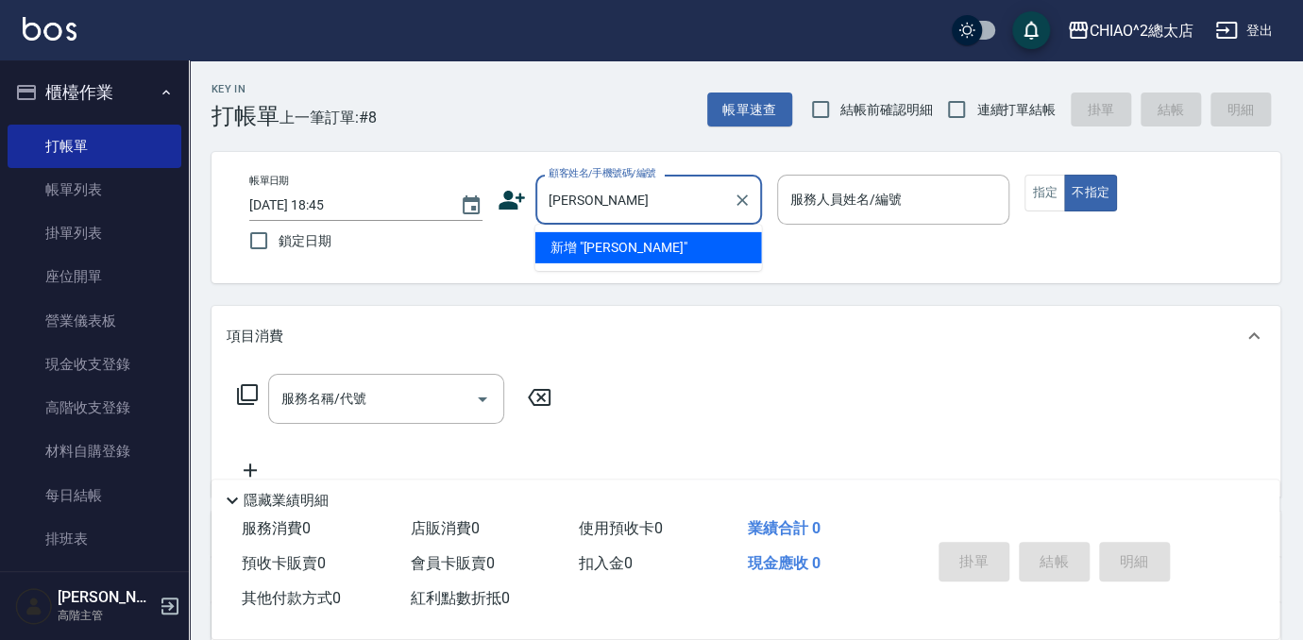
type input "[PERSON_NAME]"
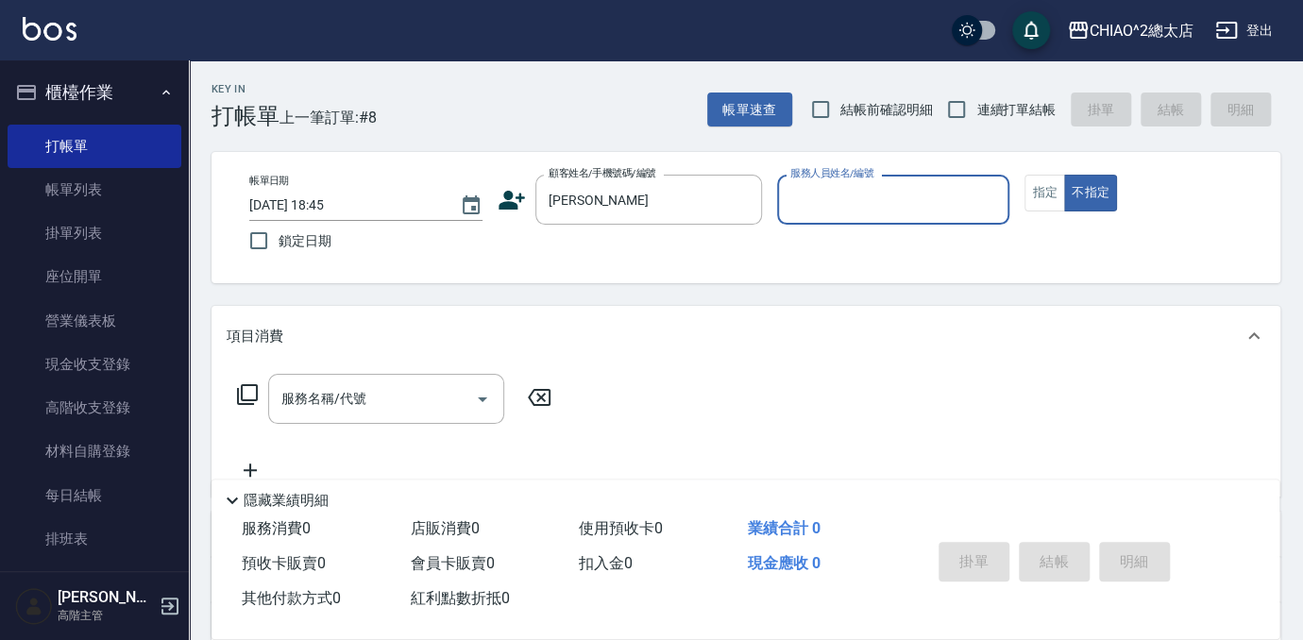
click at [873, 221] on div "服務人員姓名/編號" at bounding box center [893, 200] width 233 height 50
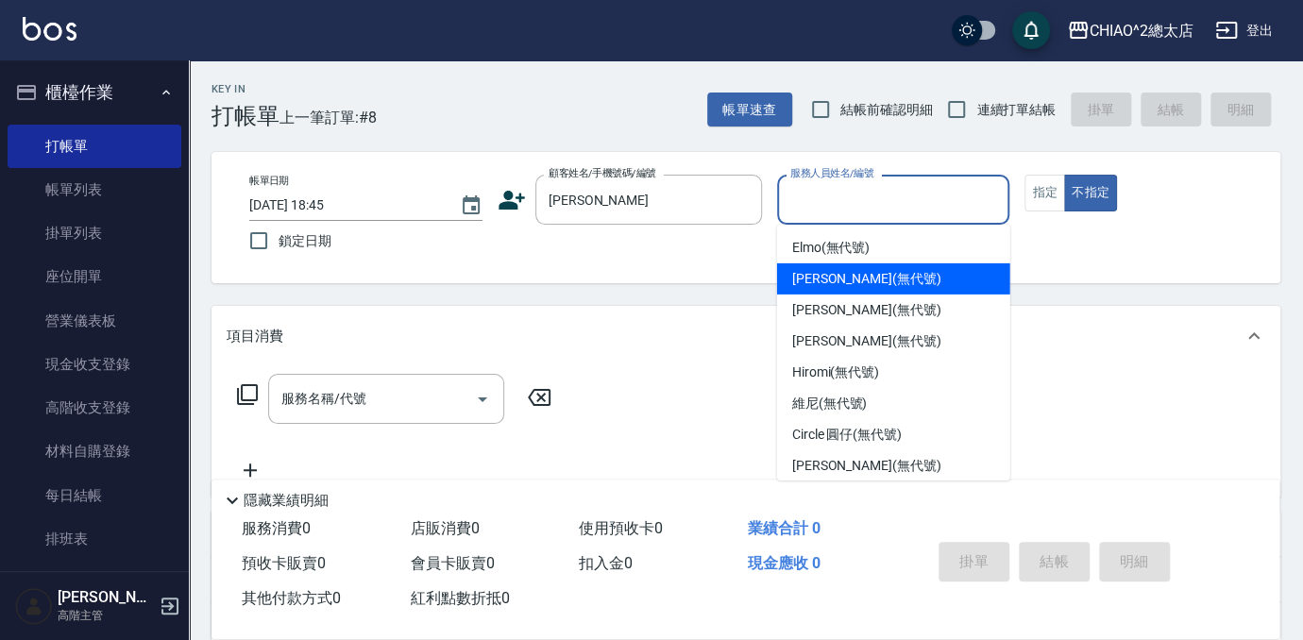
click at [899, 279] on div "[PERSON_NAME] (無代號)" at bounding box center [893, 278] width 233 height 31
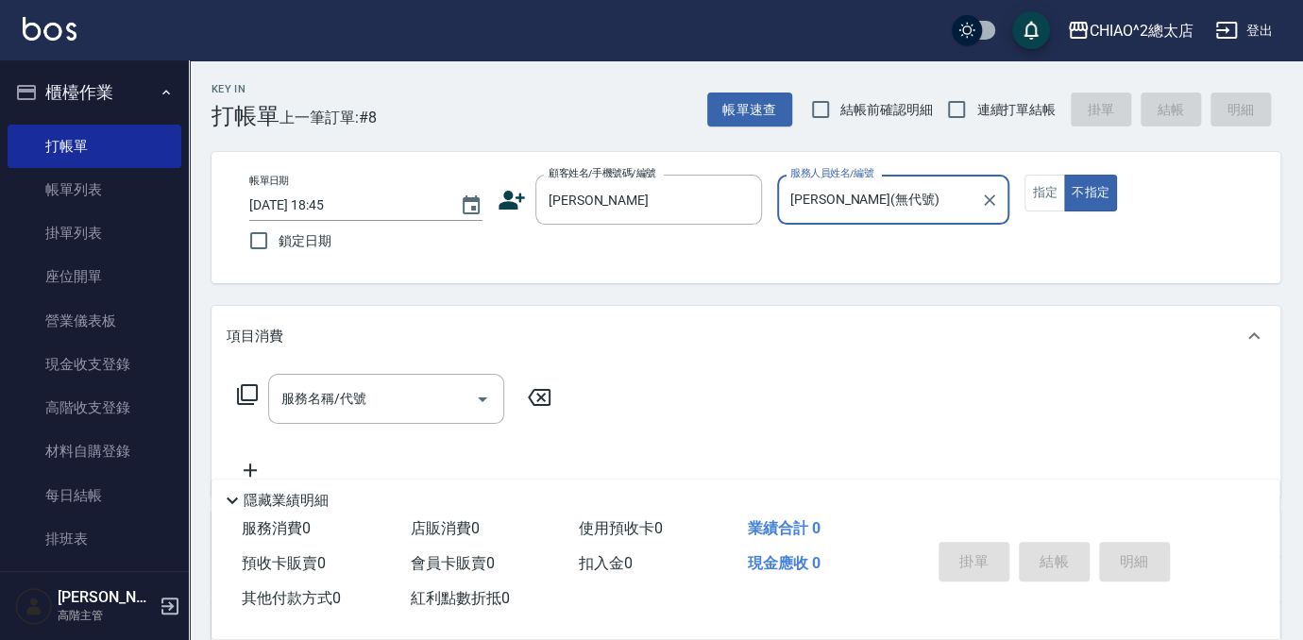
type input "[PERSON_NAME](無代號)"
click at [1033, 182] on button "指定" at bounding box center [1044, 193] width 41 height 37
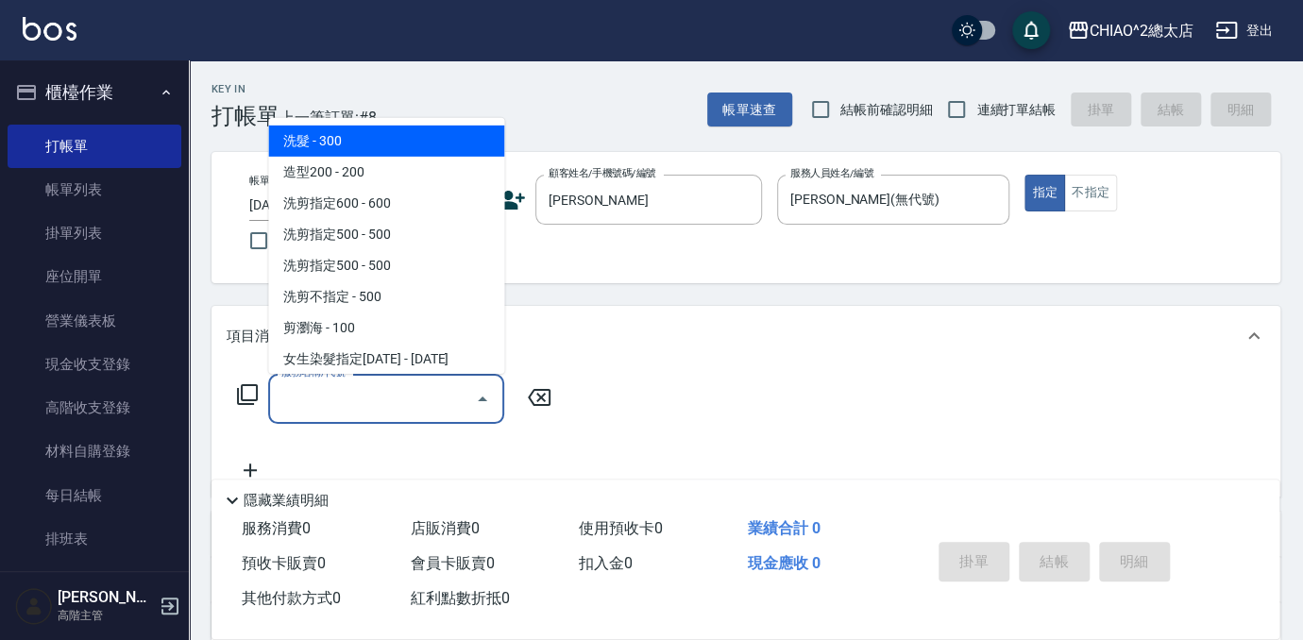
click at [432, 386] on input "服務名稱/代號" at bounding box center [372, 398] width 191 height 33
click at [389, 142] on span "洗髮 - 300" at bounding box center [386, 141] width 236 height 31
type input "洗髮(103103)"
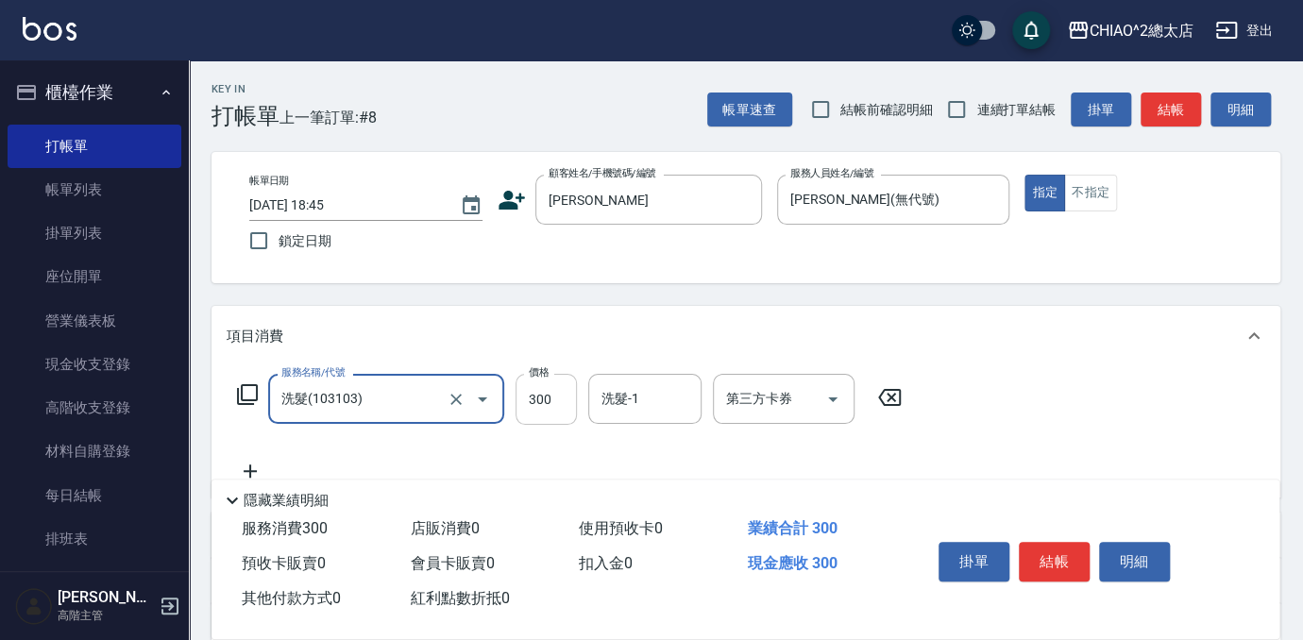
click at [556, 406] on input "300" at bounding box center [546, 399] width 61 height 51
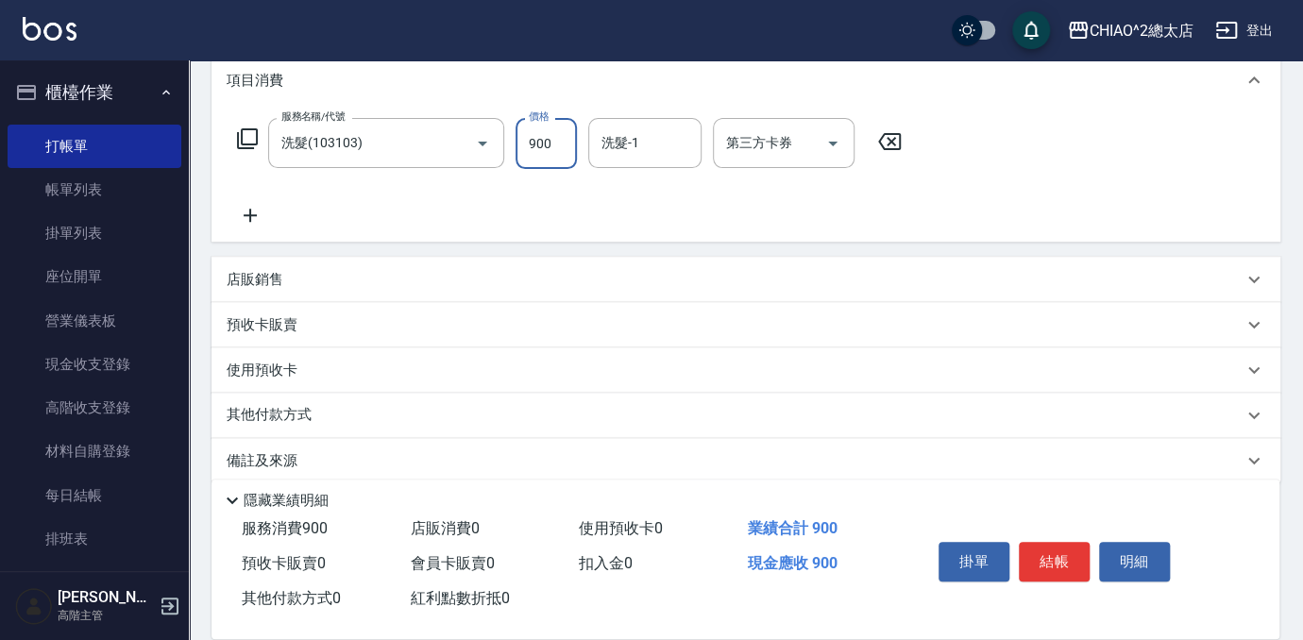
scroll to position [278, 0]
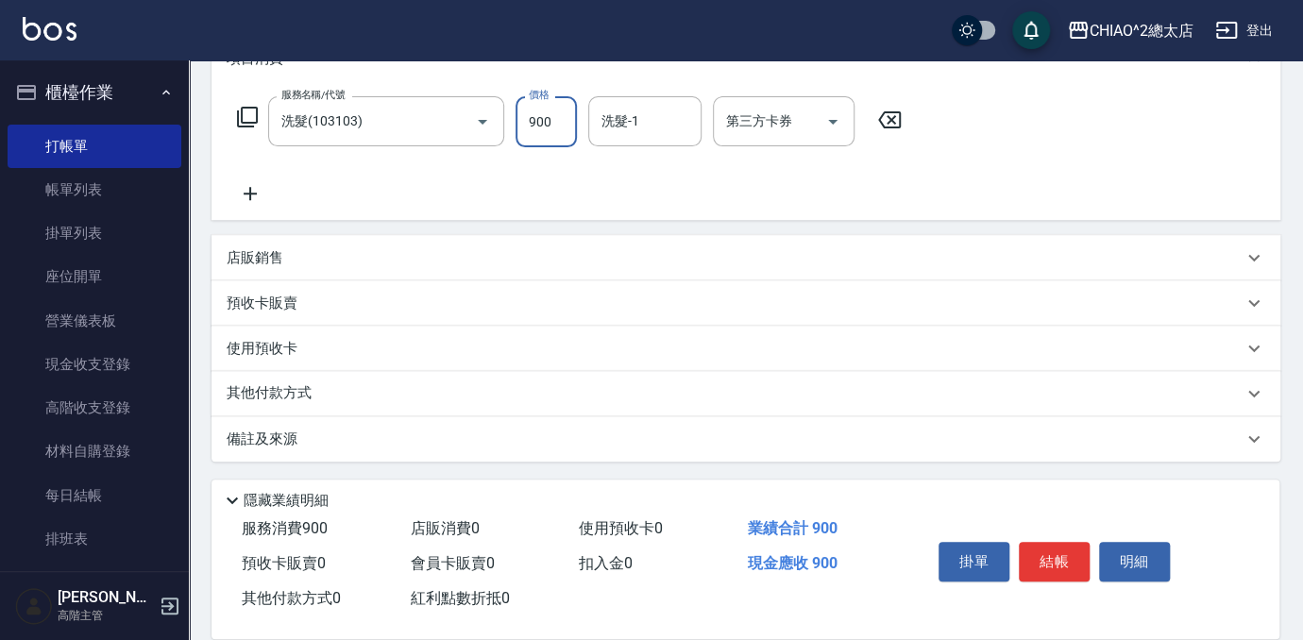
type input "900"
click at [256, 200] on icon at bounding box center [250, 193] width 47 height 23
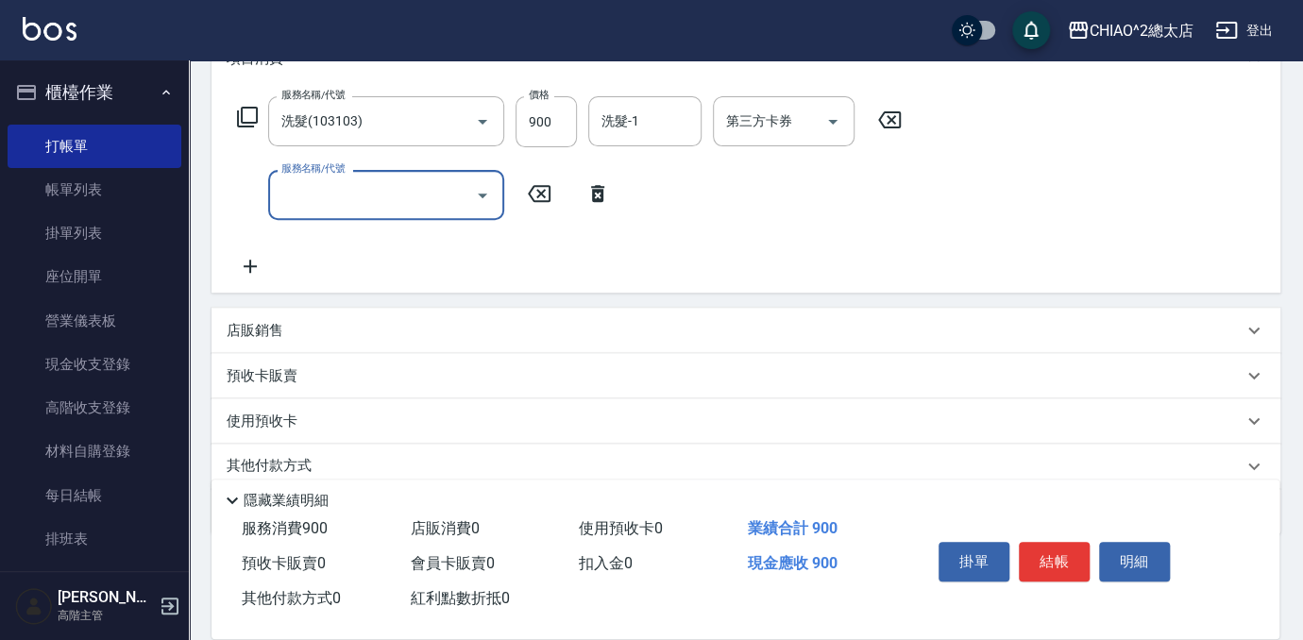
click at [337, 193] on input "服務名稱/代號" at bounding box center [372, 194] width 191 height 33
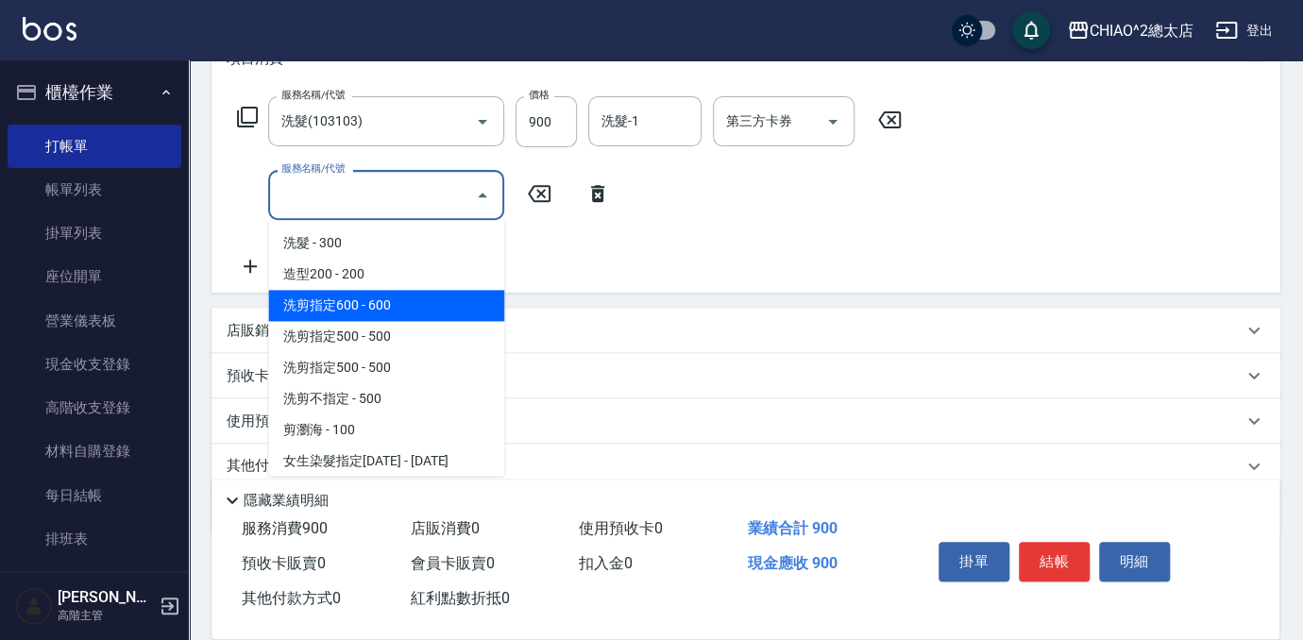
click at [370, 313] on span "洗剪指定600 - 600" at bounding box center [386, 305] width 236 height 31
type input "洗剪指定600(103107)"
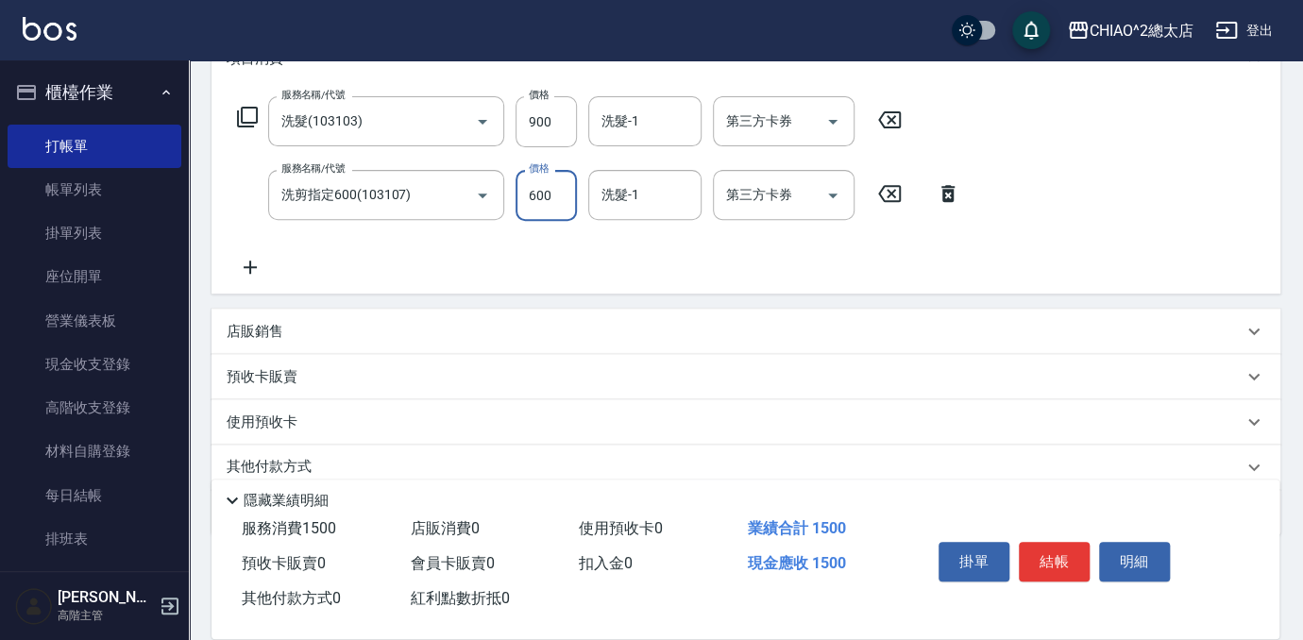
click at [565, 199] on input "600" at bounding box center [546, 195] width 61 height 51
type input "400"
click at [1043, 563] on button "結帳" at bounding box center [1054, 562] width 71 height 40
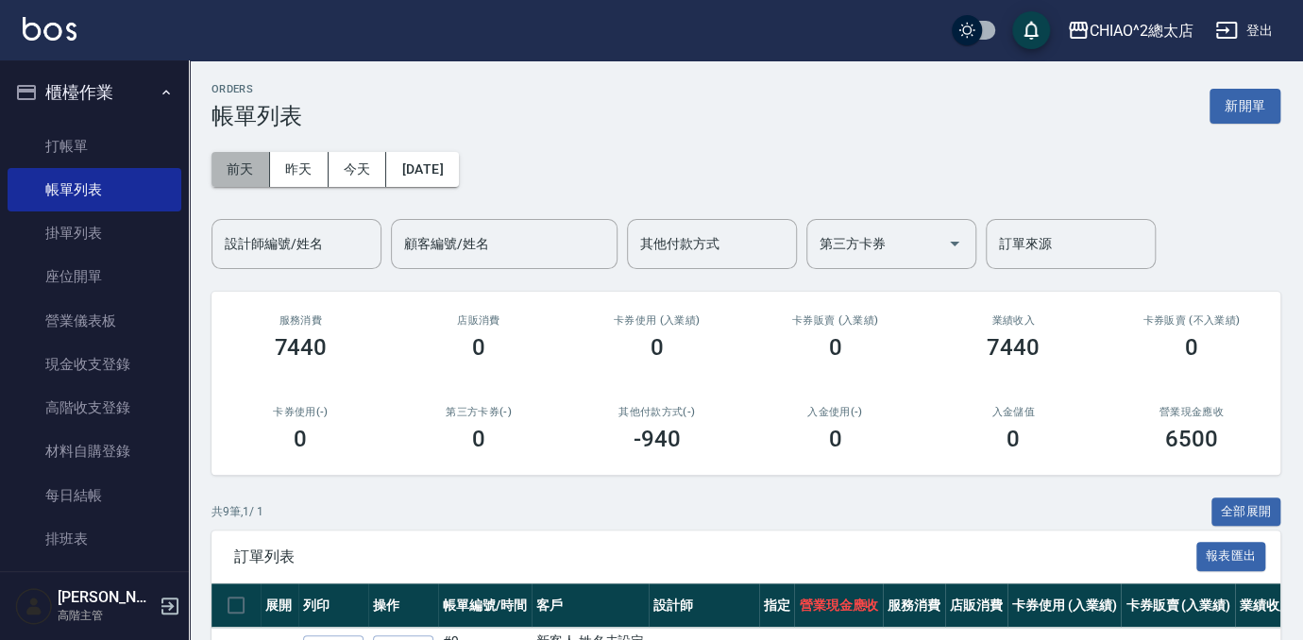
click at [237, 166] on button "前天" at bounding box center [241, 169] width 59 height 35
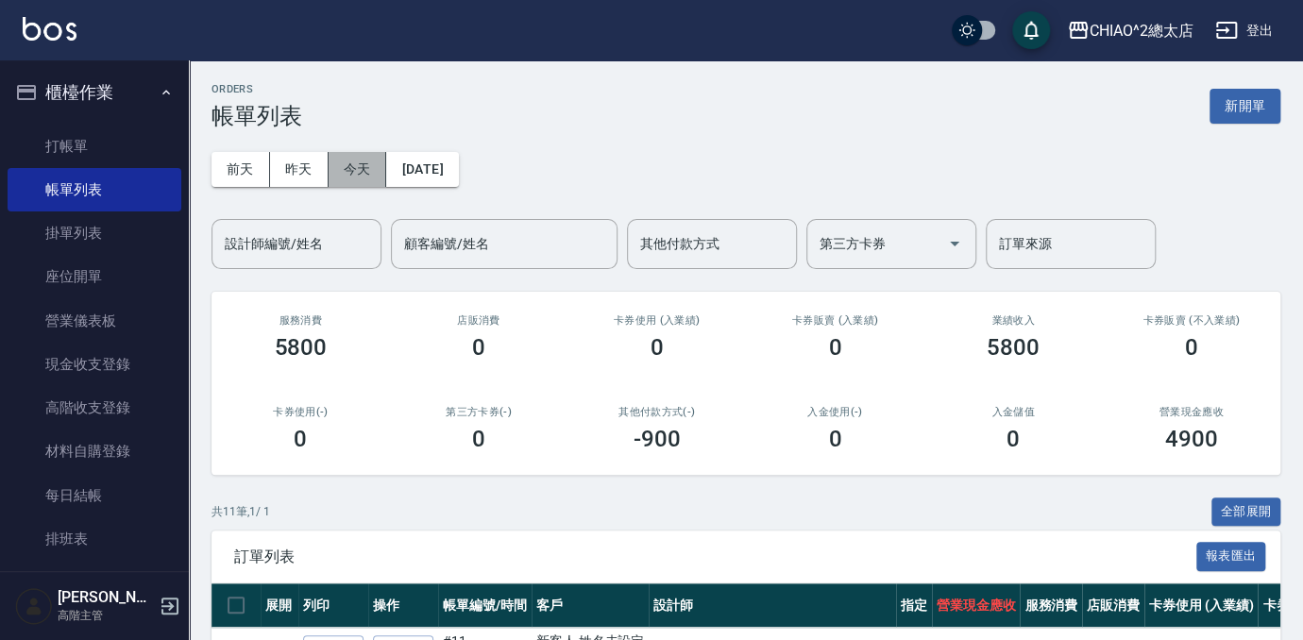
click at [368, 173] on button "今天" at bounding box center [358, 169] width 59 height 35
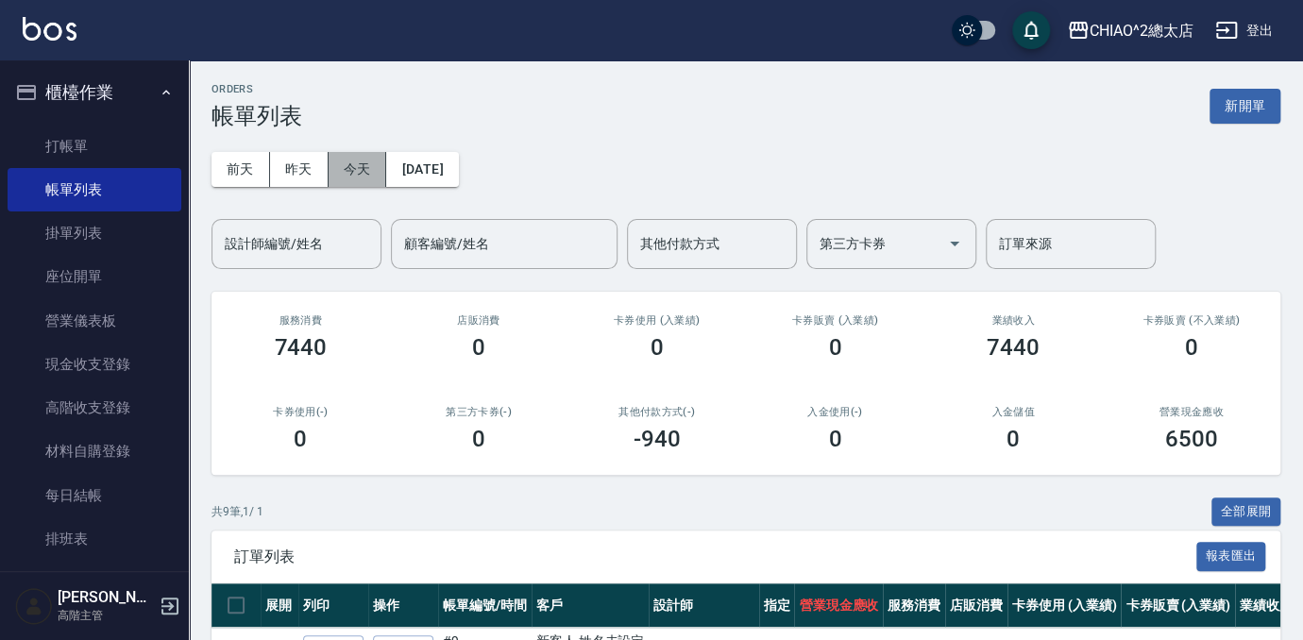
click at [373, 152] on button "今天" at bounding box center [358, 169] width 59 height 35
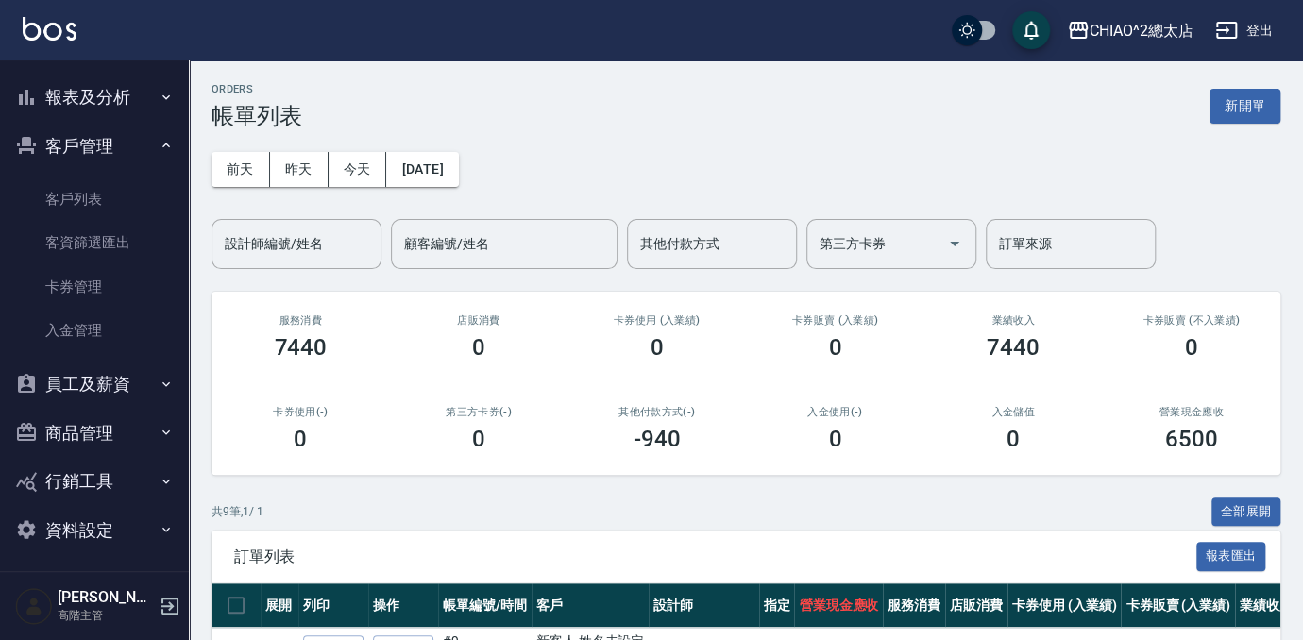
scroll to position [636, 0]
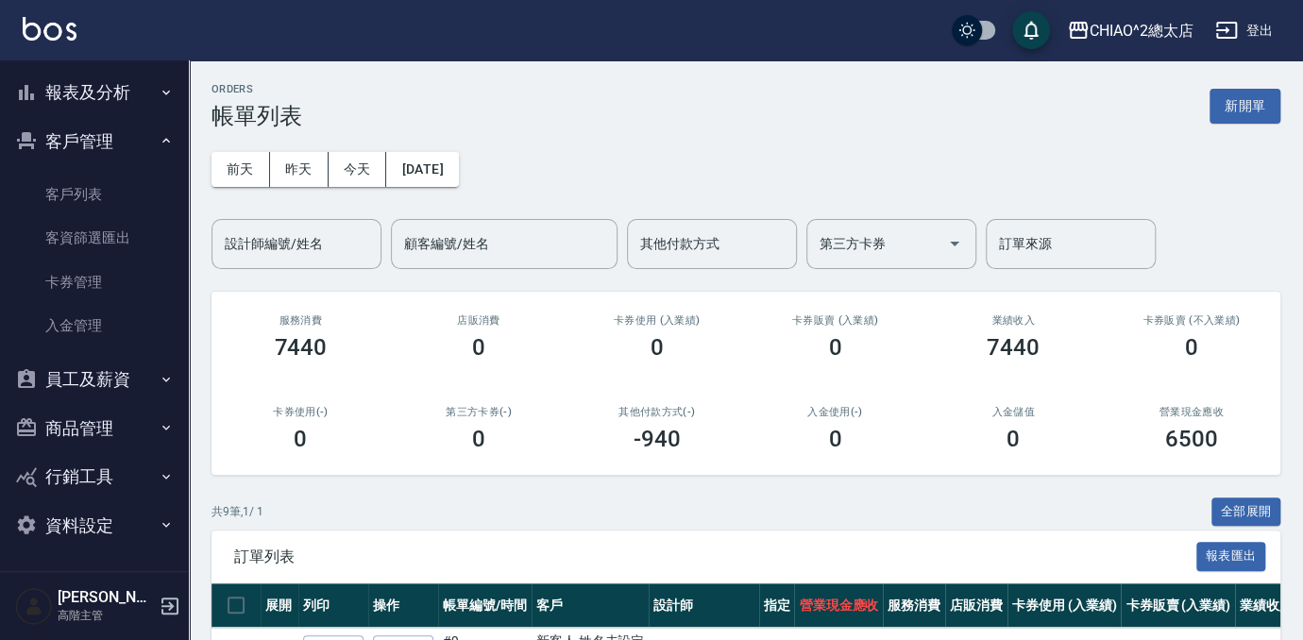
click at [60, 94] on button "報表及分析" at bounding box center [95, 92] width 174 height 49
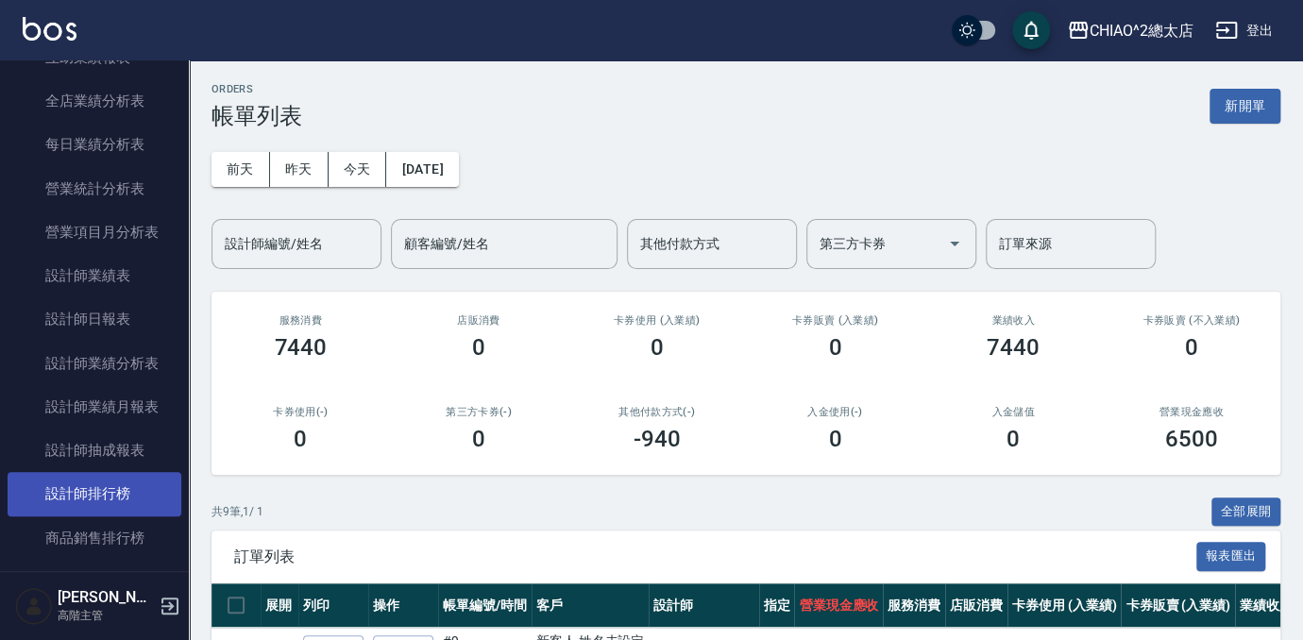
scroll to position [1151, 0]
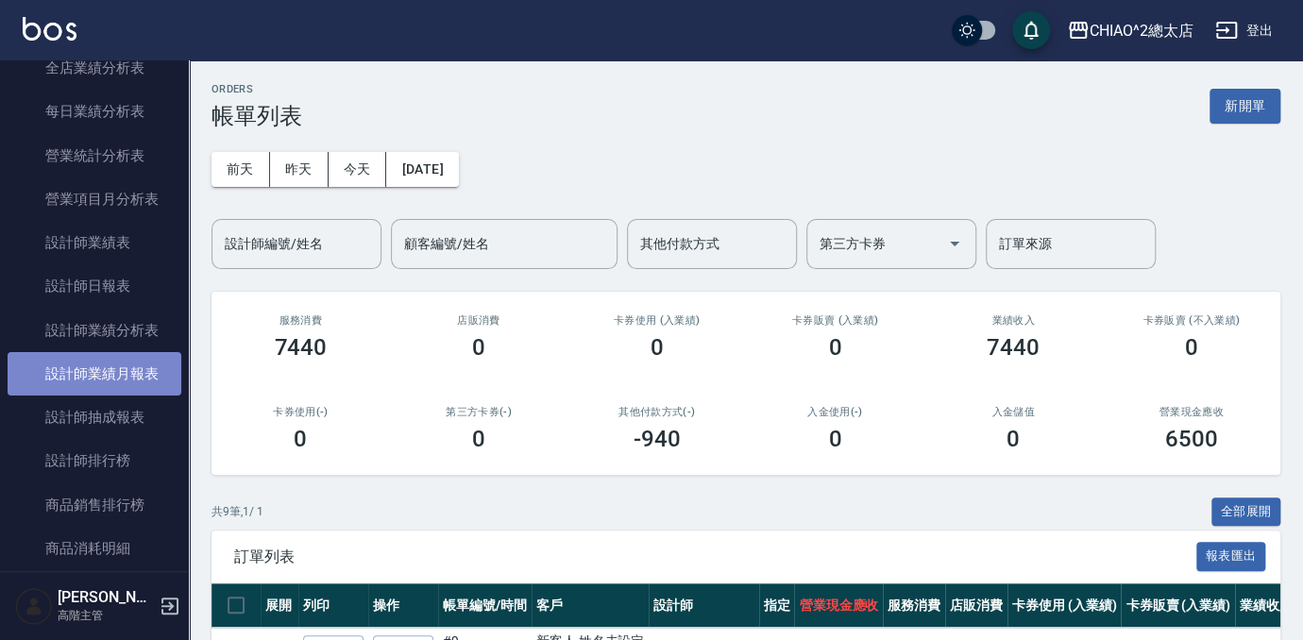
click at [126, 381] on link "設計師業績月報表" at bounding box center [95, 373] width 174 height 43
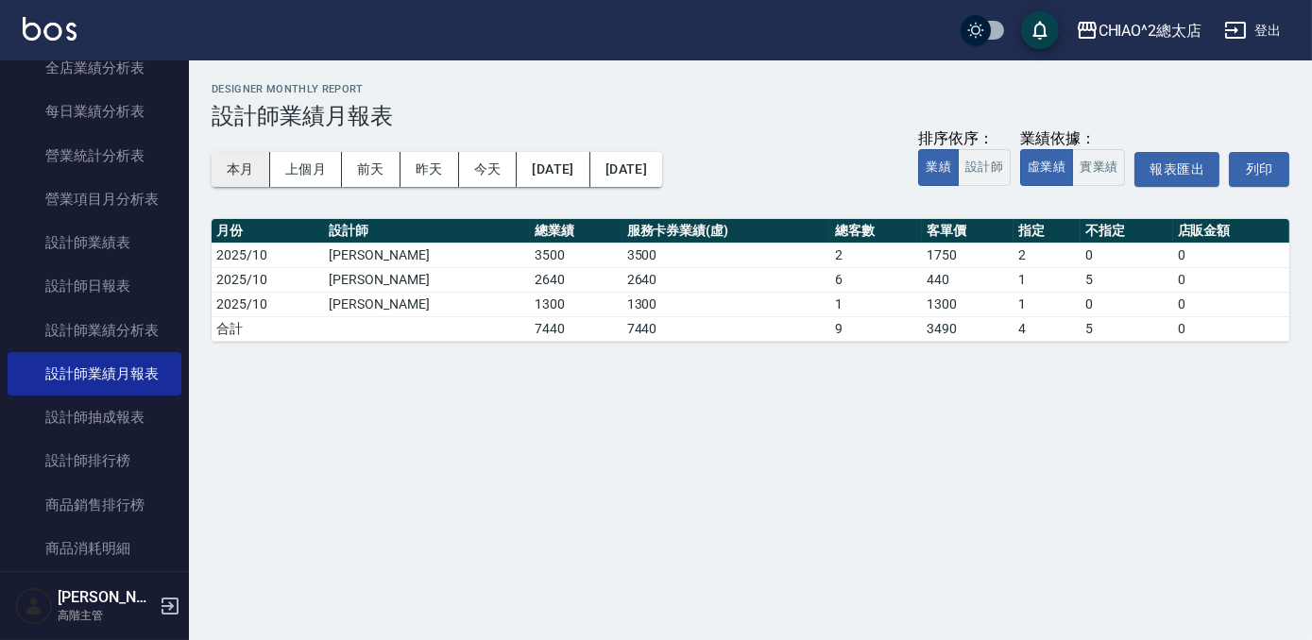
click at [256, 171] on button "本月" at bounding box center [241, 169] width 59 height 35
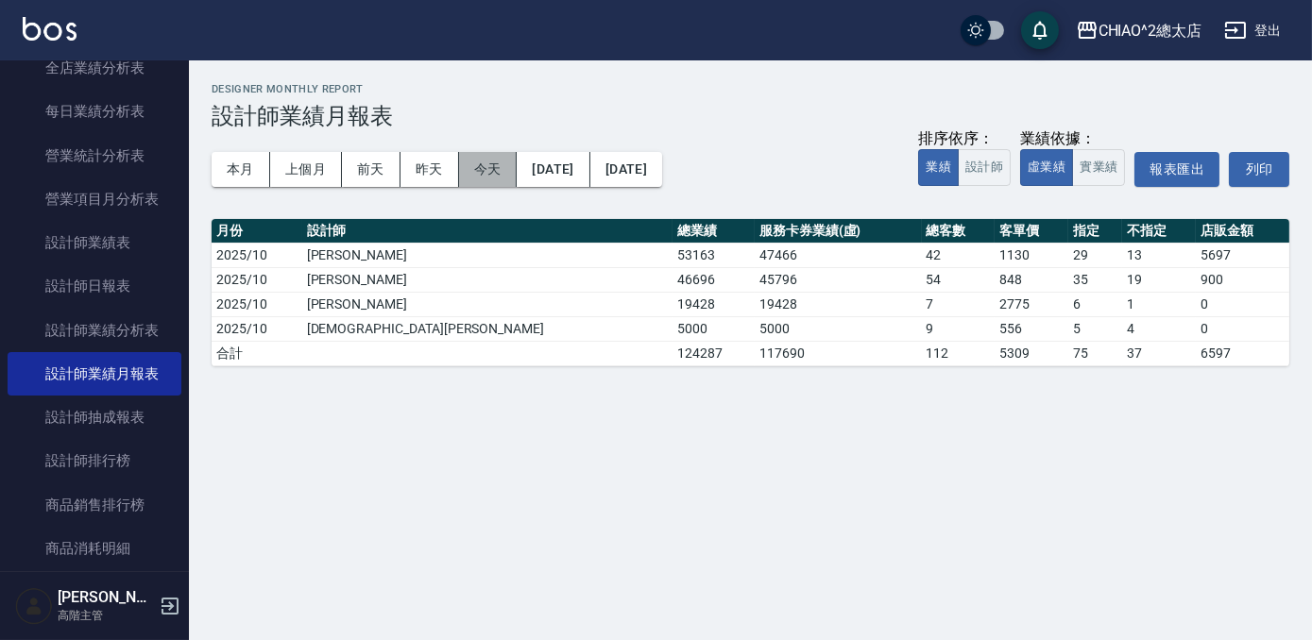
click at [487, 174] on button "今天" at bounding box center [488, 169] width 59 height 35
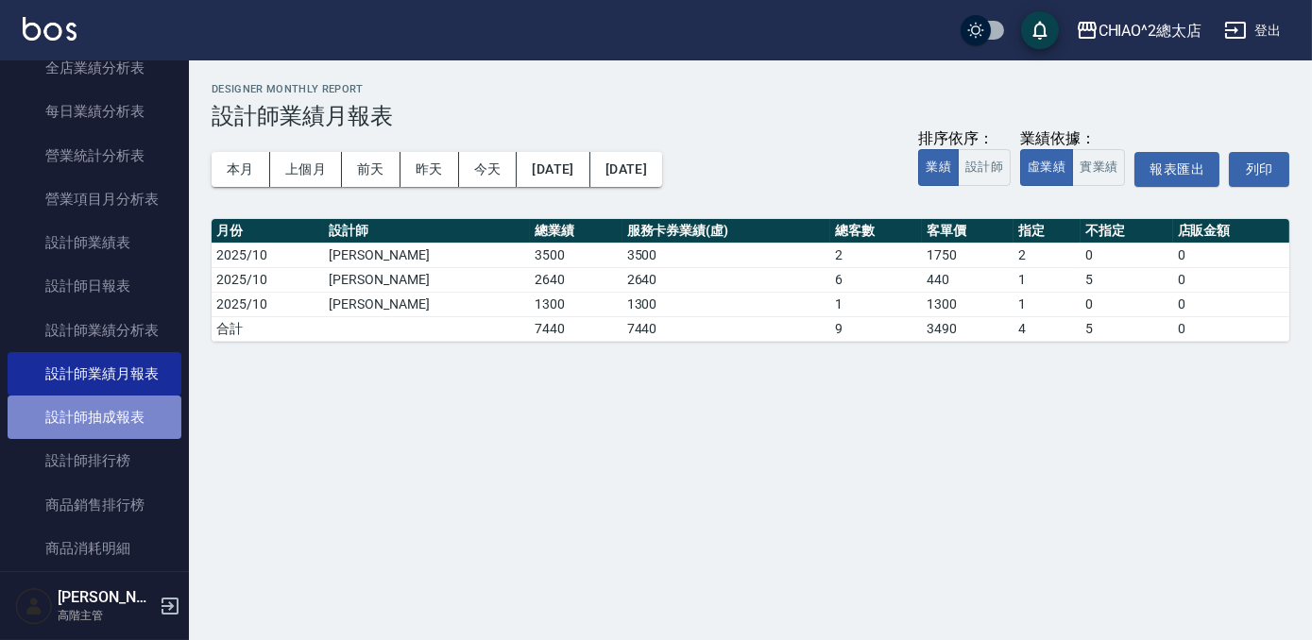
click at [129, 419] on link "設計師抽成報表" at bounding box center [95, 417] width 174 height 43
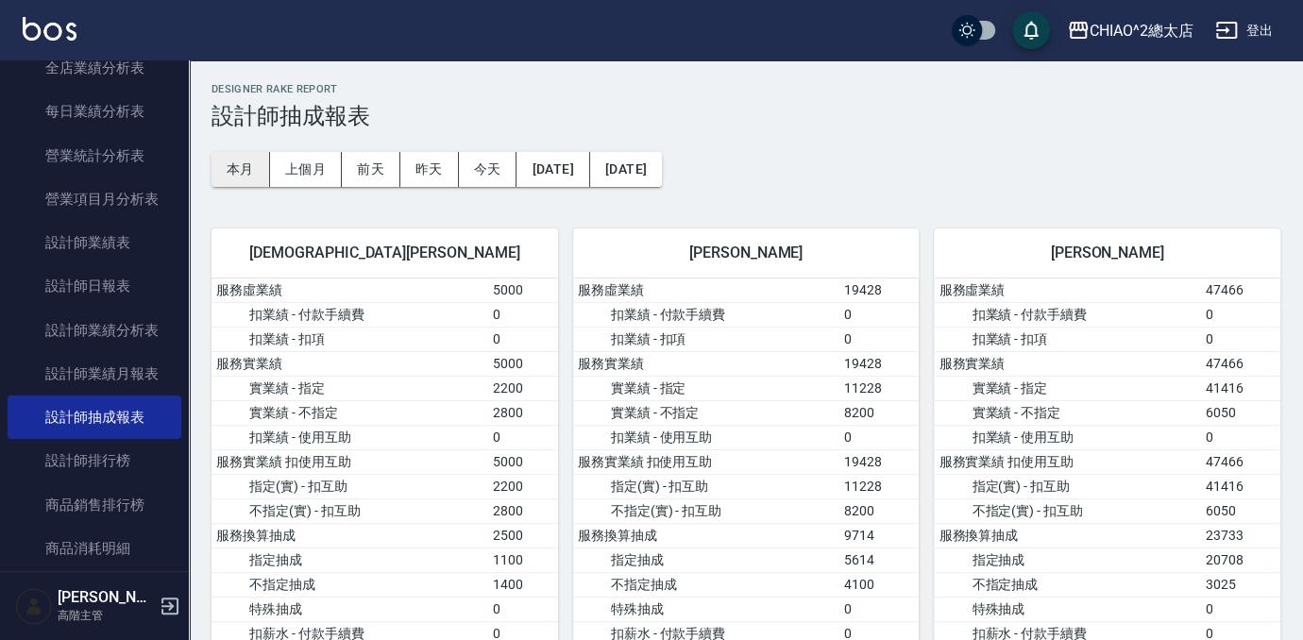
click at [234, 173] on button "本月" at bounding box center [241, 169] width 59 height 35
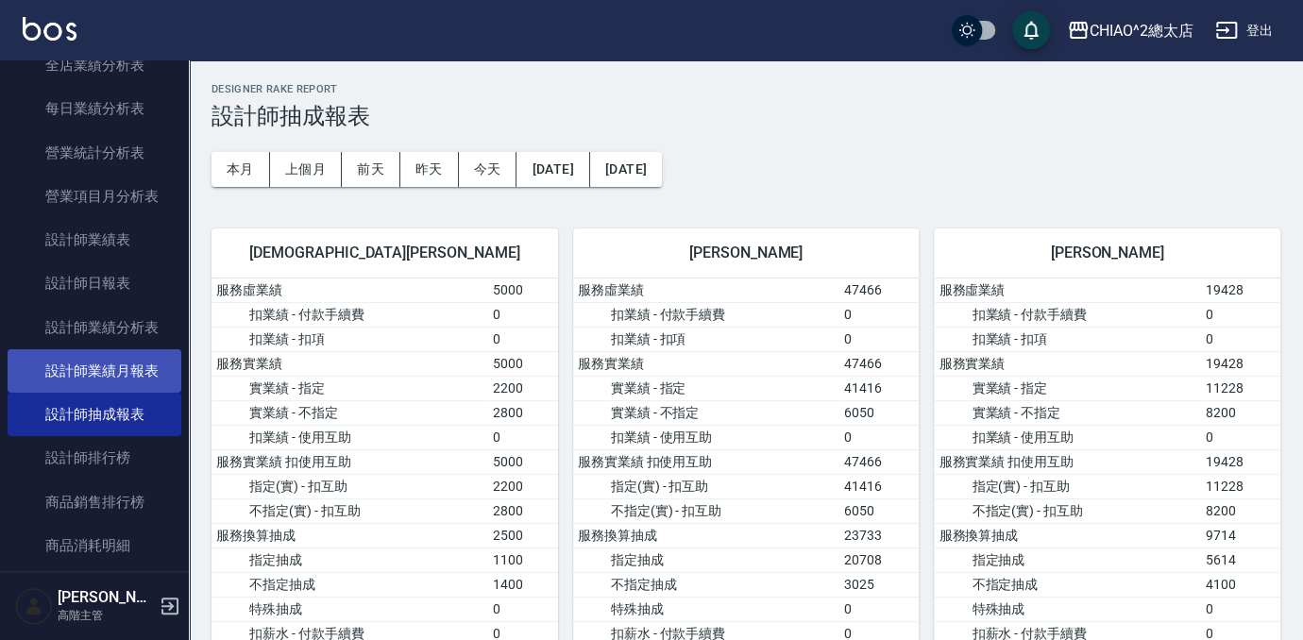
scroll to position [1029, 0]
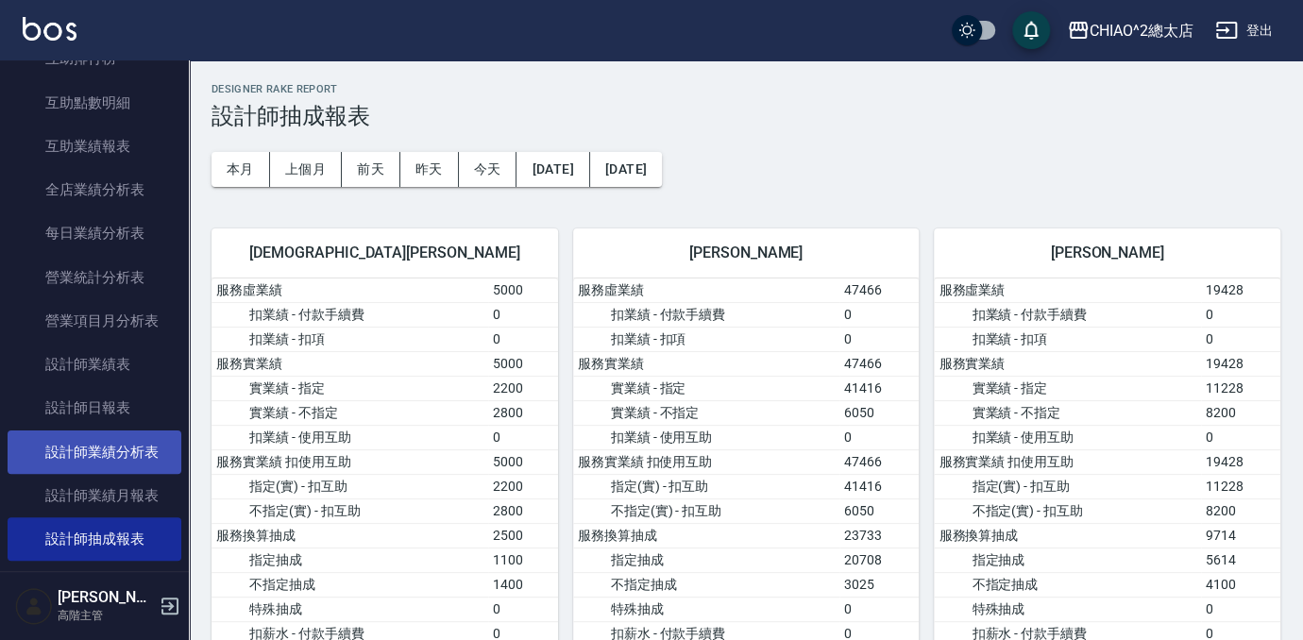
drag, startPoint x: 125, startPoint y: 487, endPoint x: 118, endPoint y: 432, distance: 56.1
click at [125, 485] on link "設計師業績月報表" at bounding box center [95, 495] width 174 height 43
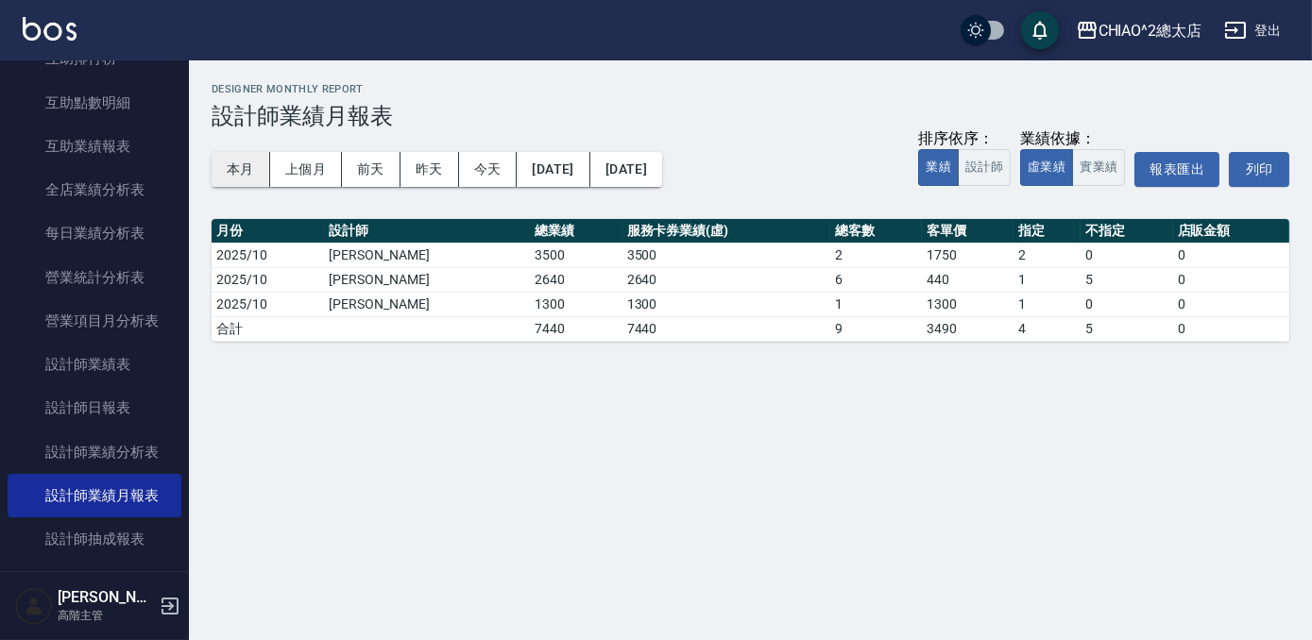
click at [232, 168] on button "本月" at bounding box center [241, 169] width 59 height 35
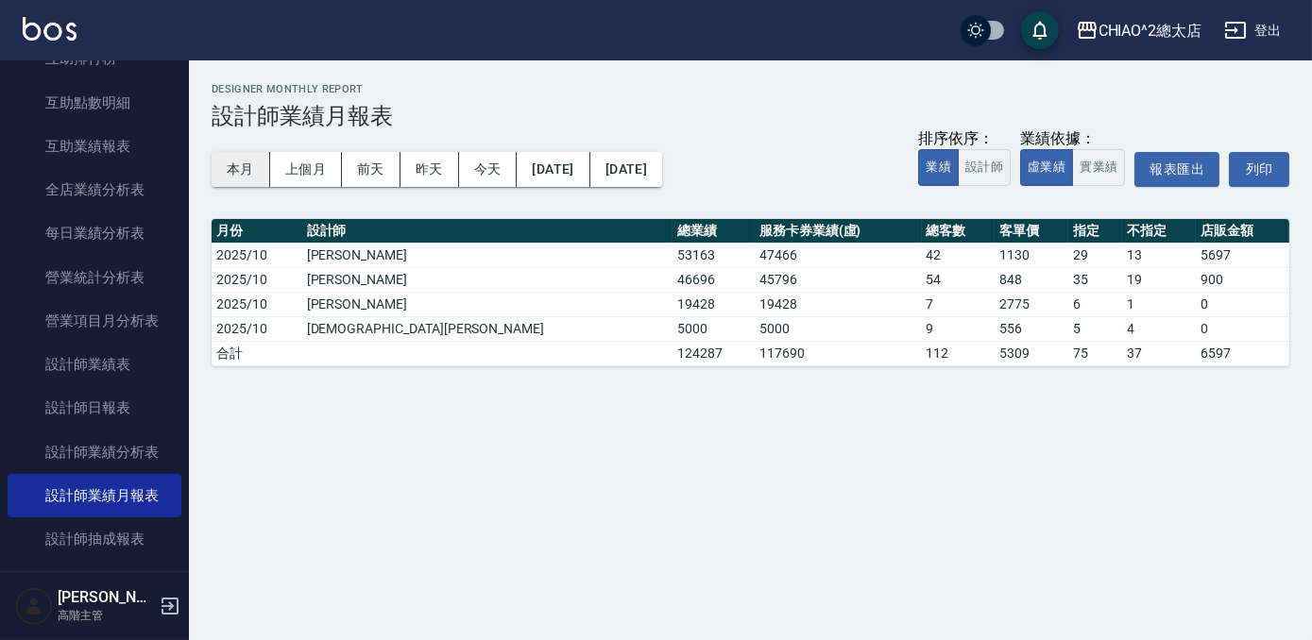
click at [248, 163] on button "本月" at bounding box center [241, 169] width 59 height 35
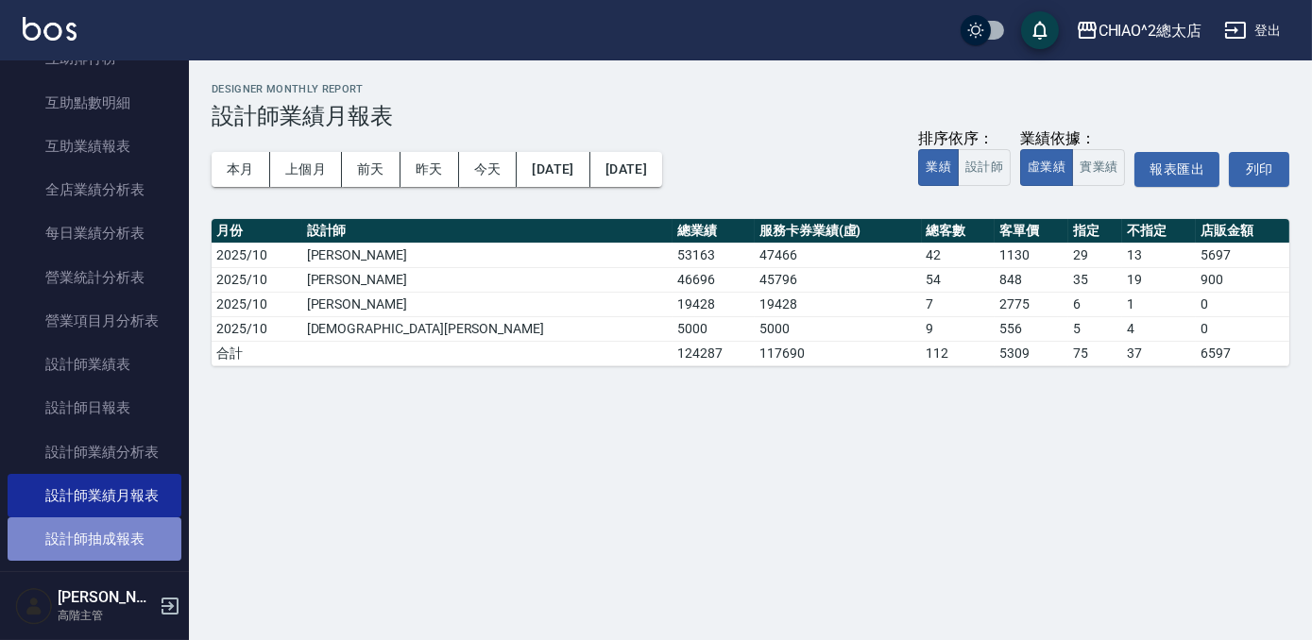
click at [113, 526] on link "設計師抽成報表" at bounding box center [95, 538] width 174 height 43
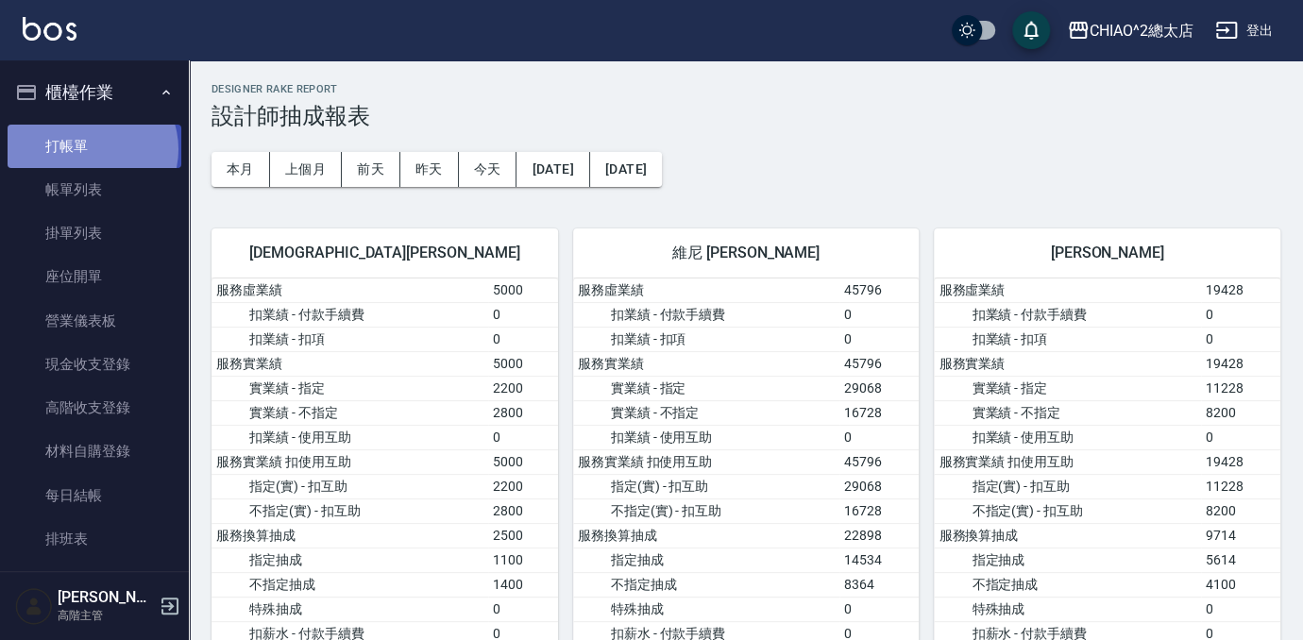
click at [91, 148] on link "打帳單" at bounding box center [95, 146] width 174 height 43
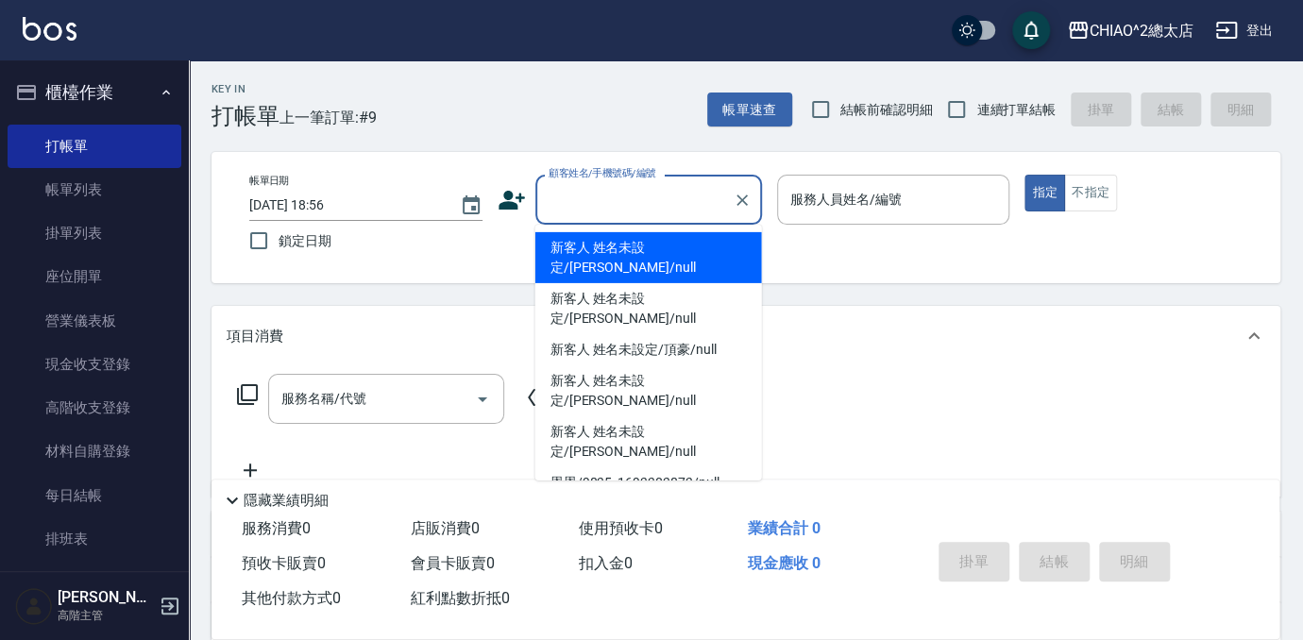
click at [683, 202] on input "顧客姓名/手機號碼/編號" at bounding box center [634, 199] width 181 height 33
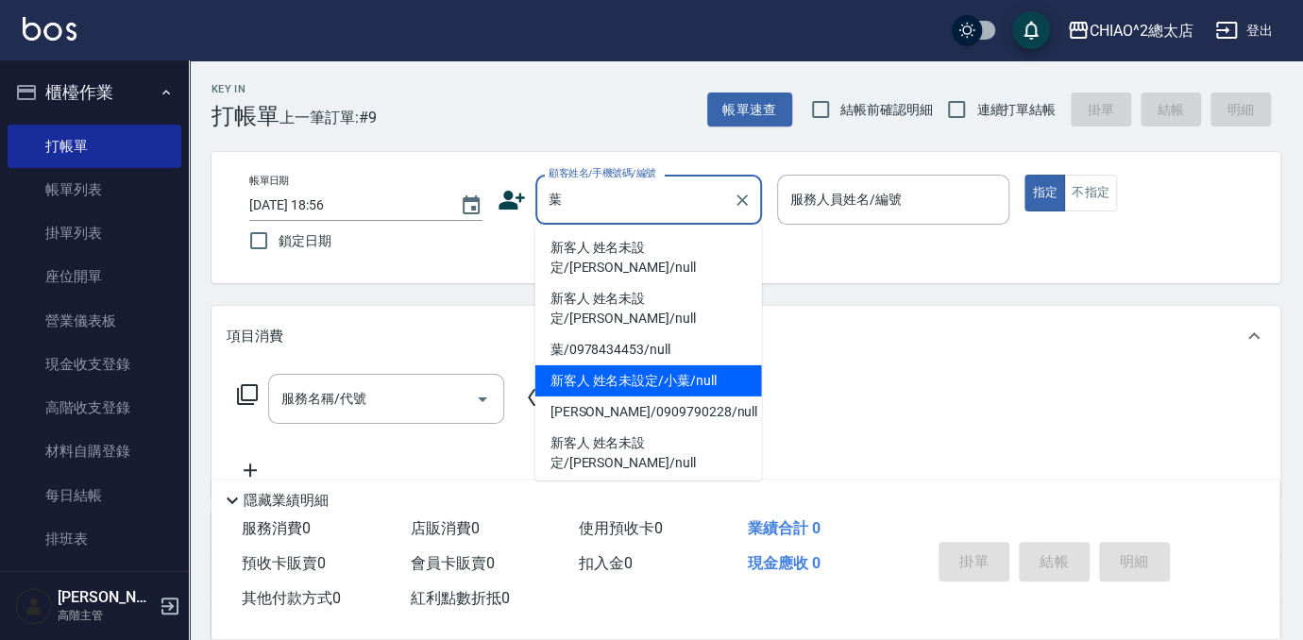
click at [700, 365] on li "新客人 姓名未設定/小葉/null" at bounding box center [648, 380] width 227 height 31
type input "新客人 姓名未設定/小葉/null"
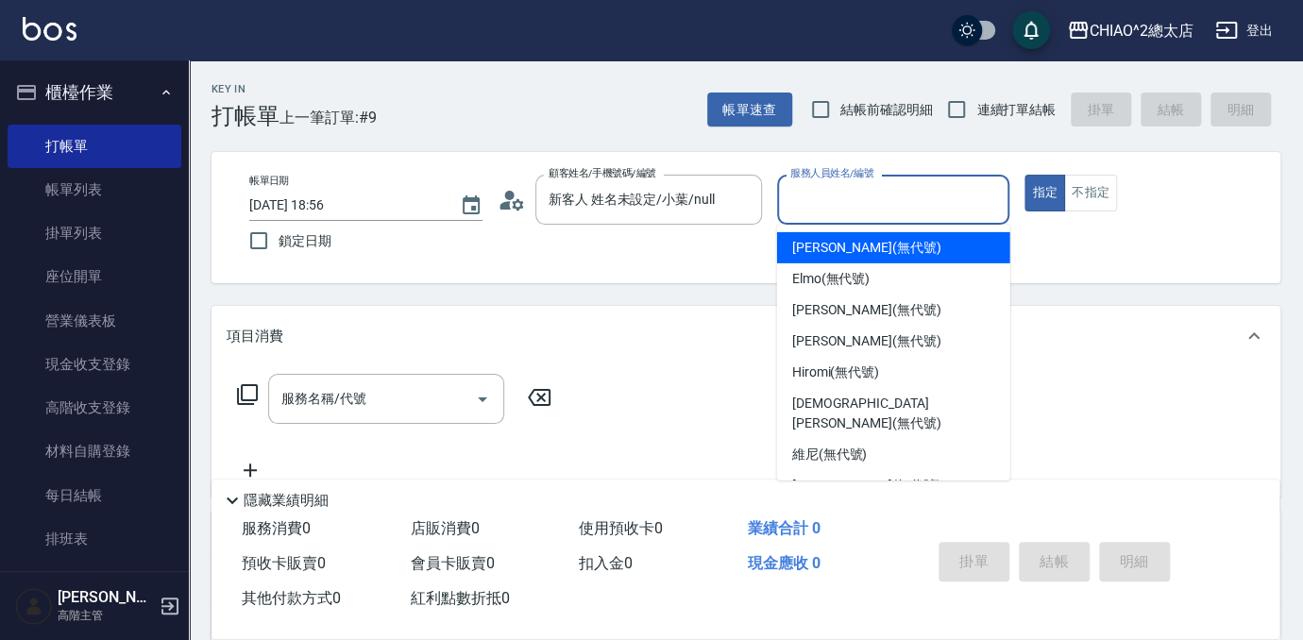
click at [838, 190] on input "服務人員姓名/編號" at bounding box center [894, 199] width 216 height 33
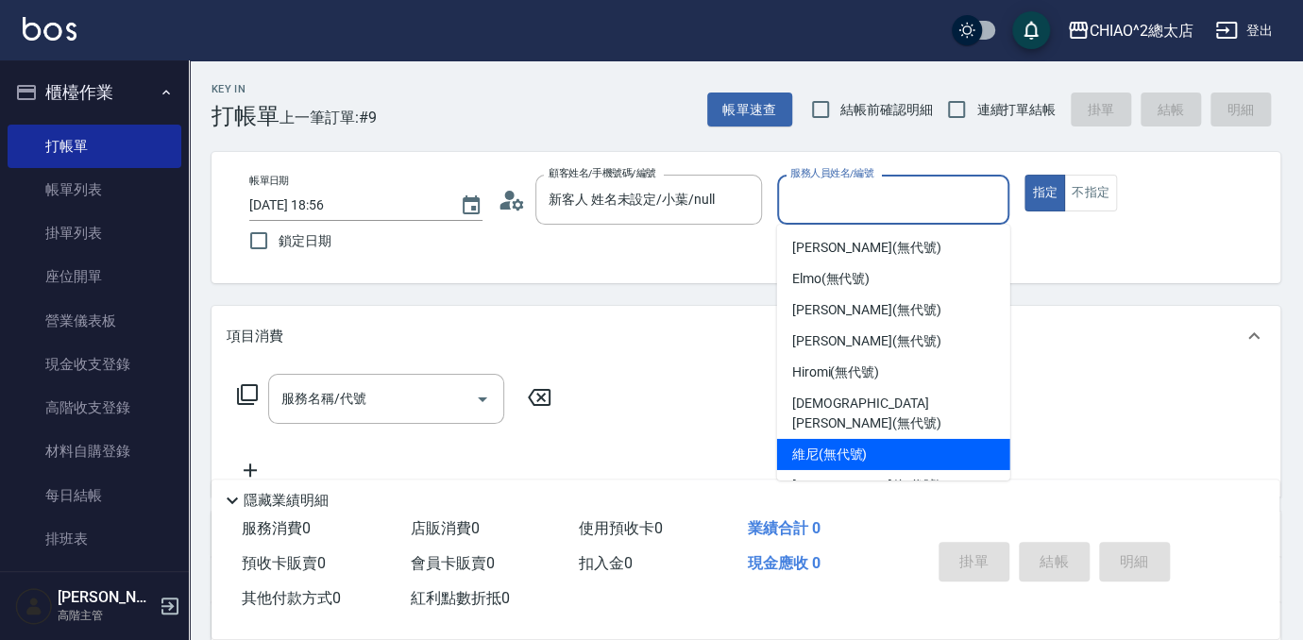
click at [922, 439] on div "維尼 (無代號)" at bounding box center [893, 454] width 233 height 31
type input "維尼(無代號)"
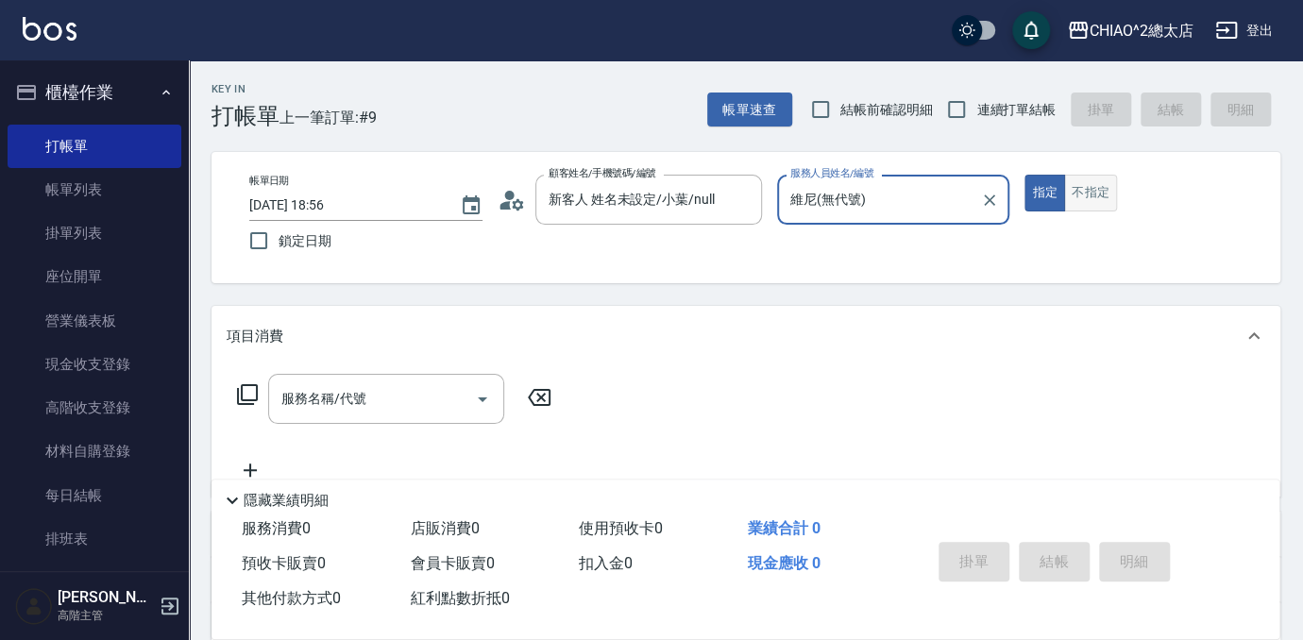
click at [1095, 191] on button "不指定" at bounding box center [1090, 193] width 53 height 37
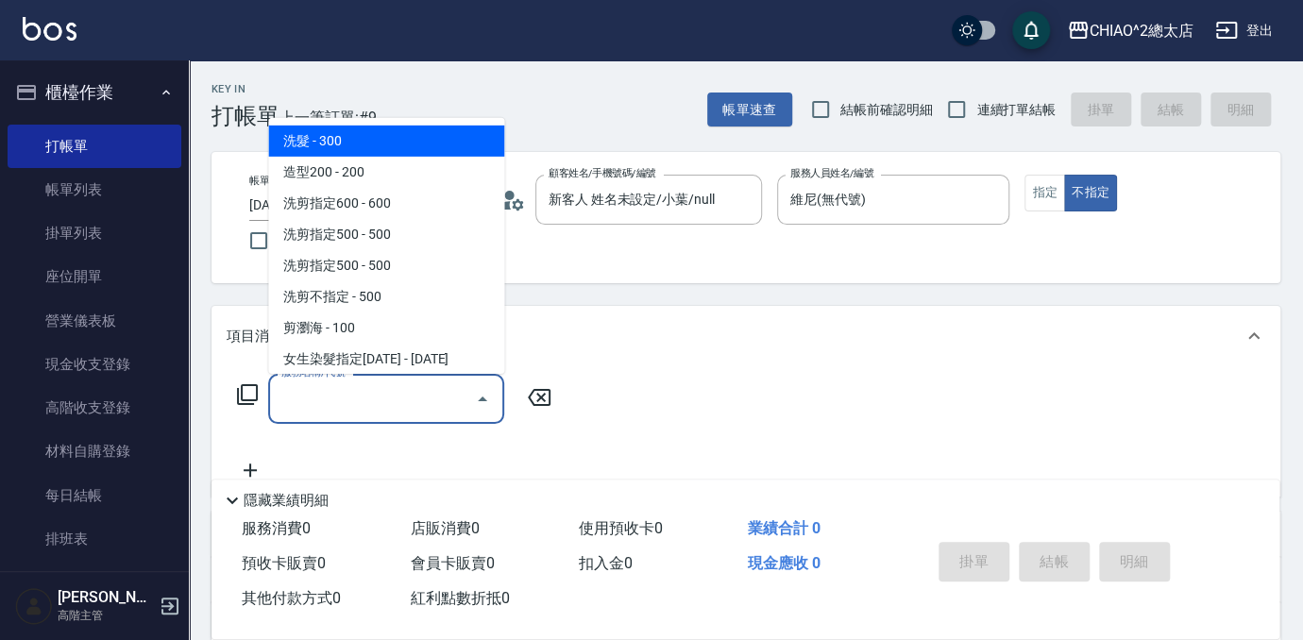
click at [400, 401] on input "服務名稱/代號" at bounding box center [372, 398] width 191 height 33
click at [306, 140] on span "洗髮 - 300" at bounding box center [386, 141] width 236 height 31
type input "洗髮(103103)"
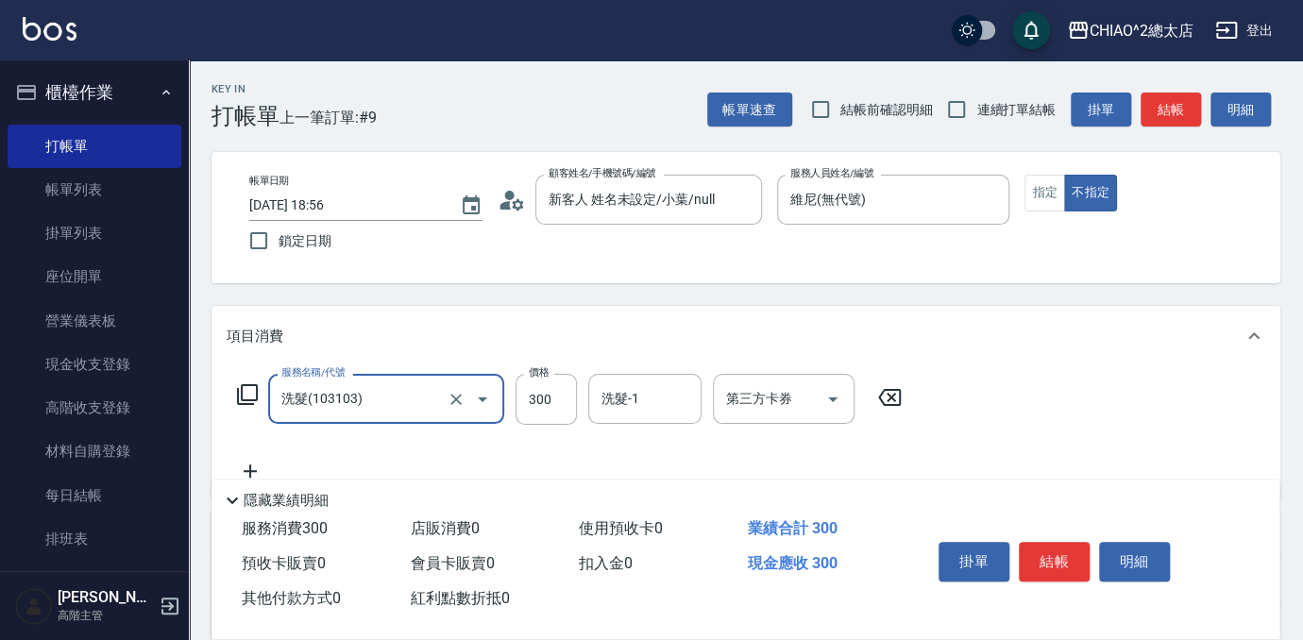
scroll to position [85, 0]
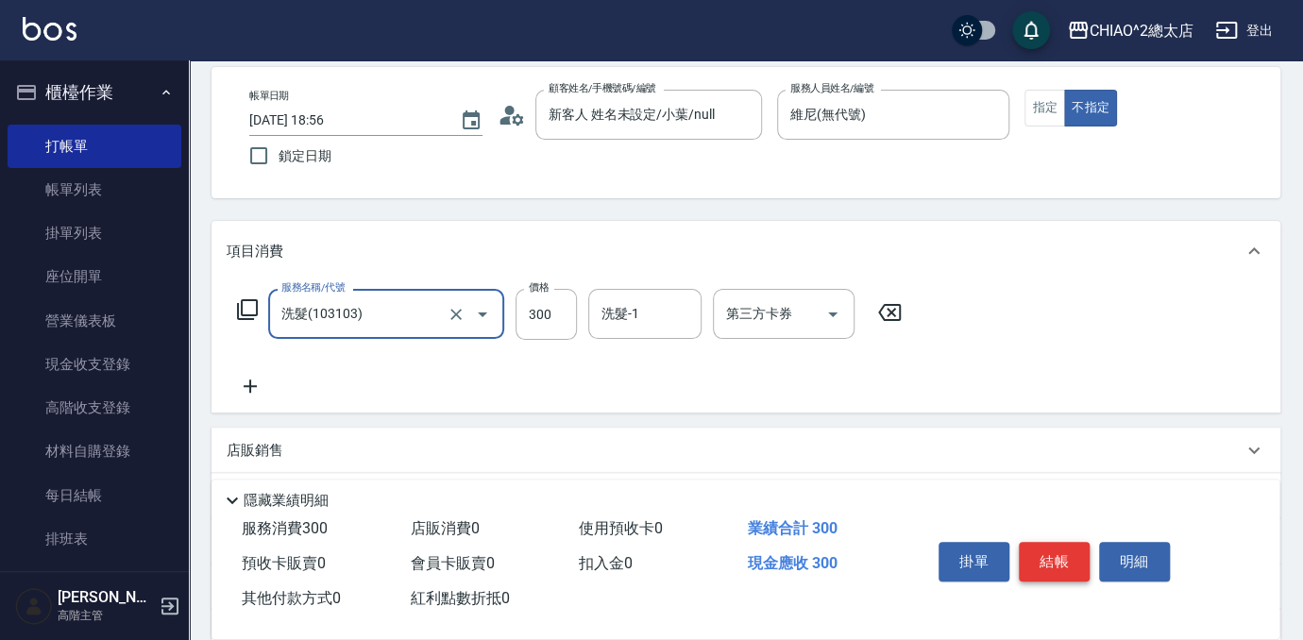
click at [1052, 558] on button "結帳" at bounding box center [1054, 562] width 71 height 40
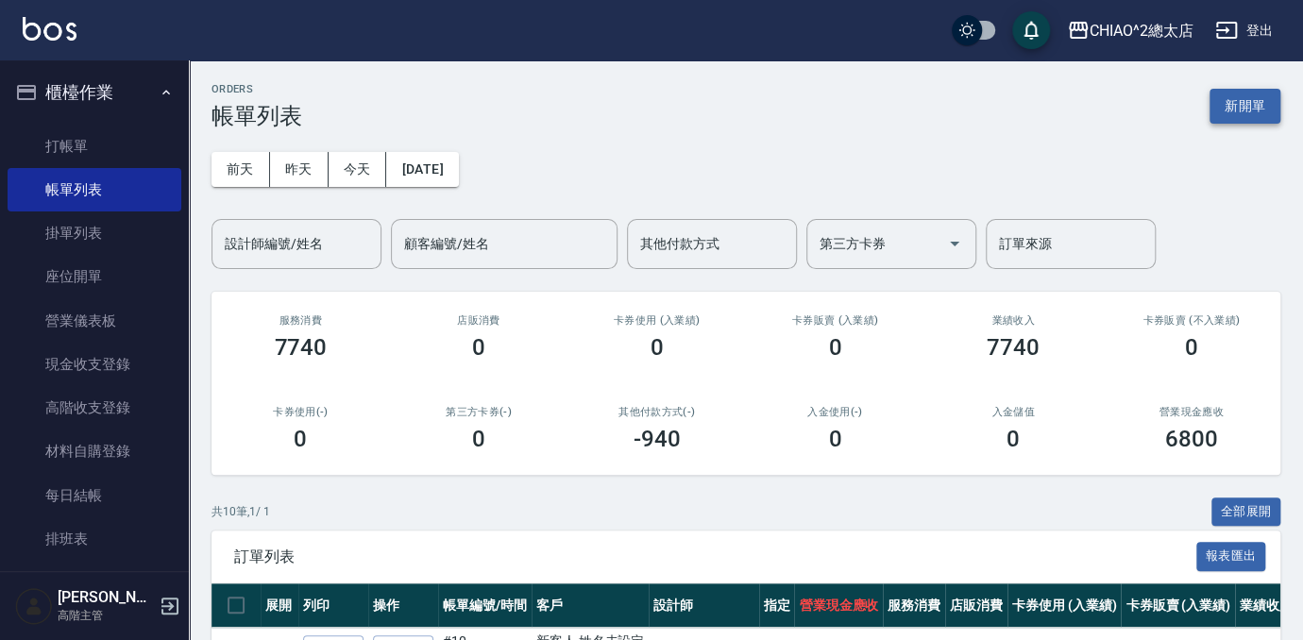
click at [1247, 112] on button "新開單" at bounding box center [1245, 106] width 71 height 35
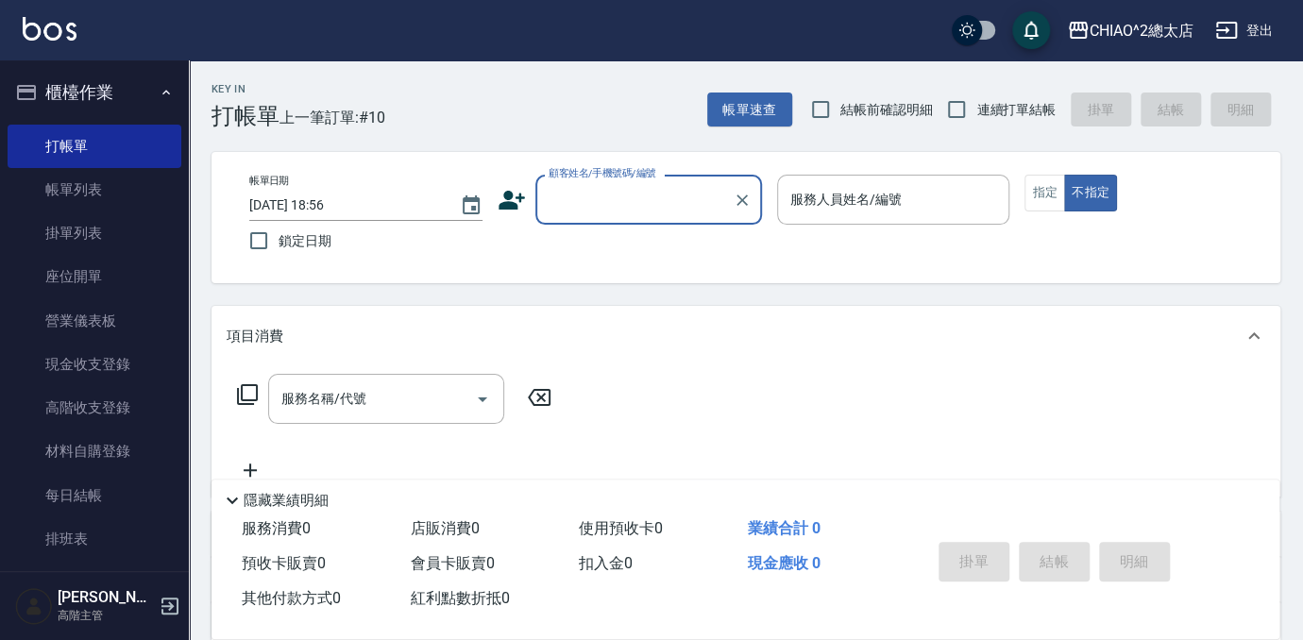
click at [650, 216] on div "顧客姓名/手機號碼/編號" at bounding box center [648, 200] width 227 height 50
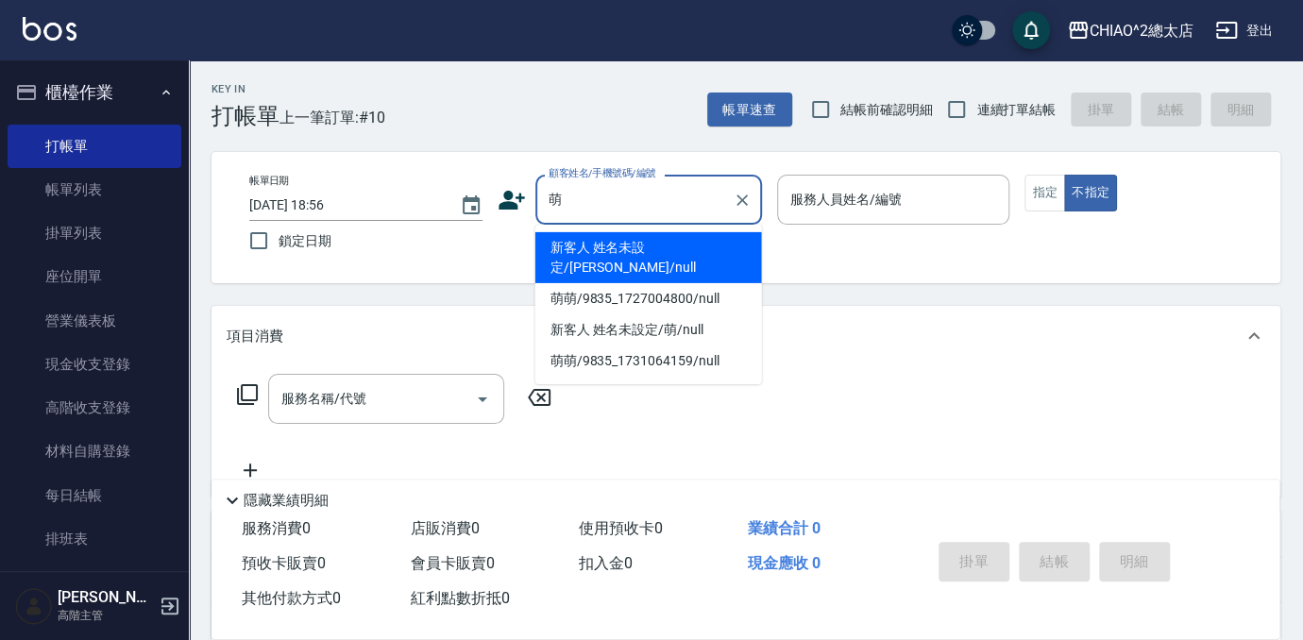
click at [649, 253] on li "新客人 姓名未設定/[PERSON_NAME]/null" at bounding box center [648, 257] width 227 height 51
type input "新客人 姓名未設定/[PERSON_NAME]/null"
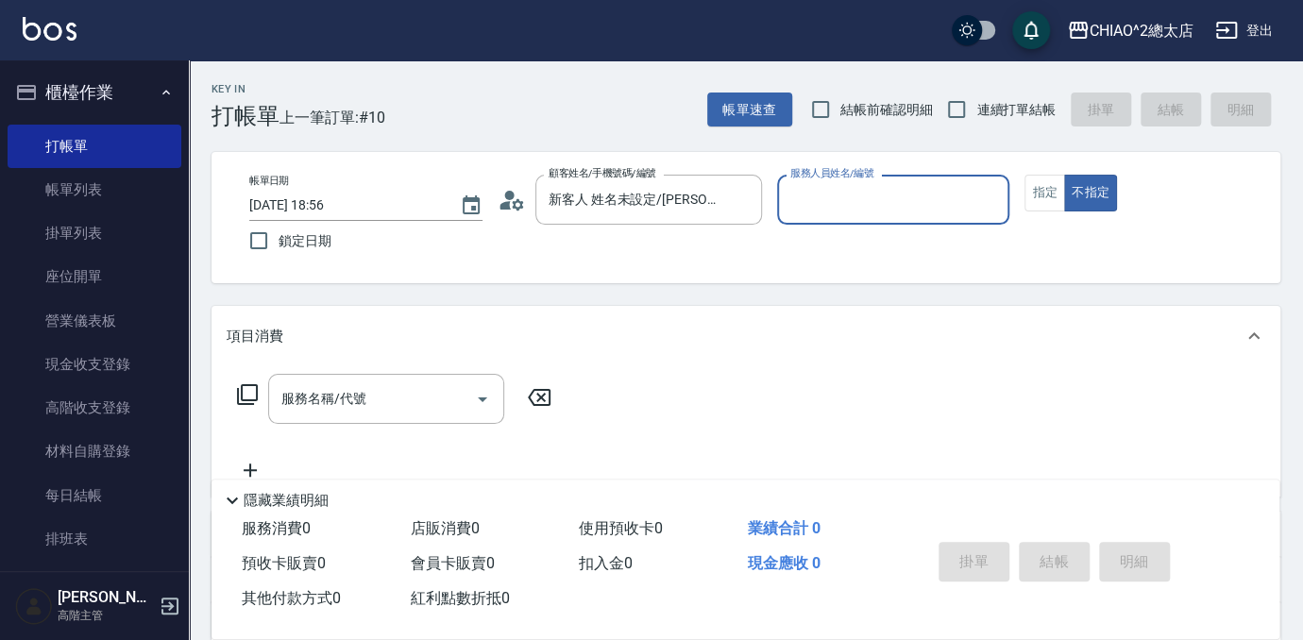
click at [872, 182] on div "服務人員姓名/編號" at bounding box center [893, 200] width 233 height 50
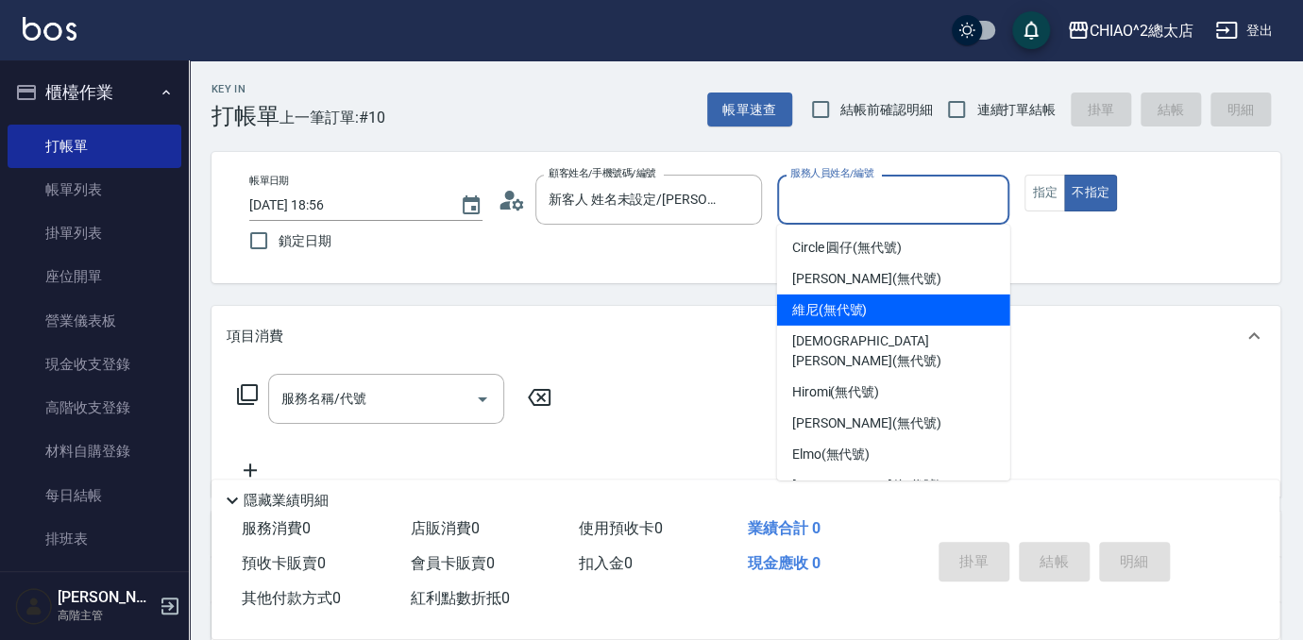
click at [911, 303] on div "維尼 (無代號)" at bounding box center [893, 310] width 233 height 31
type input "維尼(無代號)"
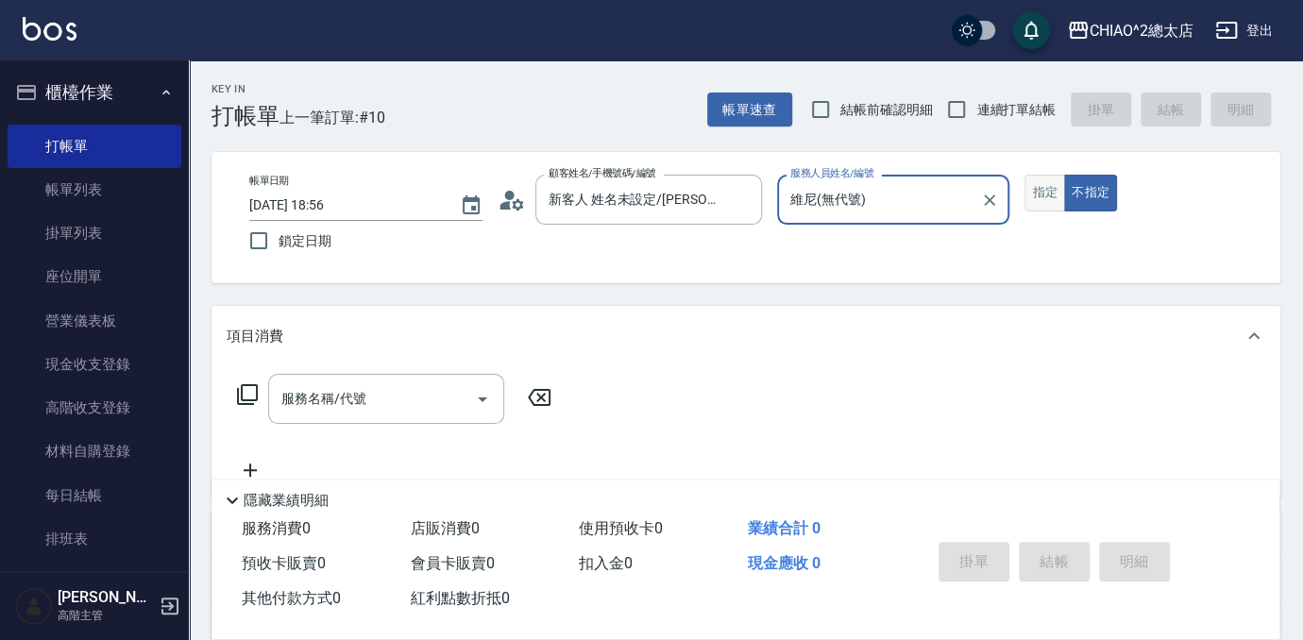
click at [1050, 193] on button "指定" at bounding box center [1044, 193] width 41 height 37
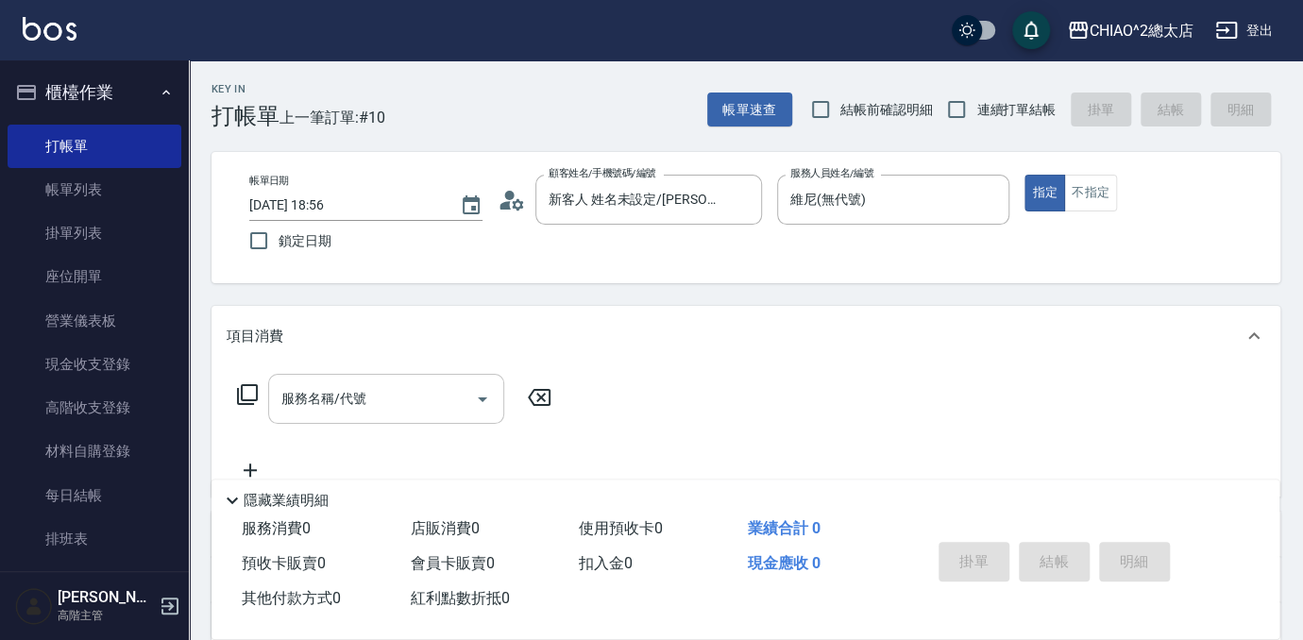
click at [385, 418] on div "服務名稱/代號" at bounding box center [386, 399] width 236 height 50
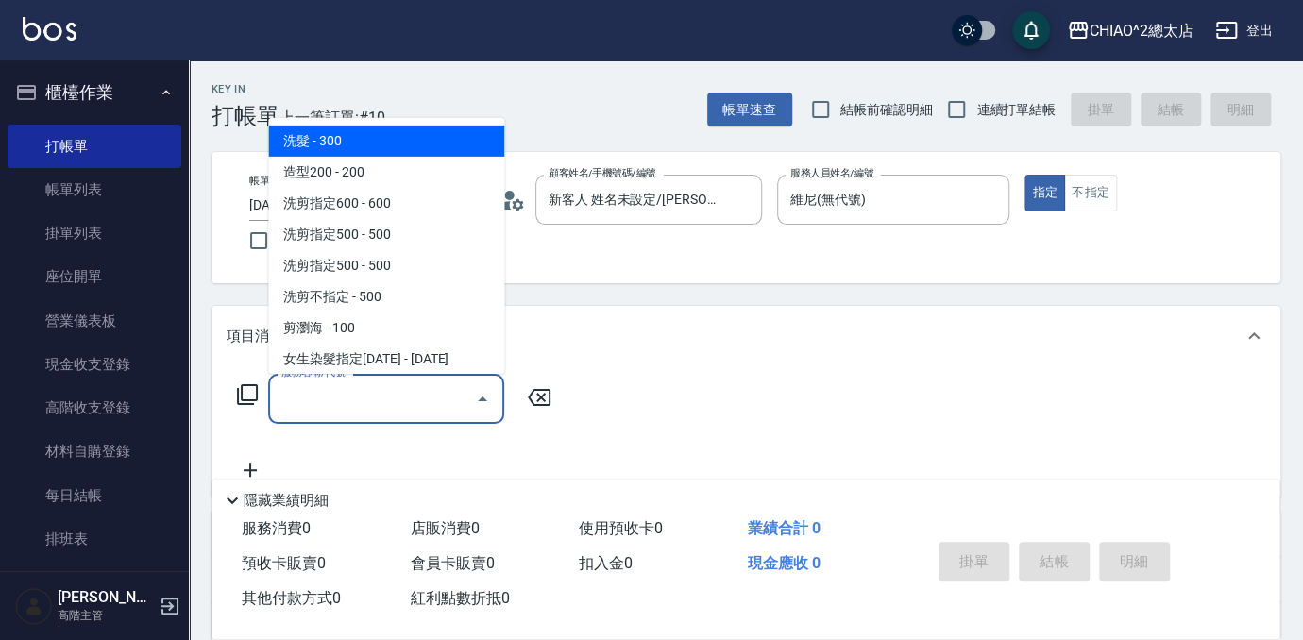
click at [382, 144] on span "洗髮 - 300" at bounding box center [386, 141] width 236 height 31
type input "洗髮(103103)"
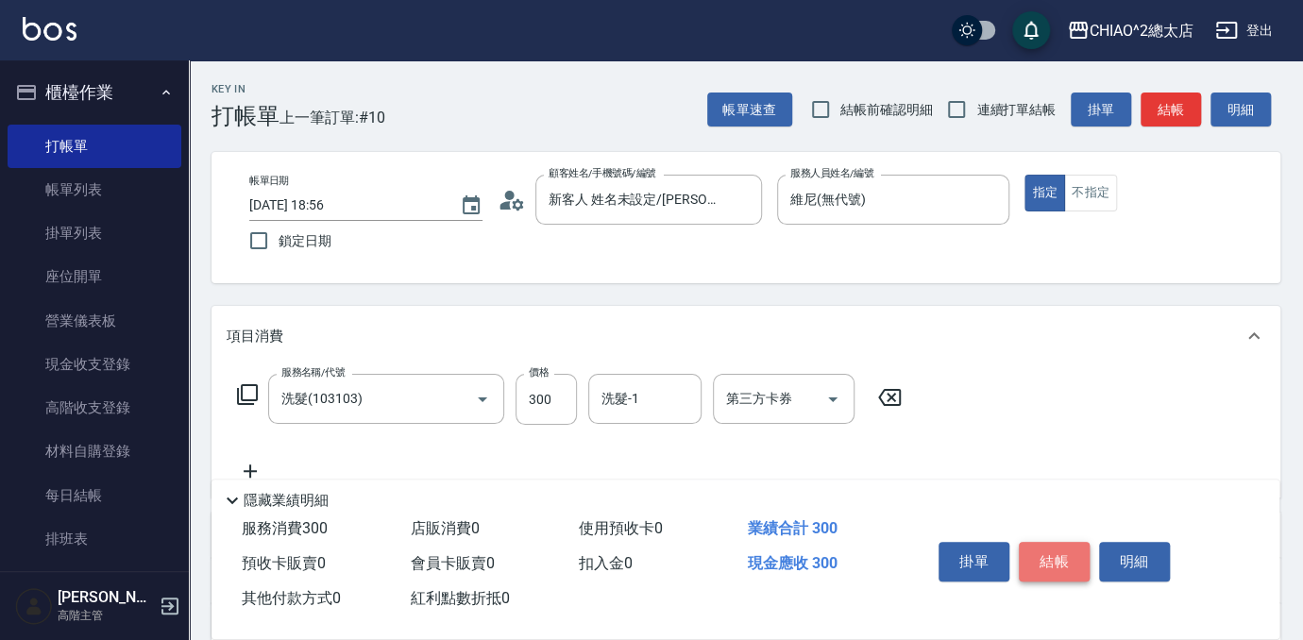
click at [1070, 564] on button "結帳" at bounding box center [1054, 562] width 71 height 40
